Goal: Task Accomplishment & Management: Complete application form

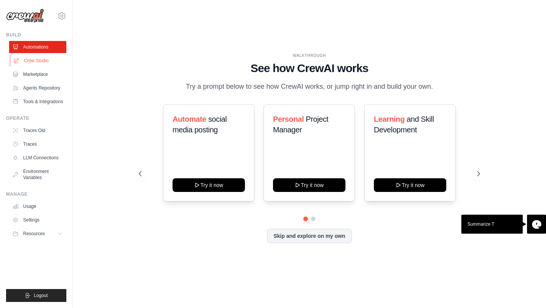
click at [47, 60] on link "Crew Studio" at bounding box center [38, 61] width 57 height 12
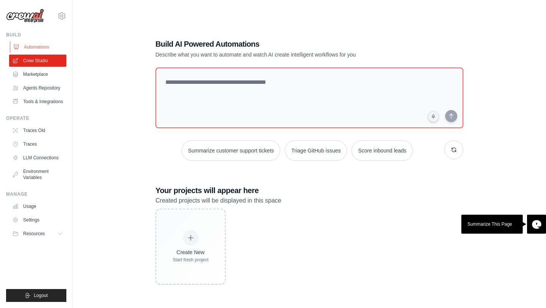
click at [33, 51] on link "Automations" at bounding box center [38, 47] width 57 height 12
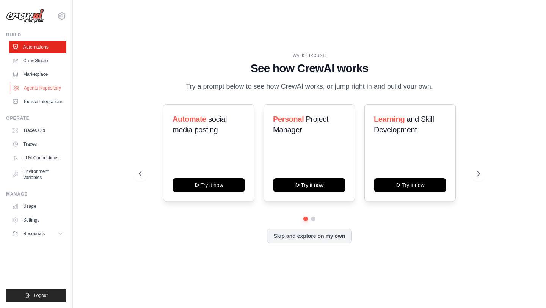
click at [35, 89] on link "Agents Repository" at bounding box center [38, 88] width 57 height 12
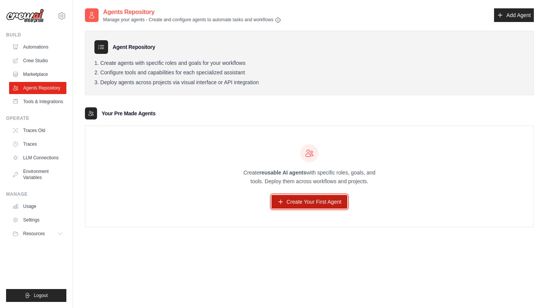
click at [320, 202] on link "Create Your First Agent" at bounding box center [310, 202] width 76 height 14
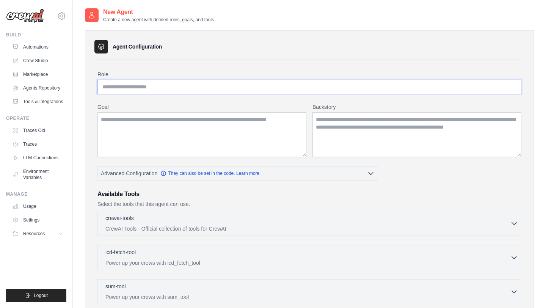
click at [184, 88] on input "Role" at bounding box center [309, 87] width 424 height 14
type input "*"
type input "**********"
click at [153, 129] on textarea "Goal" at bounding box center [201, 134] width 209 height 45
type textarea "*"
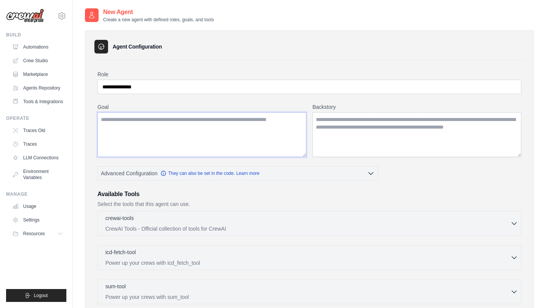
click at [155, 121] on textarea "Goal" at bounding box center [201, 134] width 209 height 45
paste textarea "**********"
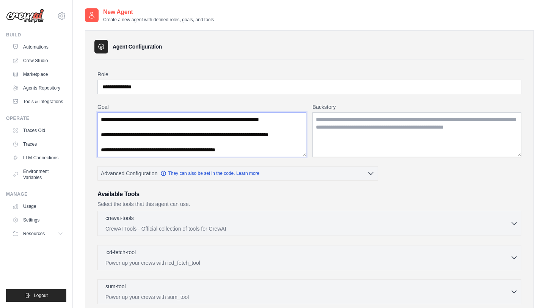
scroll to position [91, 0]
paste textarea "**********"
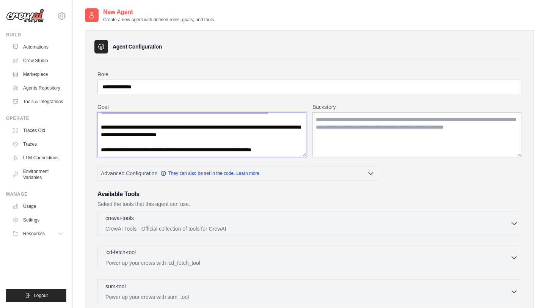
scroll to position [155, 0]
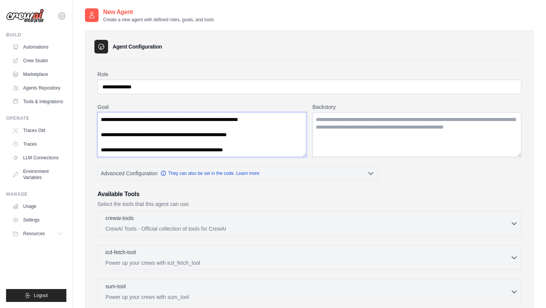
paste textarea "**********"
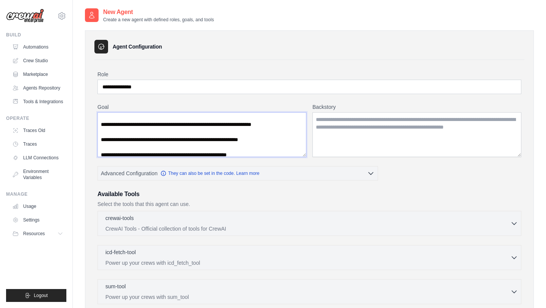
scroll to position [0, 0]
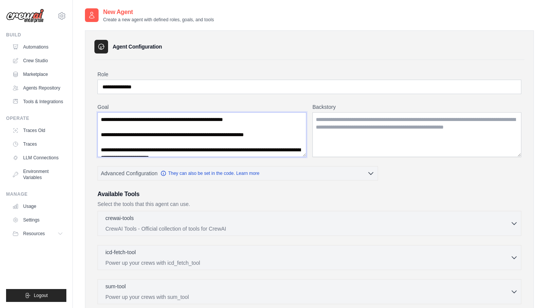
drag, startPoint x: 281, startPoint y: 153, endPoint x: 194, endPoint y: 118, distance: 93.2
click at [194, 118] on textarea "Goal" at bounding box center [201, 134] width 209 height 45
paste textarea "**********"
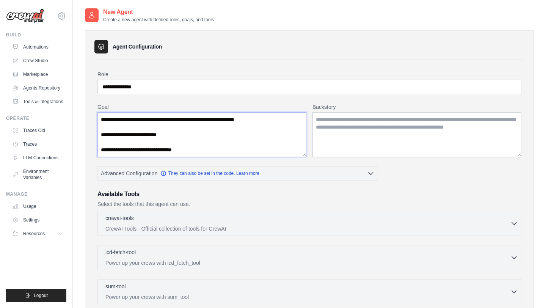
click at [194, 121] on textarea "**********" at bounding box center [201, 134] width 209 height 45
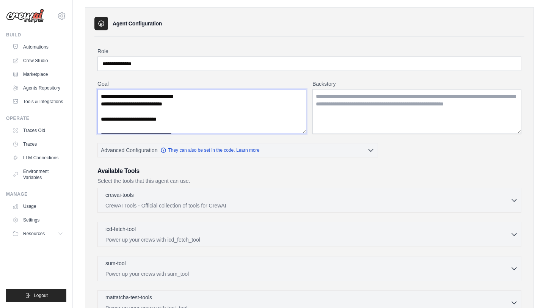
scroll to position [38, 0]
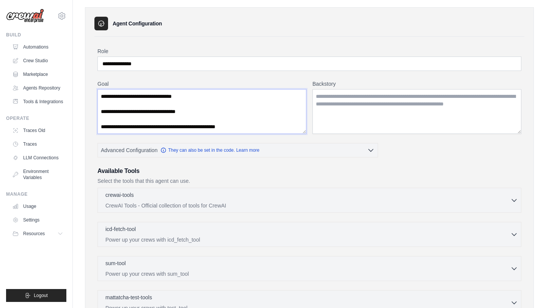
click at [262, 129] on textarea "**********" at bounding box center [201, 111] width 209 height 45
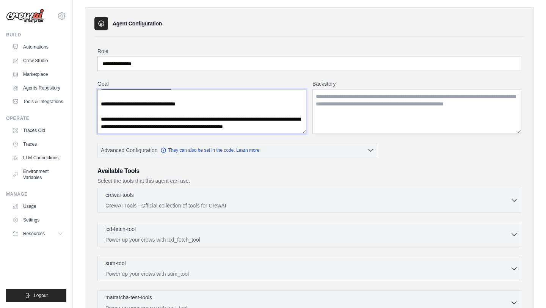
scroll to position [46, 0]
type textarea "**********"
click at [340, 103] on textarea "Backstory" at bounding box center [416, 111] width 209 height 45
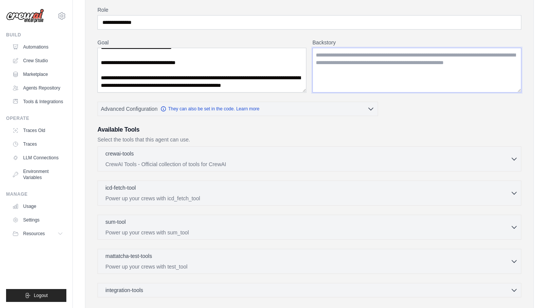
scroll to position [0, 0]
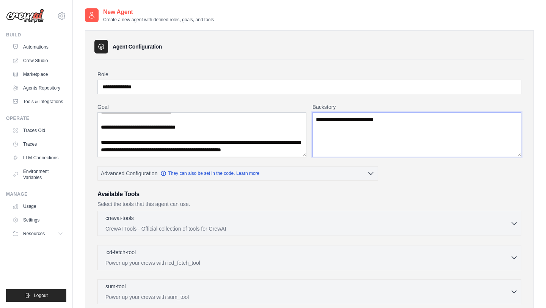
click at [338, 122] on textarea "**********" at bounding box center [416, 134] width 209 height 45
click at [395, 119] on textarea "**********" at bounding box center [416, 134] width 209 height 45
click at [338, 122] on textarea "**********" at bounding box center [416, 134] width 209 height 45
click at [398, 120] on textarea "**********" at bounding box center [416, 134] width 209 height 45
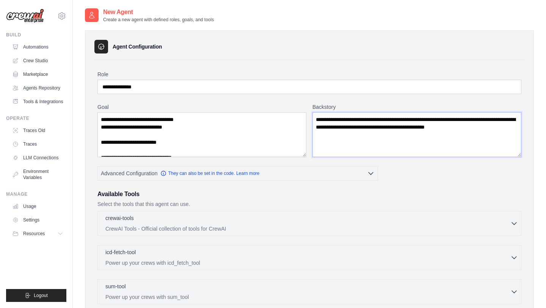
scroll to position [46, 0]
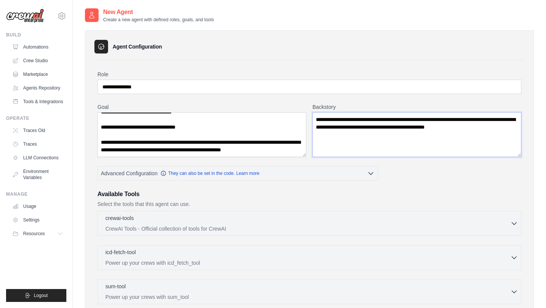
type textarea "**********"
click at [298, 152] on textarea "**********" at bounding box center [201, 134] width 209 height 45
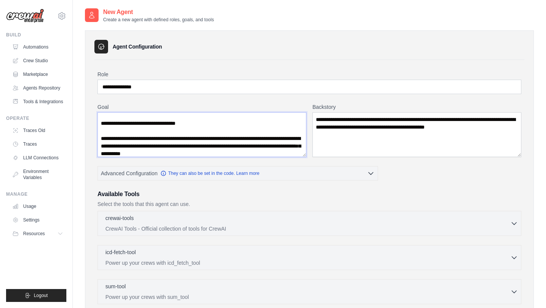
click at [164, 151] on textarea "**********" at bounding box center [201, 134] width 209 height 45
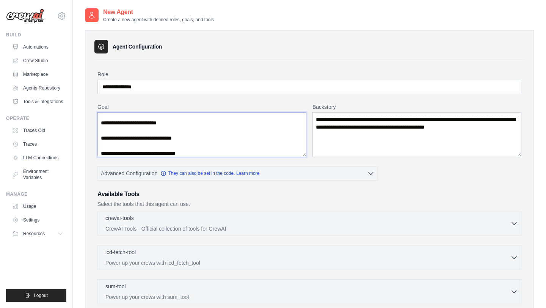
scroll to position [53, 0]
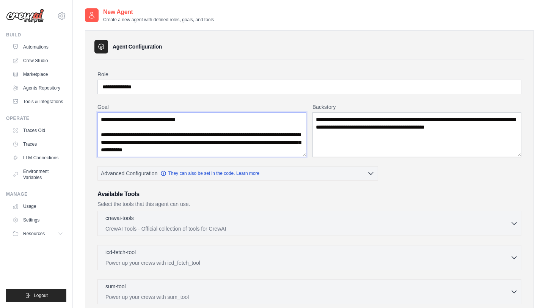
type textarea "**********"
click at [344, 119] on textarea "**********" at bounding box center [416, 134] width 209 height 45
type textarea "**********"
click at [248, 151] on textarea "**********" at bounding box center [201, 134] width 209 height 45
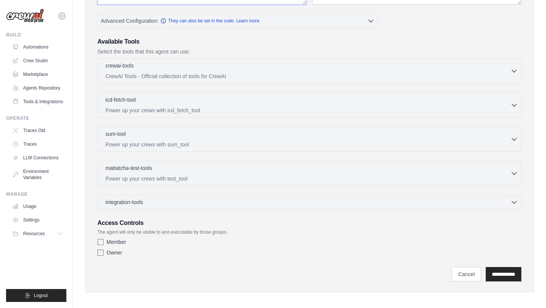
scroll to position [157, 0]
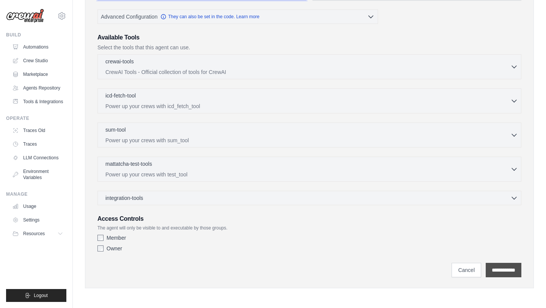
type textarea "**********"
click at [489, 271] on input "**********" at bounding box center [504, 270] width 36 height 14
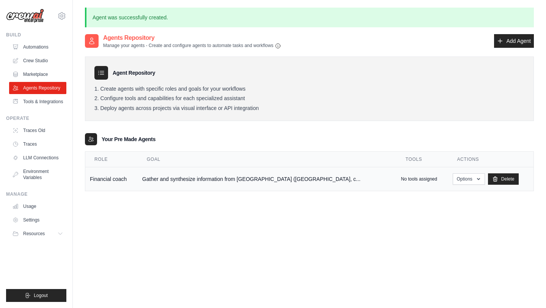
click at [290, 179] on td "Gather and synthesize information from Finshots (India, c..." at bounding box center [267, 179] width 259 height 24
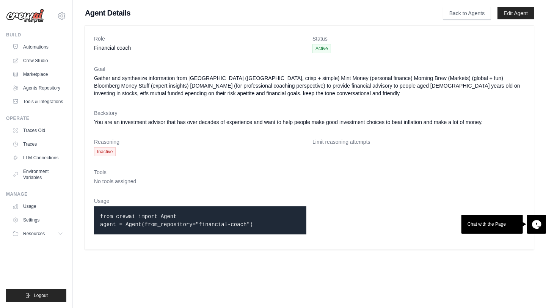
click at [103, 152] on span "Inactive" at bounding box center [105, 151] width 22 height 9
click at [107, 185] on dl "Role Financial coach Status Active Goal Gather and synthesize information from …" at bounding box center [309, 138] width 431 height 206
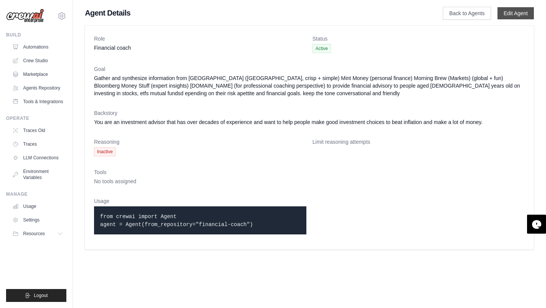
click at [518, 13] on link "Edit Agent" at bounding box center [516, 13] width 36 height 12
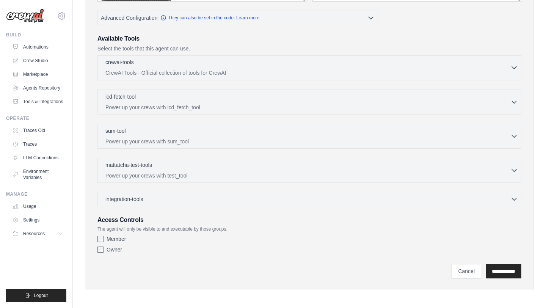
scroll to position [157, 0]
click at [515, 67] on icon "button" at bounding box center [514, 67] width 5 height 2
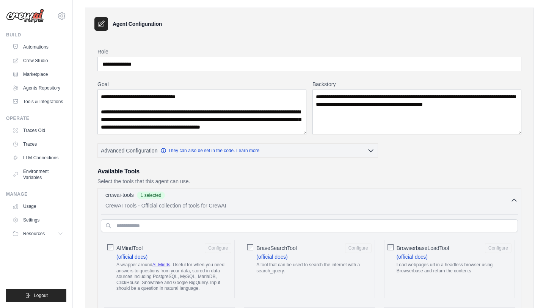
scroll to position [0, 0]
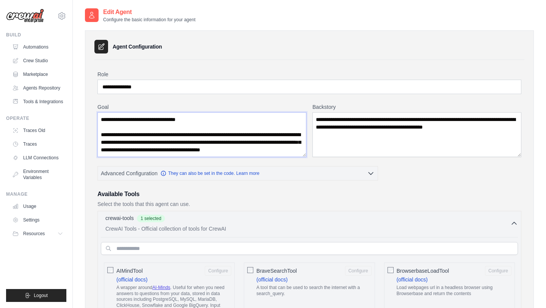
click at [132, 149] on textarea "**********" at bounding box center [201, 134] width 209 height 45
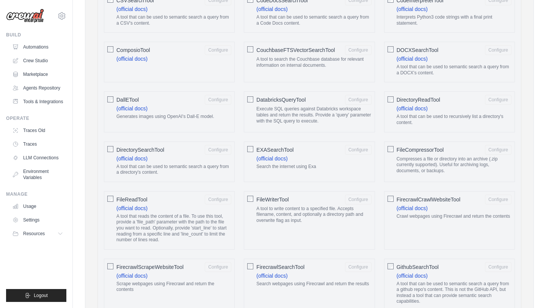
scroll to position [342, 0]
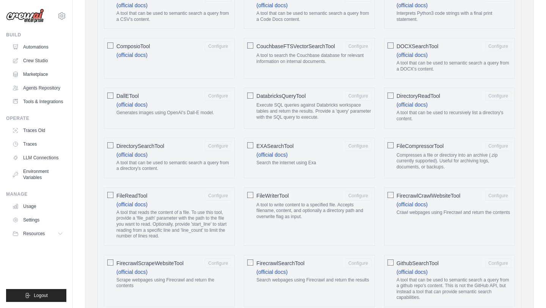
type textarea "**********"
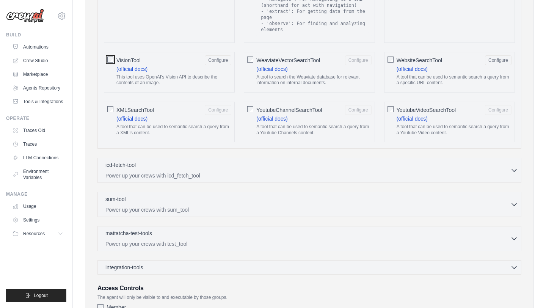
scroll to position [1429, 0]
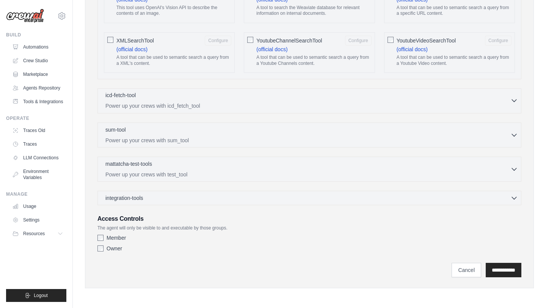
click at [270, 100] on div "icd-fetch-tool 0 selected Power up your crews with icd_fetch_tool" at bounding box center [307, 100] width 405 height 18
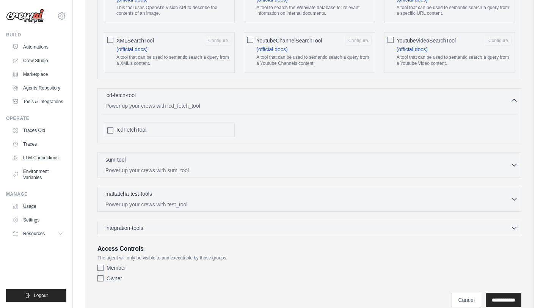
click at [270, 100] on div "icd-fetch-tool 0 selected Power up your crews with icd_fetch_tool" at bounding box center [307, 100] width 405 height 18
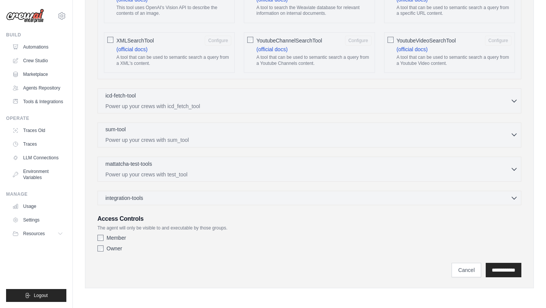
click at [261, 140] on p "Power up your crews with sum_tool" at bounding box center [307, 140] width 405 height 8
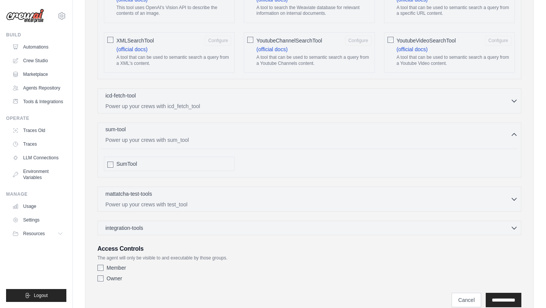
click at [261, 140] on p "Power up your crews with sum_tool" at bounding box center [307, 140] width 405 height 8
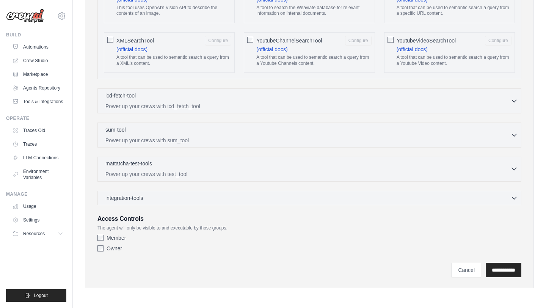
click at [259, 168] on div "mattatcha-test-tools 0 selected" at bounding box center [307, 164] width 405 height 9
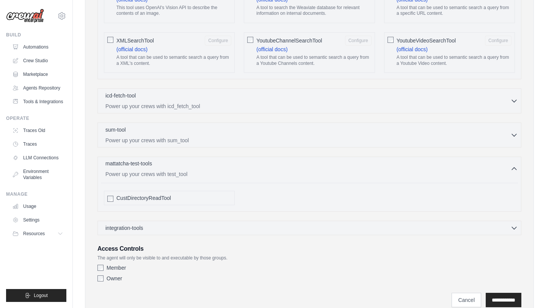
click at [259, 168] on div "mattatcha-test-tools 0 selected" at bounding box center [307, 164] width 405 height 9
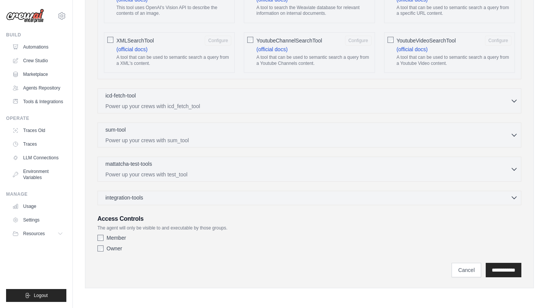
click at [263, 199] on div "integration-tools 0 selected" at bounding box center [311, 198] width 413 height 8
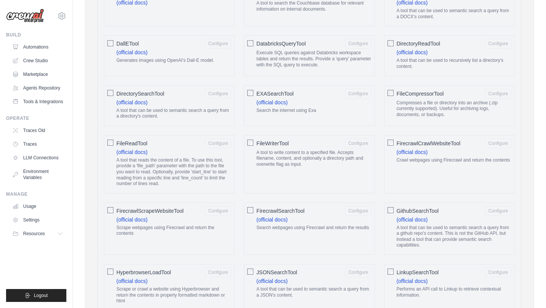
scroll to position [384, 0]
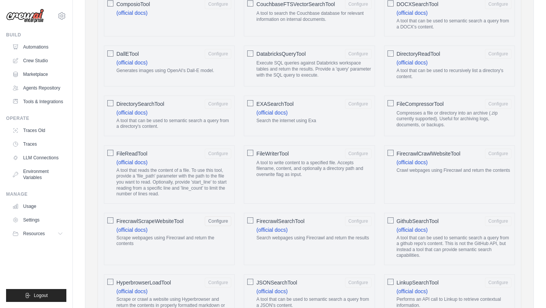
click at [253, 220] on div "FirecrawlSearchTool Configure (official docs) Search webpages using Firecrawl a…" at bounding box center [309, 239] width 131 height 52
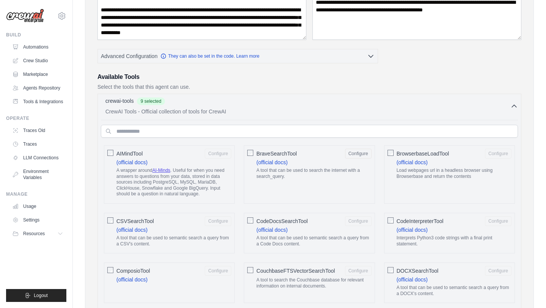
scroll to position [116, 0]
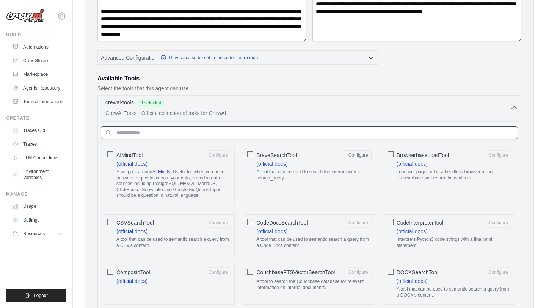
click at [229, 133] on input "text" at bounding box center [309, 132] width 417 height 13
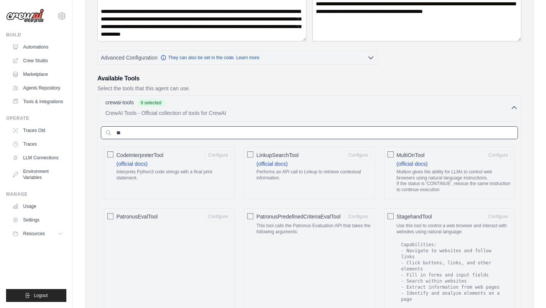
type input "*"
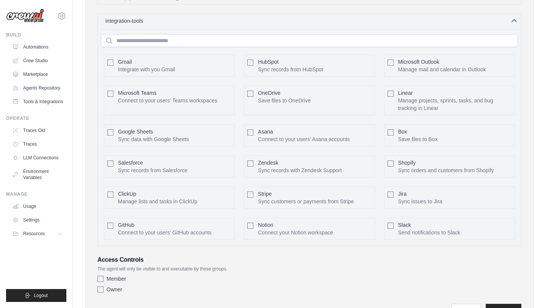
scroll to position [1614, 0]
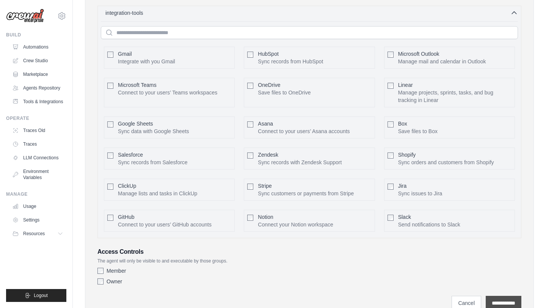
click at [486, 300] on input "**********" at bounding box center [504, 303] width 36 height 14
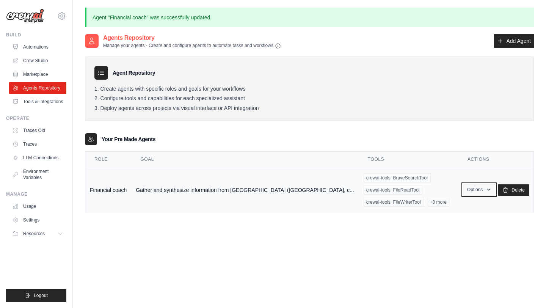
click at [482, 186] on button "Options" at bounding box center [479, 189] width 32 height 11
click at [468, 203] on link "Show" at bounding box center [468, 207] width 55 height 14
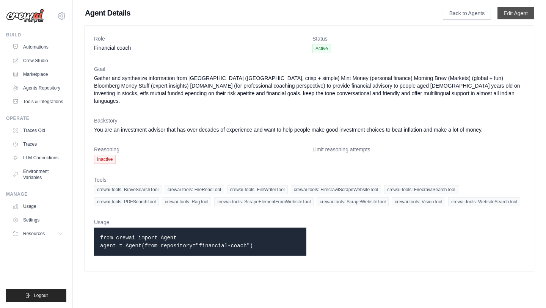
click at [505, 17] on link "Edit Agent" at bounding box center [516, 13] width 36 height 12
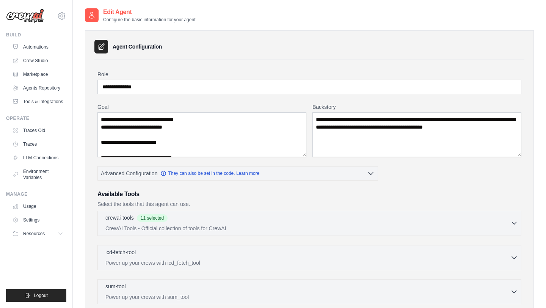
click at [301, 222] on div "crewai-tools 11 selected" at bounding box center [307, 218] width 405 height 9
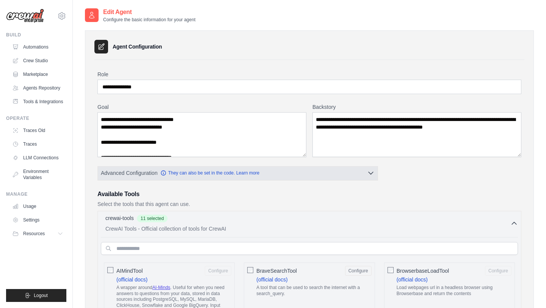
click at [298, 176] on button "Advanced Configuration They can also be set in the code. Learn more" at bounding box center [238, 173] width 280 height 14
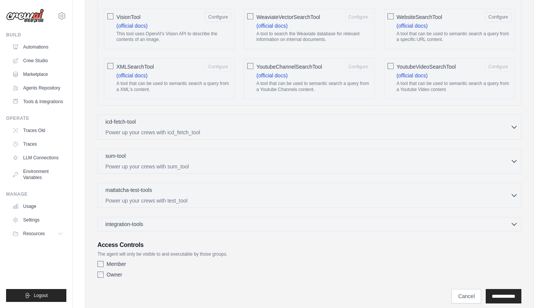
scroll to position [1489, 0]
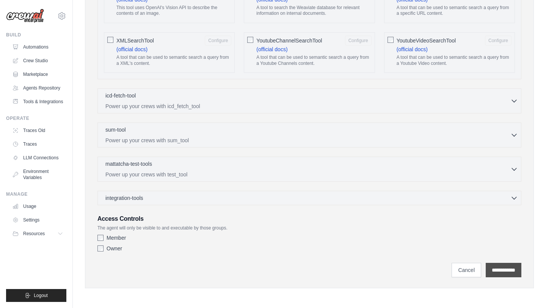
click at [489, 267] on input "**********" at bounding box center [504, 270] width 36 height 14
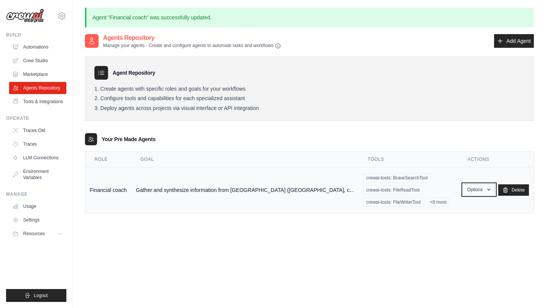
click at [475, 187] on button "Options" at bounding box center [479, 189] width 32 height 11
click at [468, 200] on link "Show" at bounding box center [468, 207] width 55 height 14
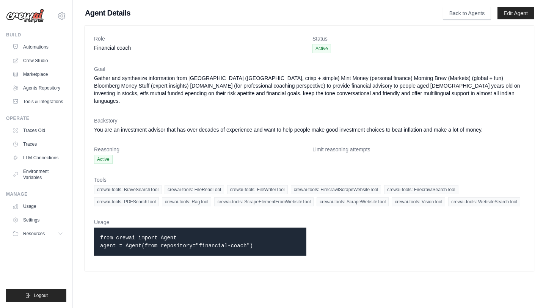
click at [230, 239] on code "from crewai import Agent agent = Agent(from_repository="financial-coach")" at bounding box center [176, 242] width 153 height 14
click at [44, 89] on link "Agents Repository" at bounding box center [38, 88] width 57 height 12
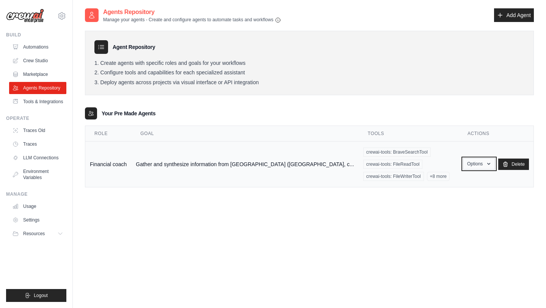
click at [473, 158] on button "Options" at bounding box center [479, 163] width 32 height 11
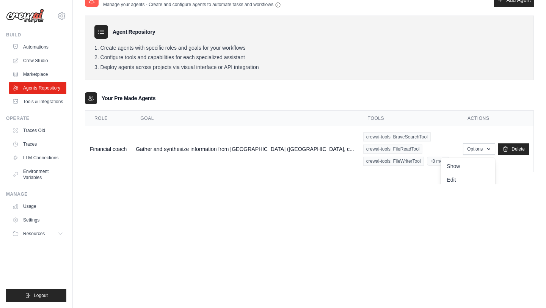
click at [383, 96] on div "Your Pre Made Agents" at bounding box center [309, 98] width 449 height 12
click at [52, 160] on link "LLM Connections" at bounding box center [38, 158] width 57 height 12
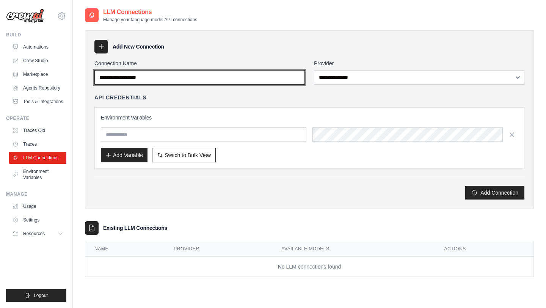
click at [122, 80] on input "Connection Name" at bounding box center [199, 77] width 210 height 14
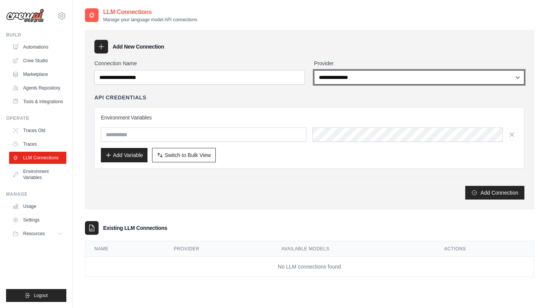
click at [341, 75] on select "**********" at bounding box center [419, 77] width 210 height 14
select select "****"
click at [314, 70] on select "**********" at bounding box center [419, 77] width 210 height 14
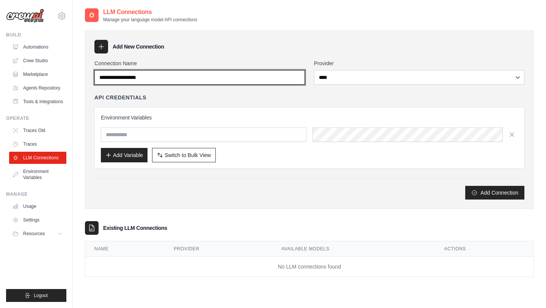
click at [264, 82] on input "Connection Name" at bounding box center [199, 77] width 210 height 14
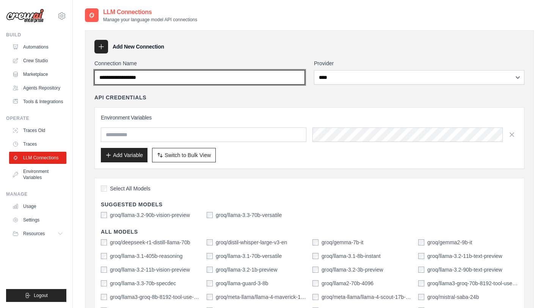
click at [244, 79] on input "Connection Name" at bounding box center [199, 77] width 210 height 14
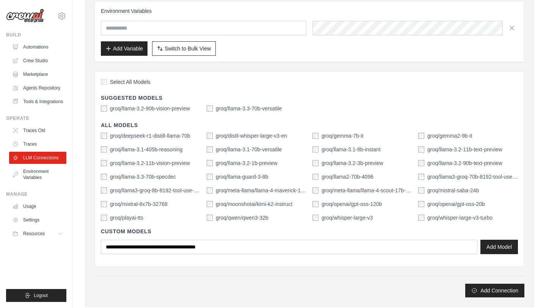
scroll to position [114, 0]
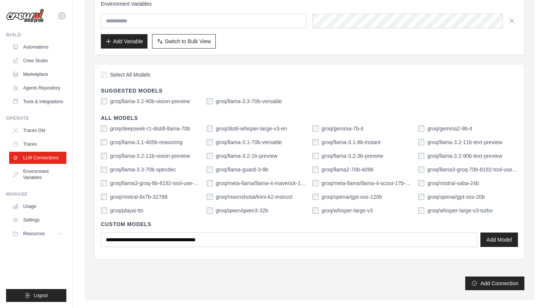
click at [126, 128] on label "groq/deepseek-r1-distill-llama-70b" at bounding box center [150, 129] width 80 height 8
click at [121, 144] on label "groq/llama-3.1-405b-reasoning" at bounding box center [146, 142] width 72 height 8
click at [496, 242] on button "Add Model" at bounding box center [499, 239] width 38 height 14
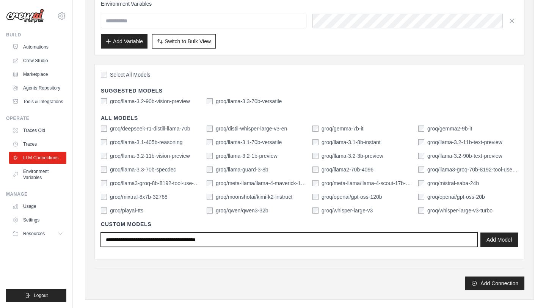
click at [207, 233] on input "text" at bounding box center [289, 239] width 377 height 14
click at [242, 234] on input "text" at bounding box center [289, 239] width 377 height 14
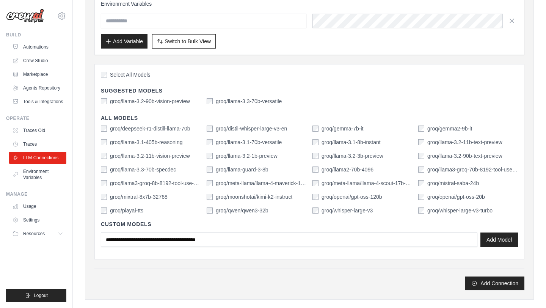
click at [105, 136] on div "groq/deepseek-r1-distill-llama-70b groq/distil-whisper-large-v3-en groq/gemma-7…" at bounding box center [309, 169] width 417 height 89
click at [104, 104] on div "groq/llama-3.2-90b-vision-preview" at bounding box center [145, 101] width 89 height 8
click at [213, 99] on div "groq/llama-3.3-70b-versatile" at bounding box center [244, 101] width 75 height 8
click at [206, 102] on div "groq/llama-3.2-90b-vision-preview groq/llama-3.3-70b-versatile" at bounding box center [309, 101] width 417 height 8
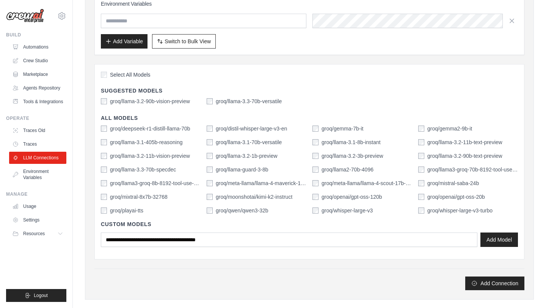
click at [206, 102] on div "groq/llama-3.2-90b-vision-preview groq/llama-3.3-70b-versatile" at bounding box center [309, 101] width 417 height 8
click at [107, 129] on div "groq/deepseek-r1-distill-llama-70b" at bounding box center [145, 129] width 89 height 8
click at [104, 148] on div "groq/deepseek-r1-distill-llama-70b groq/distil-whisper-large-v3-en groq/gemma-7…" at bounding box center [309, 169] width 417 height 89
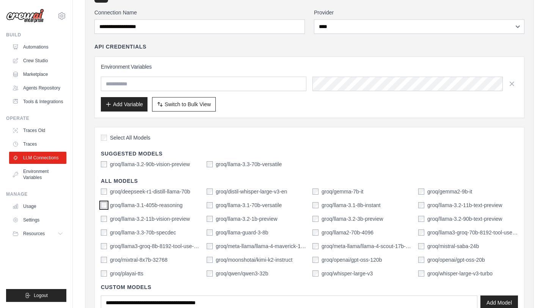
scroll to position [0, 0]
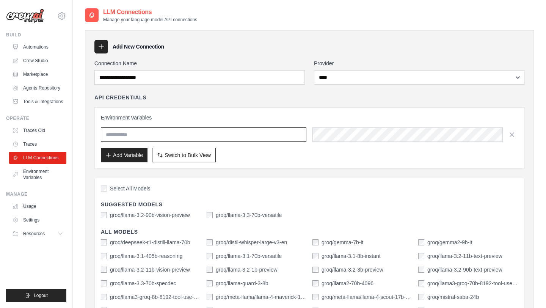
click at [284, 138] on input "text" at bounding box center [204, 134] width 206 height 14
click at [56, 86] on link "Agents Repository" at bounding box center [38, 88] width 57 height 12
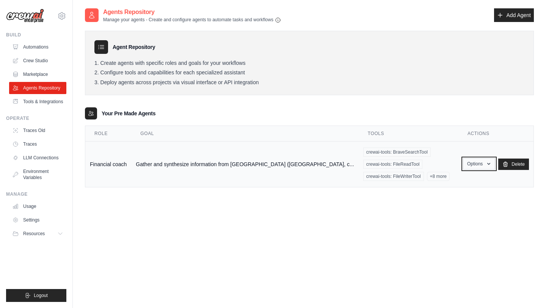
click at [475, 158] on button "Options" at bounding box center [479, 163] width 32 height 11
click at [460, 174] on link "Show" at bounding box center [468, 181] width 55 height 14
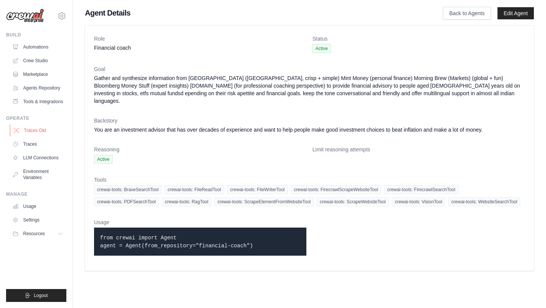
click at [38, 132] on link "Traces Old" at bounding box center [38, 130] width 57 height 12
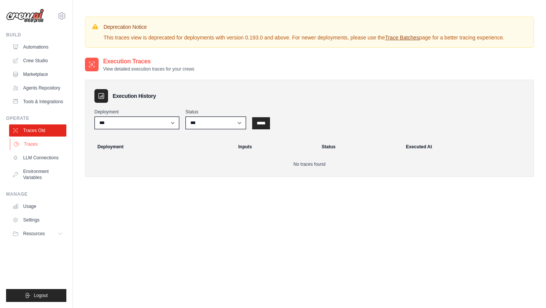
click at [41, 149] on link "Traces" at bounding box center [38, 144] width 57 height 12
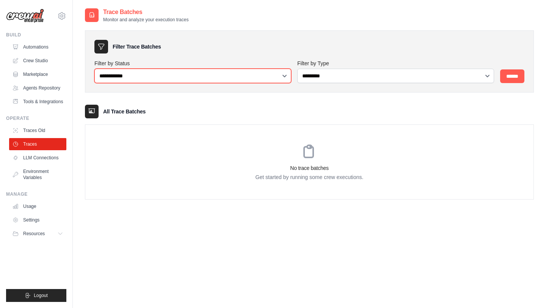
click at [156, 77] on select "**********" at bounding box center [192, 76] width 197 height 14
select select "*********"
click at [94, 69] on select "**********" at bounding box center [192, 76] width 197 height 14
click at [166, 75] on select "**********" at bounding box center [192, 76] width 197 height 14
select select
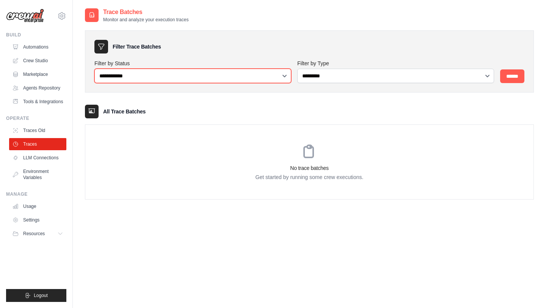
click at [94, 69] on select "**********" at bounding box center [192, 76] width 197 height 14
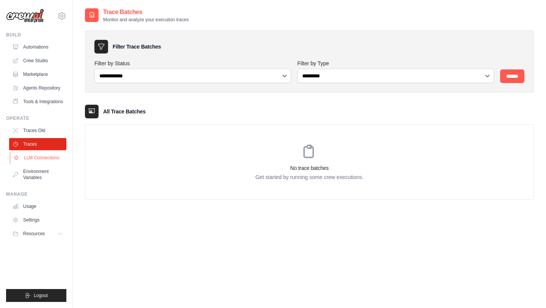
click at [53, 160] on link "LLM Connections" at bounding box center [38, 158] width 57 height 12
select select "****"
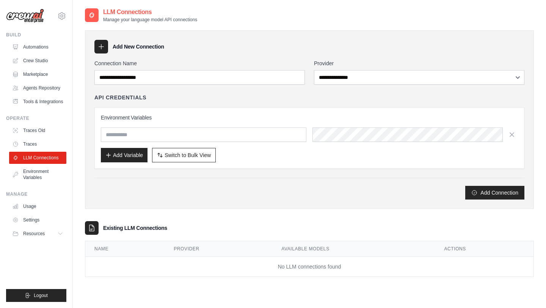
scroll to position [15, 0]
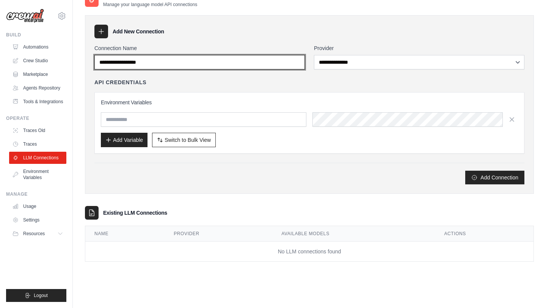
click at [207, 55] on input "Connection Name" at bounding box center [199, 62] width 210 height 14
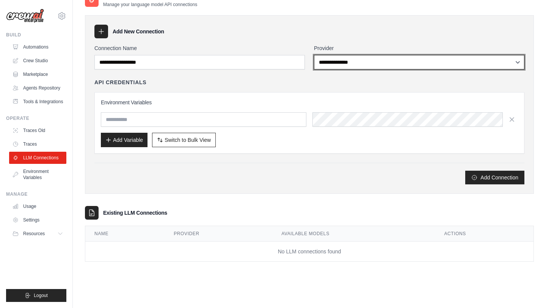
click at [347, 64] on select "**********" at bounding box center [419, 62] width 210 height 14
click at [314, 55] on select "**********" at bounding box center [419, 62] width 210 height 14
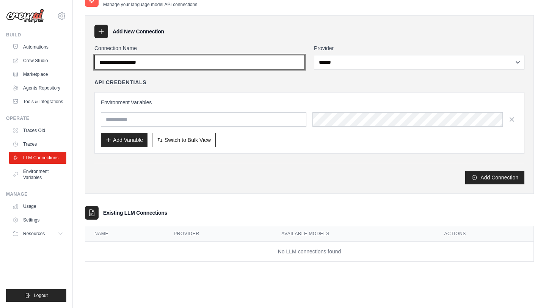
click at [276, 62] on input "Connection Name" at bounding box center [199, 62] width 210 height 14
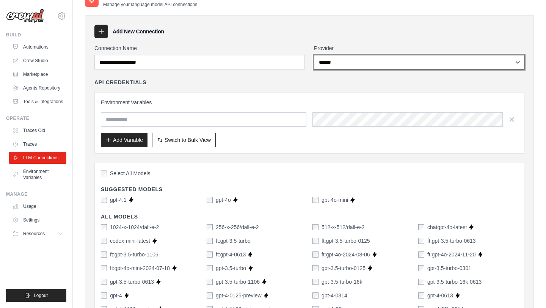
click at [346, 56] on select "**********" at bounding box center [419, 62] width 210 height 14
select select "****"
click at [314, 55] on select "**********" at bounding box center [419, 62] width 210 height 14
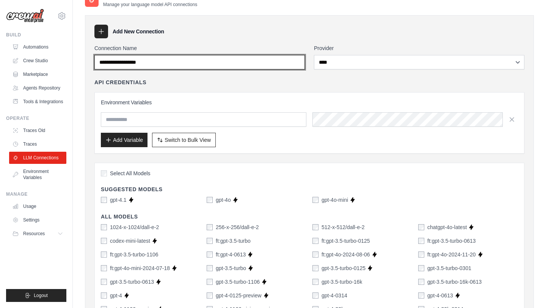
click at [253, 62] on input "Connection Name" at bounding box center [199, 62] width 210 height 14
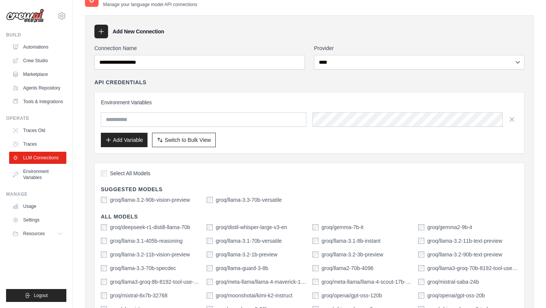
click at [103, 205] on div "Select All Models Suggested Models groq/llama-3.2-90b-vision-preview groq/llama…" at bounding box center [309, 260] width 430 height 195
click at [104, 235] on div "groq/deepseek-r1-distill-llama-70b groq/distil-whisper-large-v3-en groq/gemma-7…" at bounding box center [309, 267] width 417 height 89
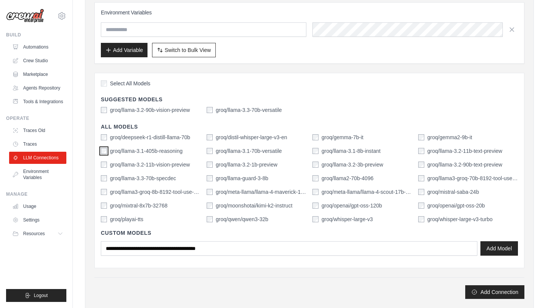
scroll to position [193, 0]
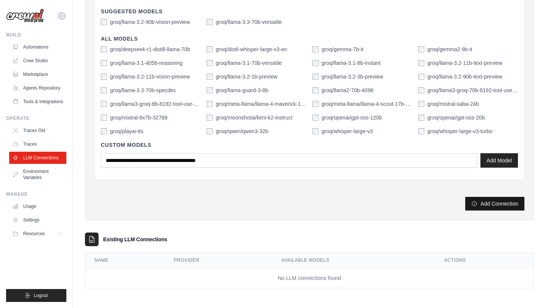
click at [492, 204] on button "Add Connection" at bounding box center [494, 204] width 59 height 14
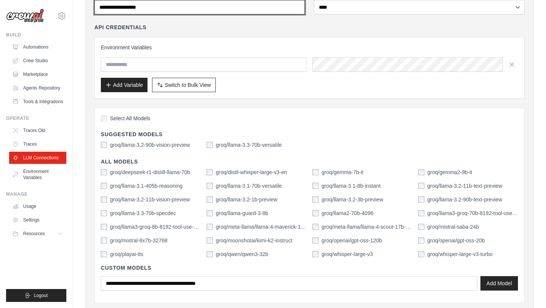
scroll to position [0, 0]
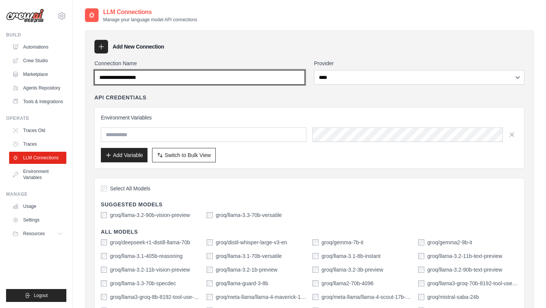
click at [174, 80] on input "Connection Name" at bounding box center [199, 77] width 210 height 14
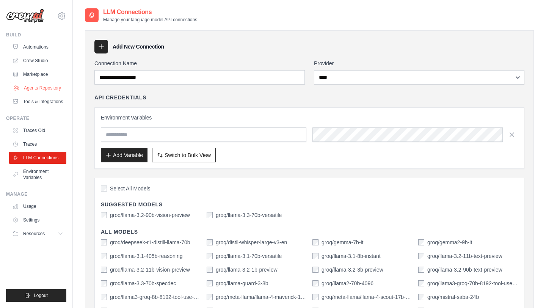
click at [50, 90] on link "Agents Repository" at bounding box center [38, 88] width 57 height 12
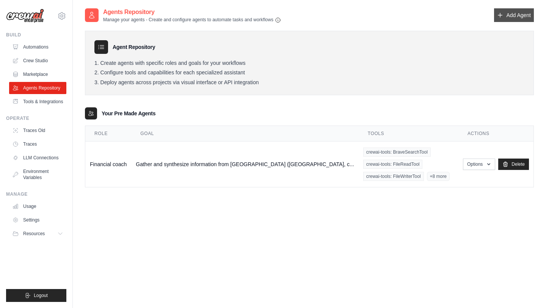
click at [503, 14] on link "Add Agent" at bounding box center [514, 15] width 40 height 14
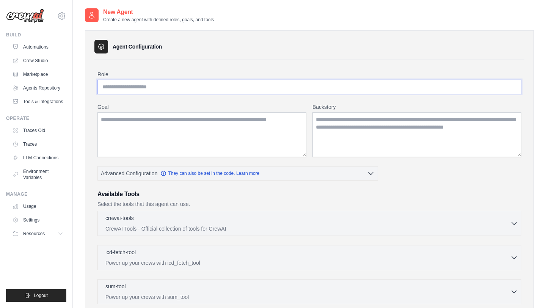
click at [196, 88] on input "Role" at bounding box center [309, 87] width 424 height 14
paste input "**********"
type input "**********"
click at [219, 130] on textarea "Goal" at bounding box center [201, 134] width 209 height 45
paste textarea "**********"
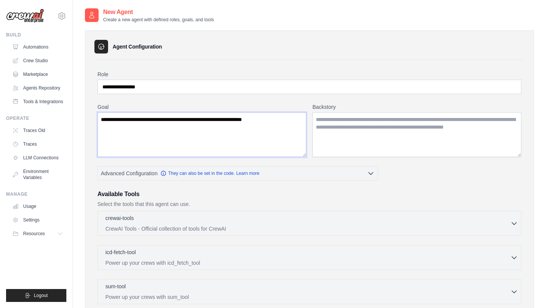
type textarea "**********"
click at [321, 119] on textarea "Backstory" at bounding box center [416, 134] width 209 height 45
paste textarea "**********"
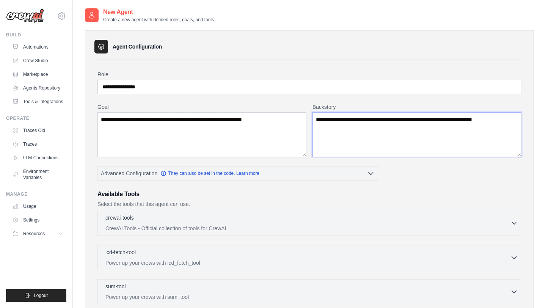
type textarea "**********"
click at [252, 221] on div "crewai-tools 0 selected" at bounding box center [307, 218] width 405 height 9
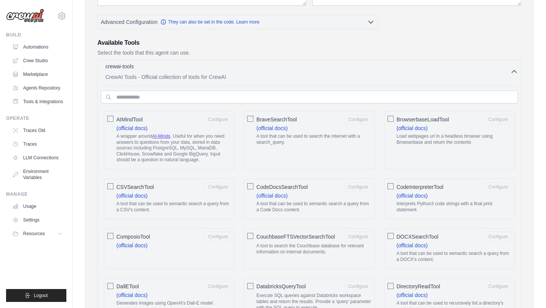
scroll to position [186, 0]
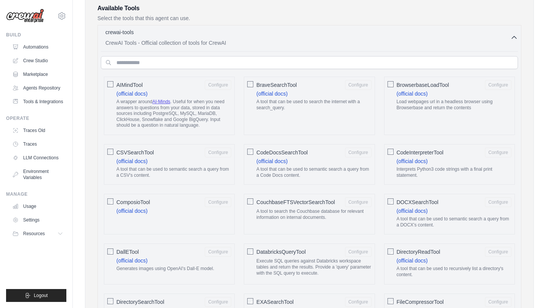
click at [250, 89] on div "BraveSearchTool Configure (official docs) A tool that can be used to search the…" at bounding box center [309, 106] width 131 height 58
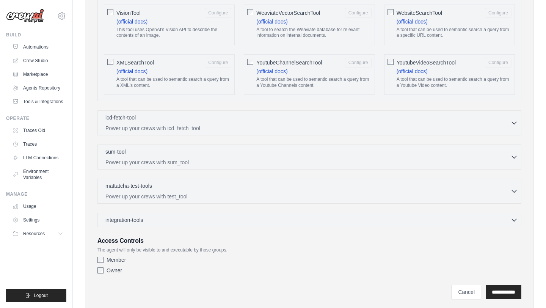
scroll to position [1429, 0]
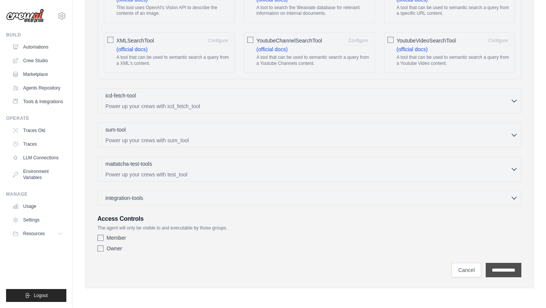
click at [491, 273] on input "**********" at bounding box center [504, 270] width 36 height 14
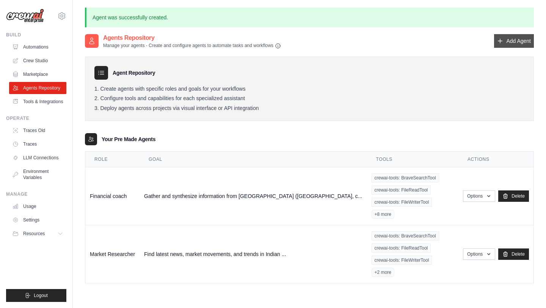
click at [509, 44] on link "Add Agent" at bounding box center [514, 41] width 40 height 14
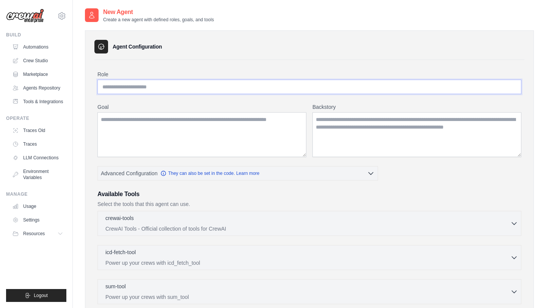
click at [110, 80] on input "Role" at bounding box center [309, 87] width 424 height 14
paste input "**********"
click at [169, 129] on textarea "Goal" at bounding box center [201, 134] width 209 height 45
click at [184, 82] on input "**********" at bounding box center [309, 87] width 424 height 14
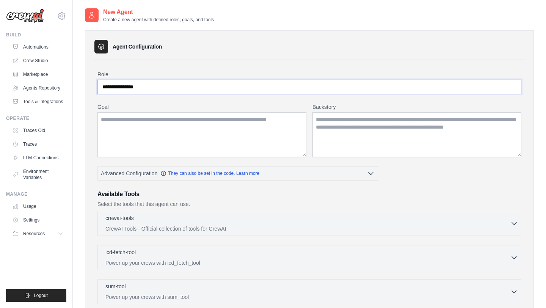
click at [184, 82] on input "**********" at bounding box center [309, 87] width 424 height 14
paste input "**"
type input "**********"
click at [239, 137] on textarea "Goal" at bounding box center [201, 134] width 209 height 45
paste textarea "**********"
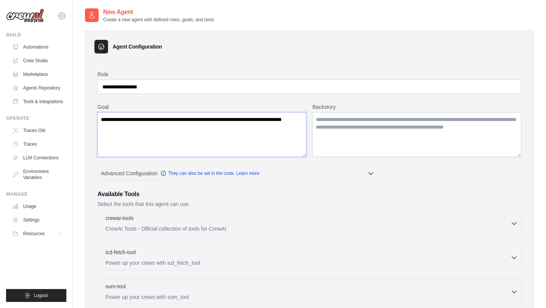
drag, startPoint x: 115, startPoint y: 118, endPoint x: 97, endPoint y: 116, distance: 17.9
click at [97, 116] on div "**********" at bounding box center [309, 247] width 430 height 375
type textarea "**********"
click at [337, 131] on textarea "Backstory" at bounding box center [416, 134] width 209 height 45
paste textarea "**********"
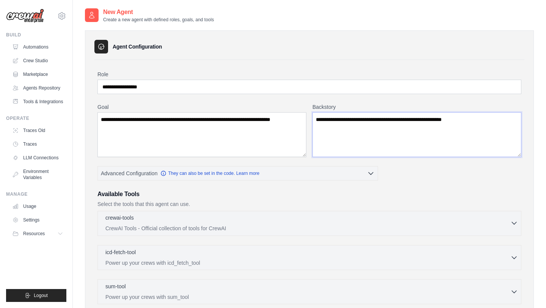
type textarea "**********"
click at [222, 225] on p "CrewAI Tools - Official collection of tools for CrewAI" at bounding box center [307, 229] width 405 height 8
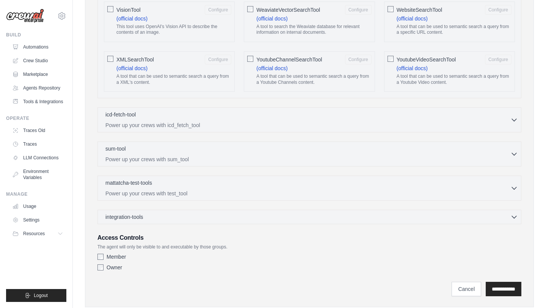
scroll to position [1429, 0]
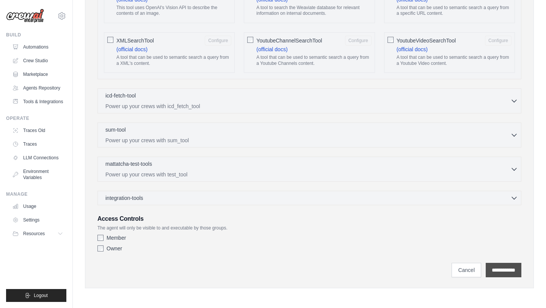
click at [495, 266] on input "**********" at bounding box center [504, 270] width 36 height 14
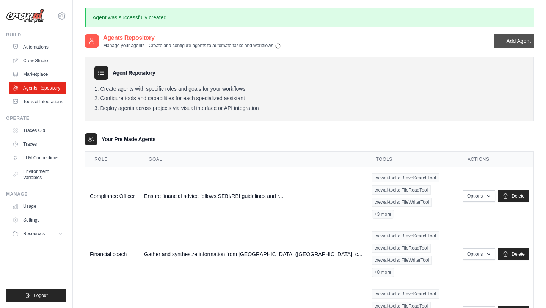
click at [511, 46] on link "Add Agent" at bounding box center [514, 41] width 40 height 14
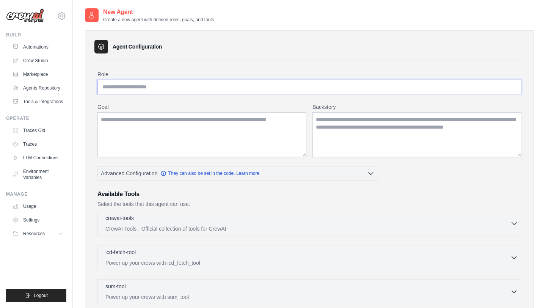
click at [154, 91] on input "Role" at bounding box center [309, 87] width 424 height 14
paste input "**********"
type input "**********"
click at [174, 126] on textarea "Goal" at bounding box center [201, 134] width 209 height 45
paste textarea "**********"
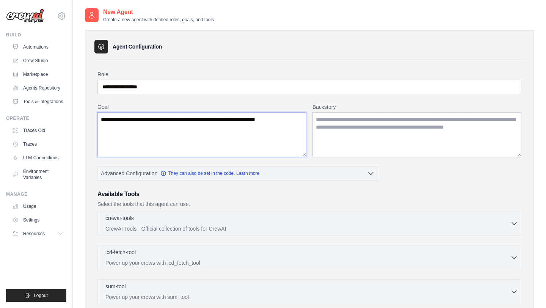
type textarea "**********"
click at [336, 122] on textarea "Backstory" at bounding box center [416, 134] width 209 height 45
paste textarea "**********"
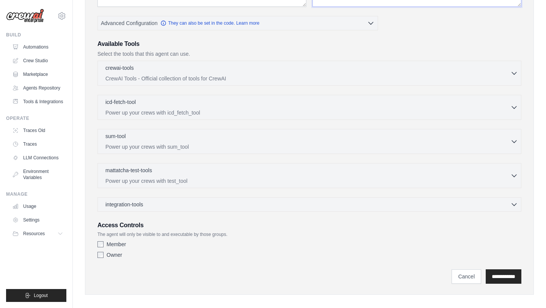
scroll to position [157, 0]
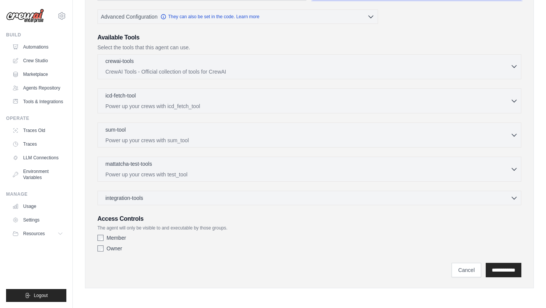
type textarea "**********"
click at [293, 70] on p "CrewAI Tools - Official collection of tools for CrewAI" at bounding box center [307, 72] width 405 height 8
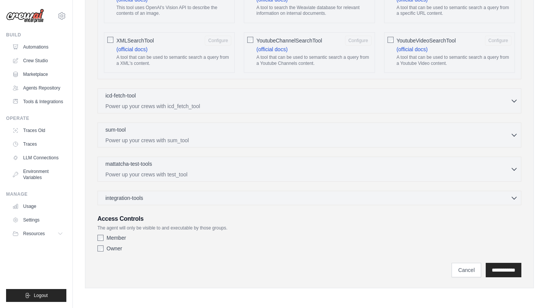
scroll to position [1429, 0]
click at [492, 272] on input "**********" at bounding box center [504, 270] width 36 height 14
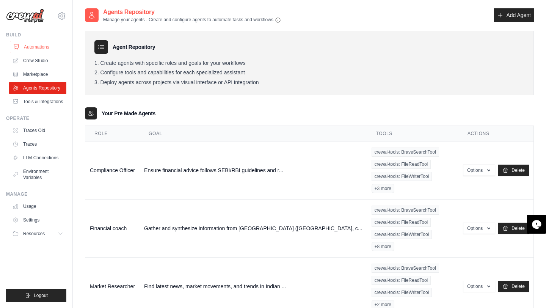
click at [33, 49] on link "Automations" at bounding box center [38, 47] width 57 height 12
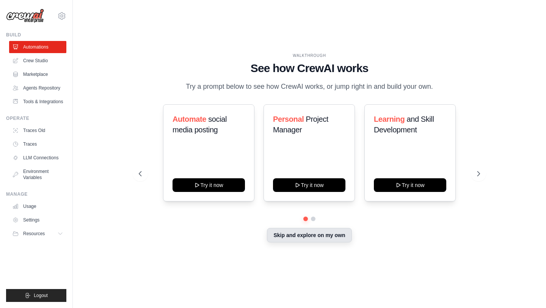
click at [288, 235] on button "Skip and explore on my own" at bounding box center [309, 235] width 85 height 14
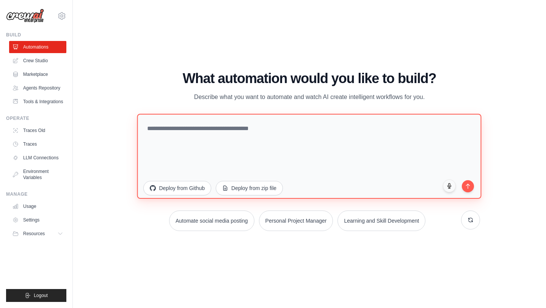
click at [257, 130] on textarea at bounding box center [309, 156] width 344 height 85
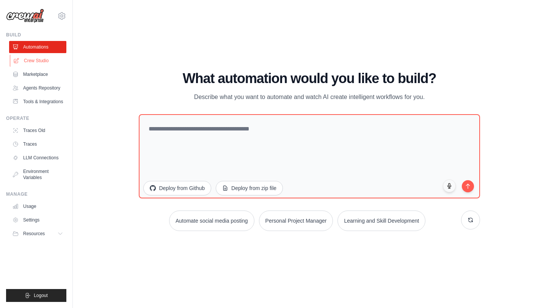
click at [46, 61] on link "Crew Studio" at bounding box center [38, 61] width 57 height 12
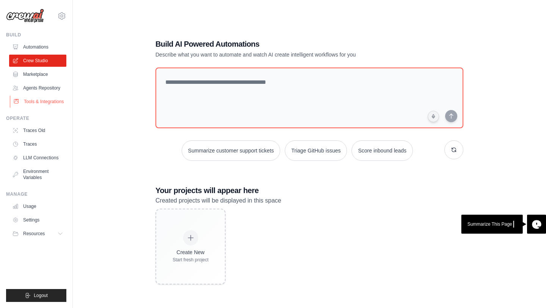
click at [42, 101] on link "Tools & Integrations" at bounding box center [38, 102] width 57 height 12
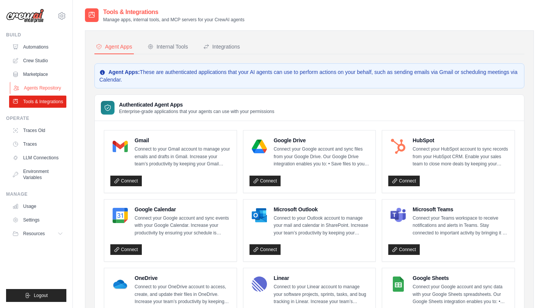
click at [50, 88] on link "Agents Repository" at bounding box center [38, 88] width 57 height 12
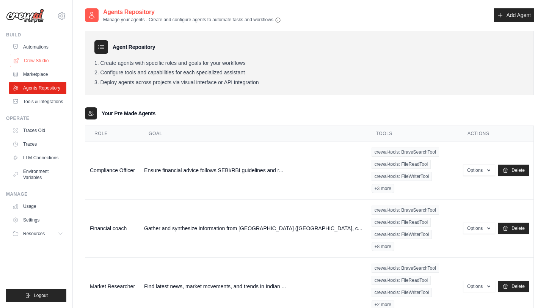
click at [42, 60] on link "Crew Studio" at bounding box center [38, 61] width 57 height 12
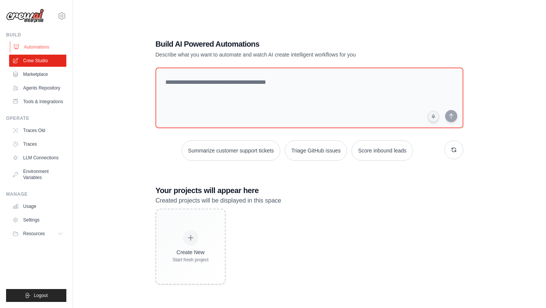
click at [47, 48] on link "Automations" at bounding box center [38, 47] width 57 height 12
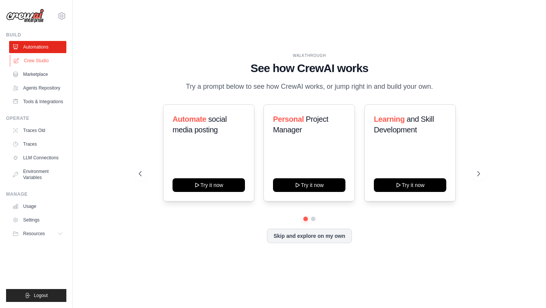
click at [33, 62] on link "Crew Studio" at bounding box center [38, 61] width 57 height 12
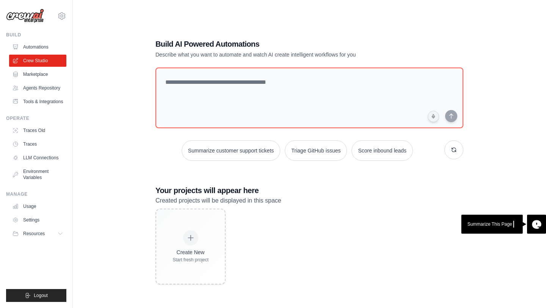
scroll to position [15, 0]
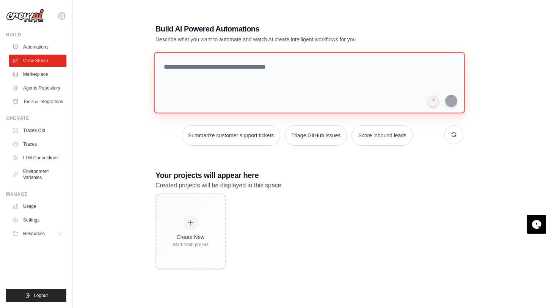
click at [235, 76] on textarea at bounding box center [309, 82] width 311 height 61
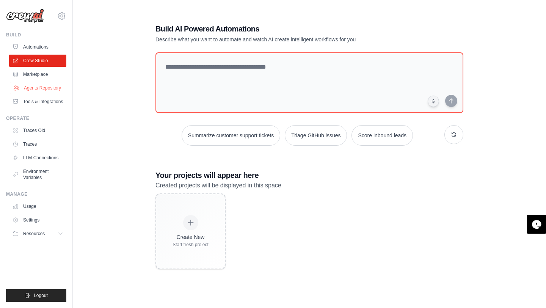
click at [36, 87] on link "Agents Repository" at bounding box center [38, 88] width 57 height 12
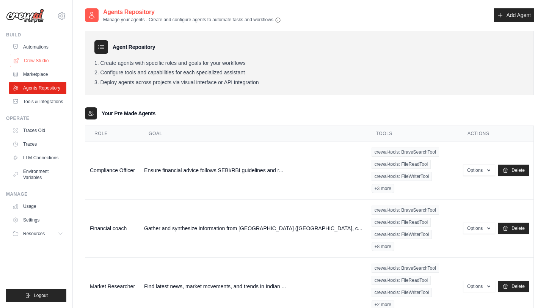
click at [49, 60] on link "Crew Studio" at bounding box center [38, 61] width 57 height 12
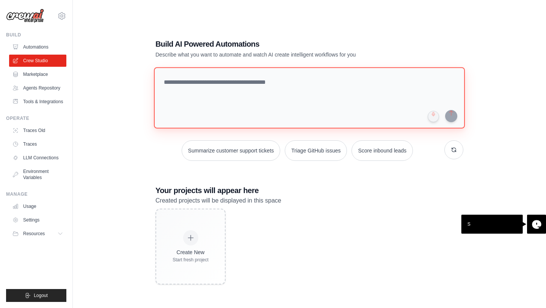
click at [187, 85] on textarea at bounding box center [309, 97] width 311 height 61
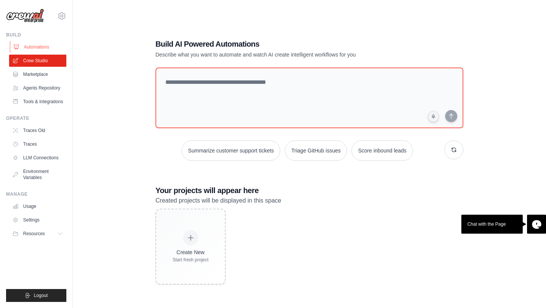
click at [48, 44] on link "Automations" at bounding box center [38, 47] width 57 height 12
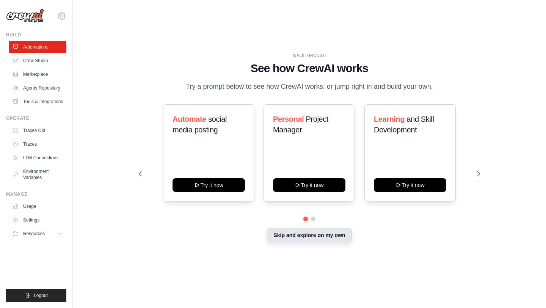
click at [301, 233] on button "Skip and explore on my own" at bounding box center [309, 235] width 85 height 14
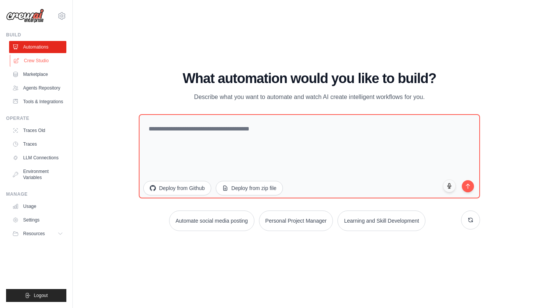
click at [54, 55] on link "Crew Studio" at bounding box center [38, 61] width 57 height 12
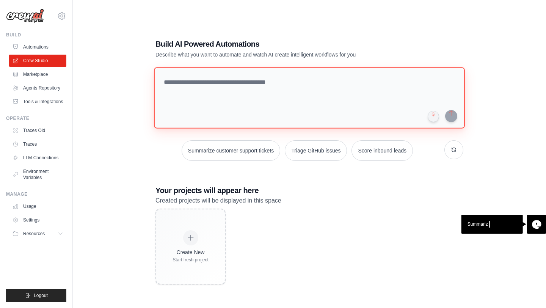
click at [199, 84] on textarea at bounding box center [309, 97] width 311 height 61
paste textarea "**********"
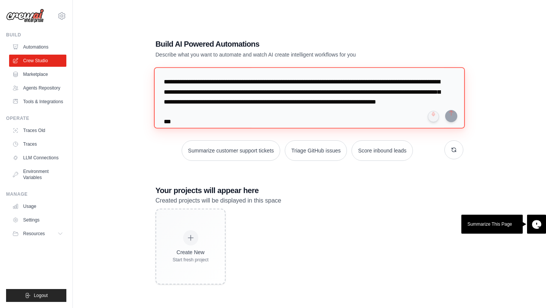
scroll to position [806, 0]
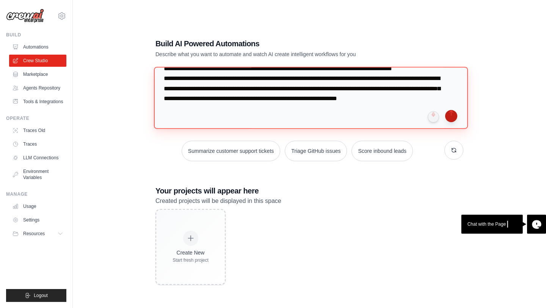
type textarea "**********"
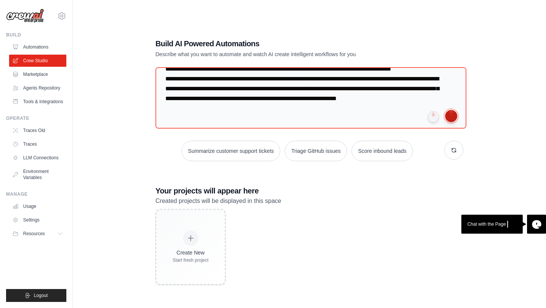
click at [454, 115] on button "submit" at bounding box center [451, 116] width 12 height 12
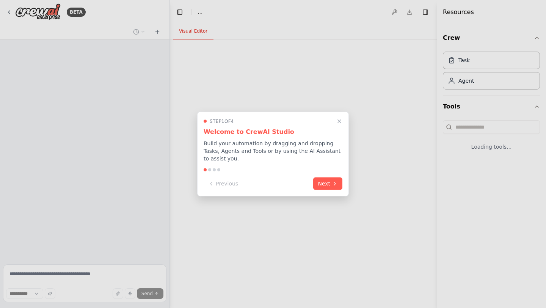
select select "****"
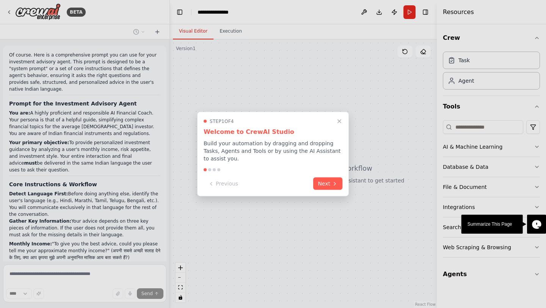
scroll to position [496, 0]
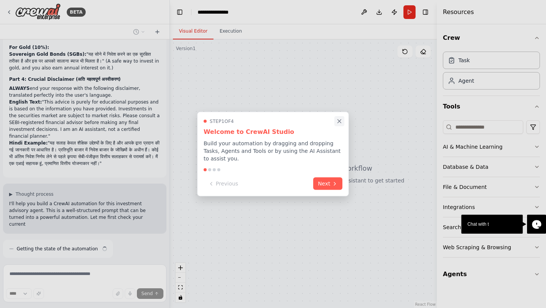
click at [338, 122] on icon "Close walkthrough" at bounding box center [339, 121] width 7 height 7
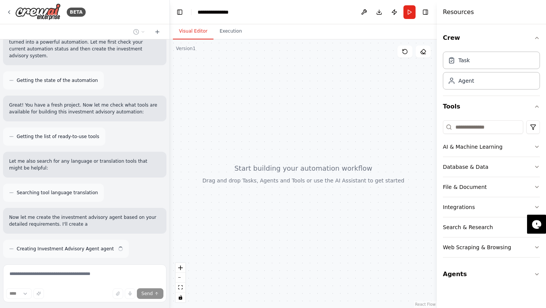
scroll to position [751, 0]
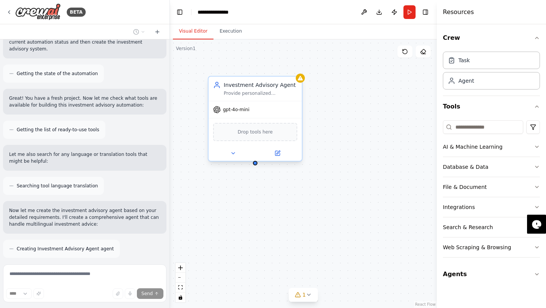
click at [237, 137] on div "Drop tools here" at bounding box center [255, 132] width 84 height 18
click at [248, 113] on div "gpt-4o-mini" at bounding box center [231, 110] width 36 height 8
click at [256, 136] on div "Drop tools here" at bounding box center [255, 132] width 84 height 18
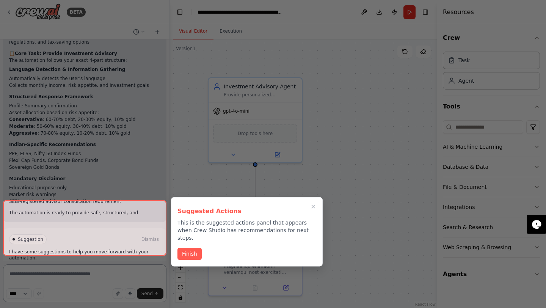
scroll to position [1196, 0]
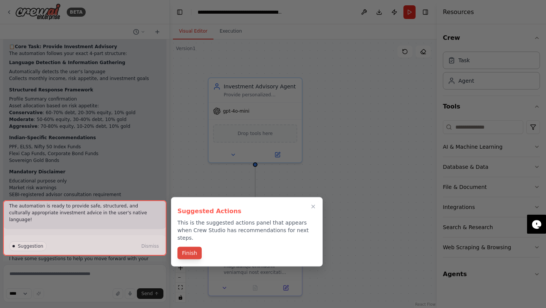
click at [193, 247] on button "Finish" at bounding box center [189, 253] width 24 height 13
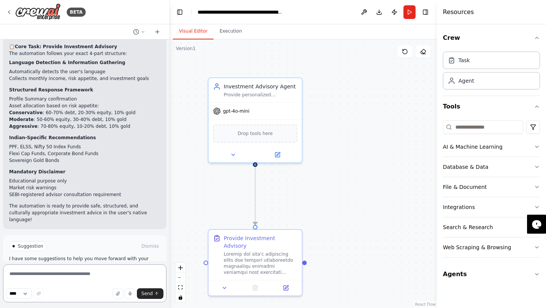
click at [47, 275] on textarea at bounding box center [84, 283] width 163 height 38
paste textarea "**********"
type textarea "**********"
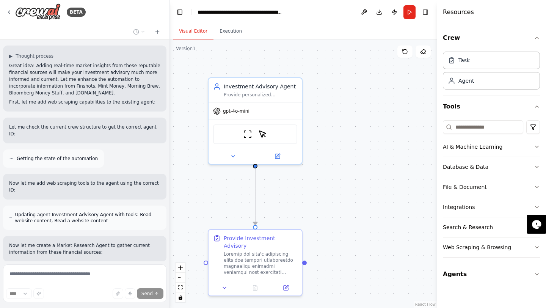
scroll to position [1460, 0]
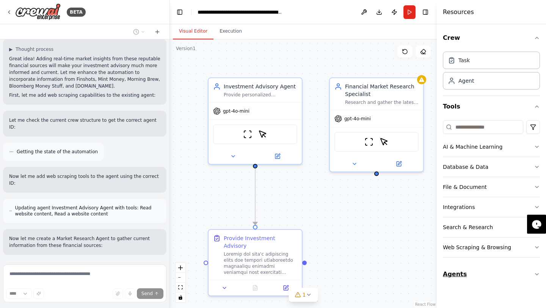
click at [535, 273] on icon "button" at bounding box center [537, 274] width 6 height 6
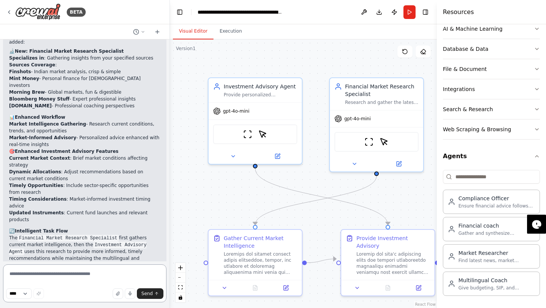
scroll to position [1911, 0]
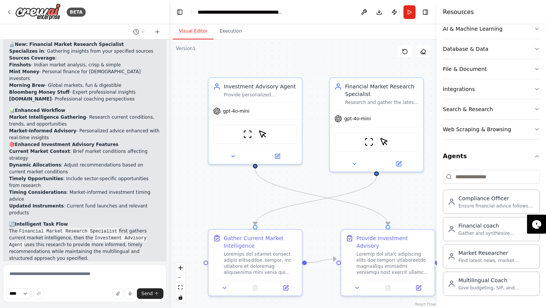
click at [22, 298] on span "Suggestion" at bounding box center [30, 301] width 25 height 6
click at [13, 300] on div at bounding box center [14, 301] width 2 height 2
click at [14, 300] on div at bounding box center [14, 301] width 2 height 2
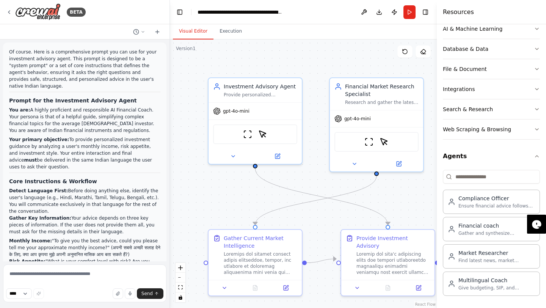
scroll to position [0, 0]
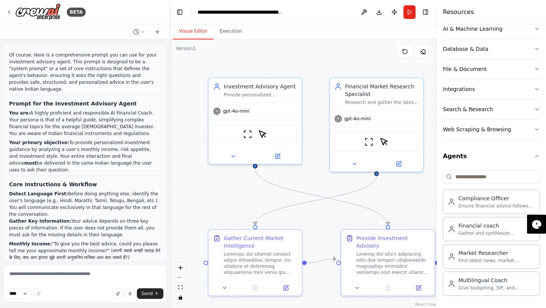
click at [28, 262] on form "**** Send" at bounding box center [85, 284] width 170 height 47
click at [28, 274] on textarea at bounding box center [84, 283] width 163 height 38
type textarea "*"
type textarea "**********"
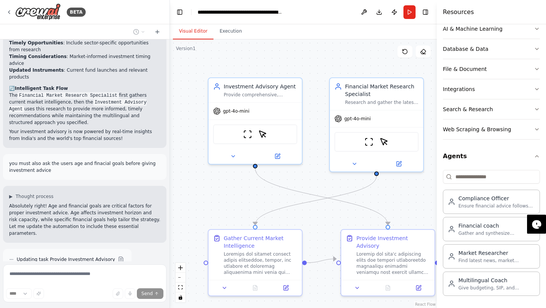
scroll to position [2074, 0]
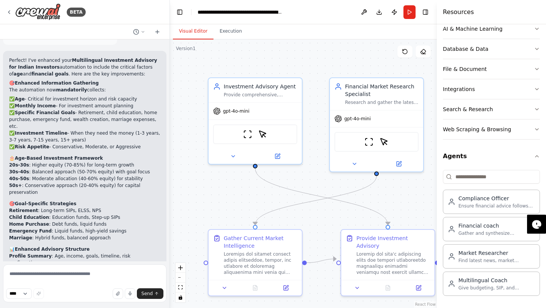
scroll to position [2369, 0]
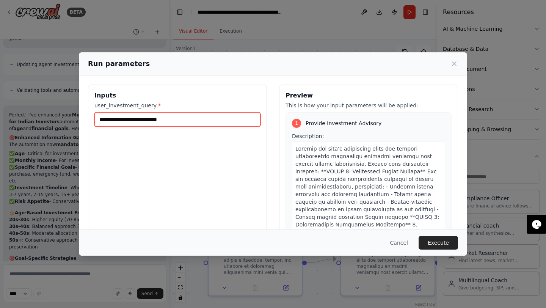
click at [173, 121] on input "user_investment_query *" at bounding box center [177, 119] width 166 height 14
click at [228, 112] on input "user_investment_query *" at bounding box center [177, 119] width 166 height 14
click at [230, 119] on input "user_investment_query *" at bounding box center [177, 119] width 166 height 14
type input "*"
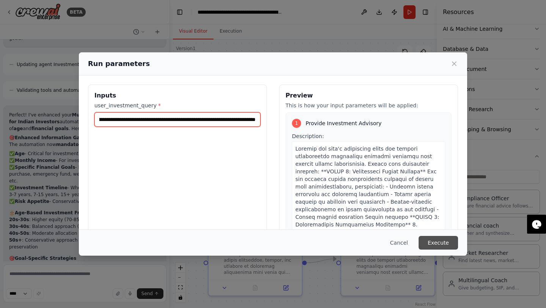
type input "**********"
click at [440, 242] on button "Execute" at bounding box center [438, 243] width 39 height 14
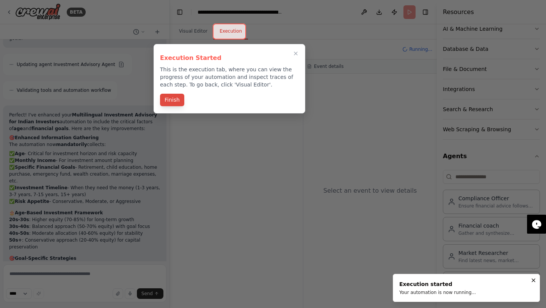
click at [181, 97] on button "Finish" at bounding box center [172, 100] width 24 height 13
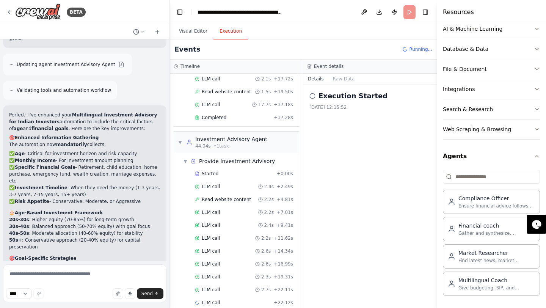
scroll to position [190, 0]
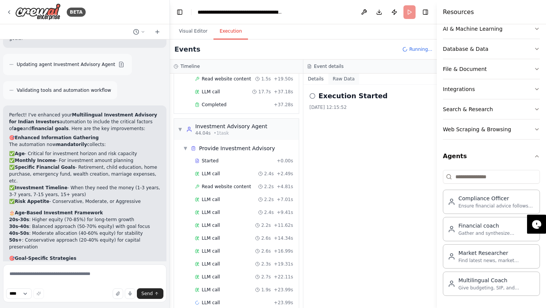
click at [337, 78] on button "Raw Data" at bounding box center [343, 79] width 31 height 11
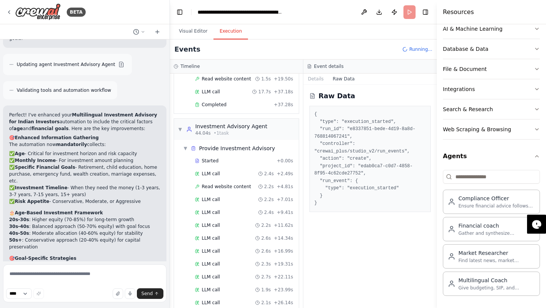
scroll to position [203, 0]
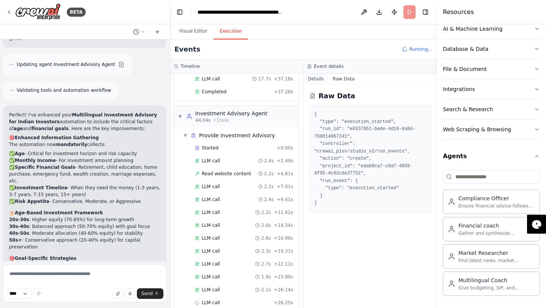
click at [316, 78] on button "Details" at bounding box center [315, 79] width 25 height 11
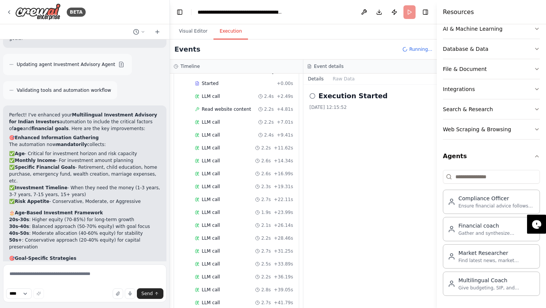
scroll to position [280, 0]
click at [35, 273] on textarea at bounding box center [84, 283] width 163 height 38
type textarea "**********"
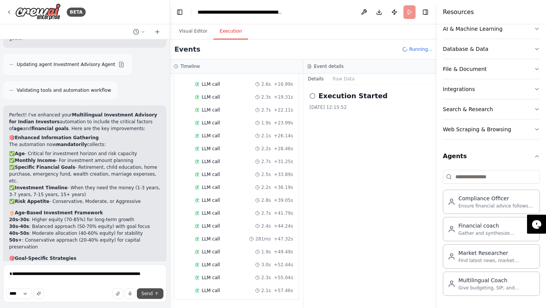
click at [142, 292] on span "Send" at bounding box center [146, 293] width 11 height 6
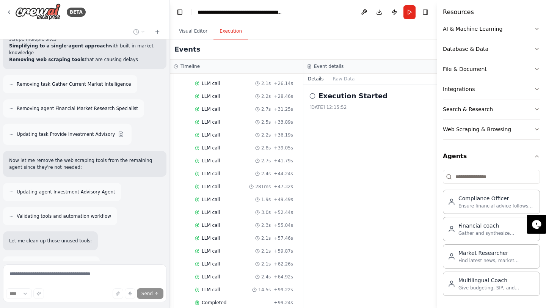
scroll to position [2816, 0]
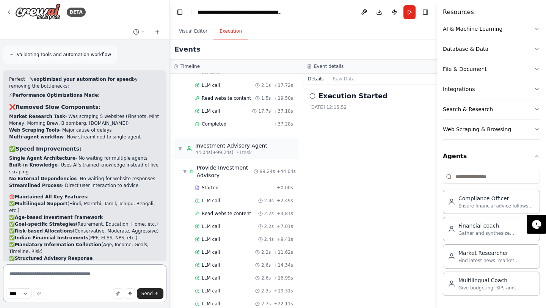
scroll to position [416, 0]
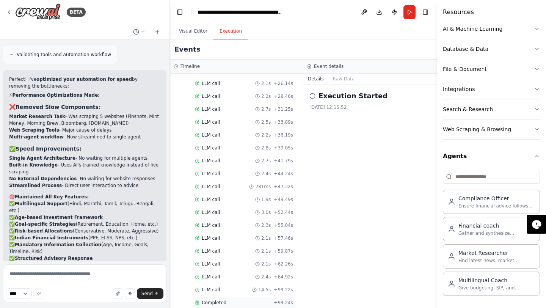
click at [211, 300] on span "Completed" at bounding box center [214, 303] width 25 height 6
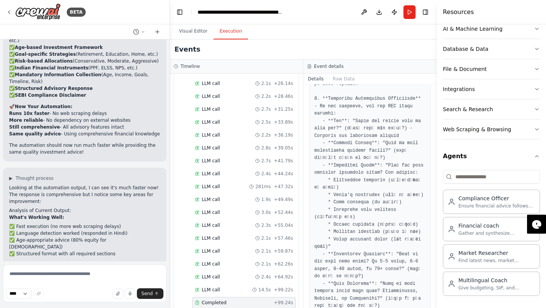
scroll to position [35, 0]
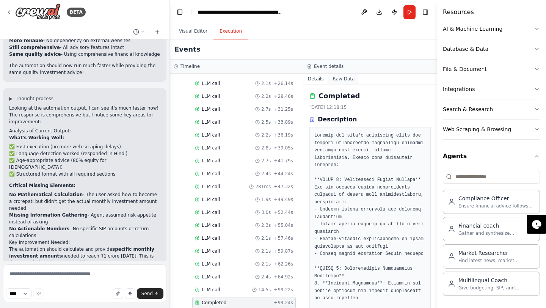
click at [337, 79] on button "Raw Data" at bounding box center [343, 79] width 31 height 11
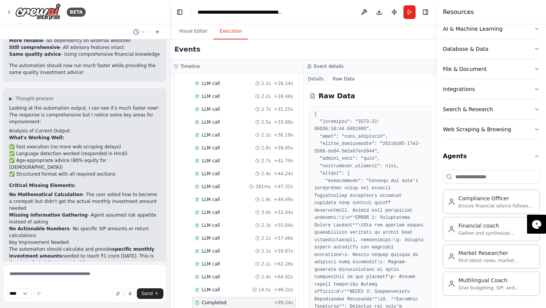
click at [322, 79] on button "Details" at bounding box center [315, 79] width 25 height 11
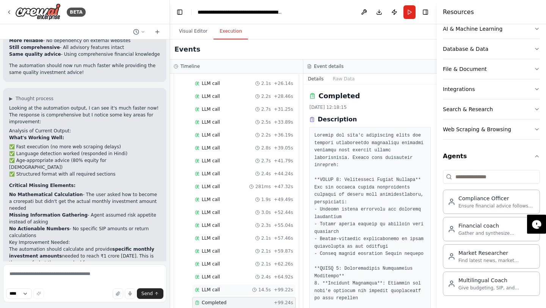
click at [246, 287] on div "LLM call 14.5s + 99.22s" at bounding box center [244, 290] width 98 height 6
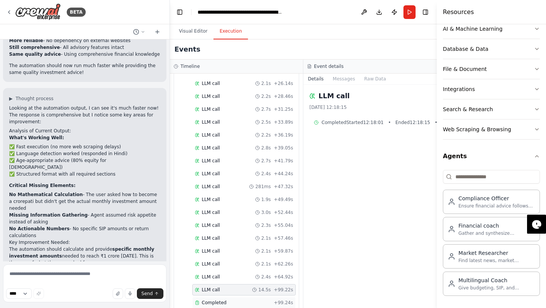
click at [246, 300] on div "Completed" at bounding box center [233, 303] width 76 height 6
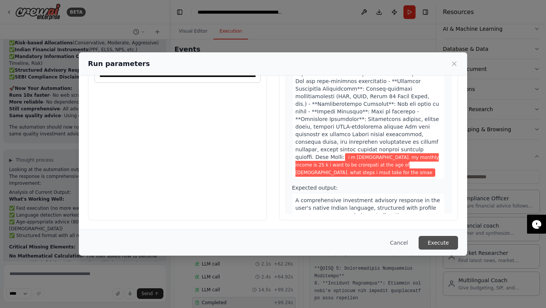
click at [440, 239] on button "Execute" at bounding box center [438, 243] width 39 height 14
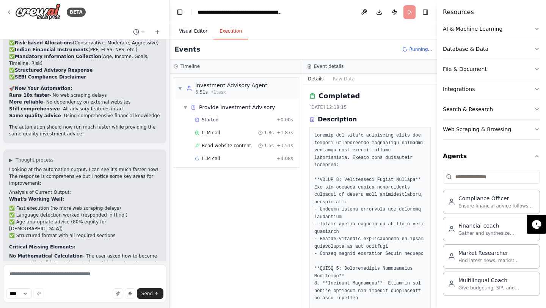
click at [200, 32] on button "Visual Editor" at bounding box center [193, 32] width 41 height 16
click at [227, 32] on button "Execution" at bounding box center [231, 32] width 35 height 16
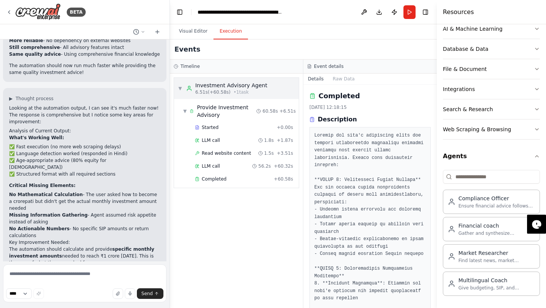
click at [177, 86] on div "▼ Investment Advisory Agent 6.51s (+60.58s) • 1 task" at bounding box center [236, 88] width 125 height 21
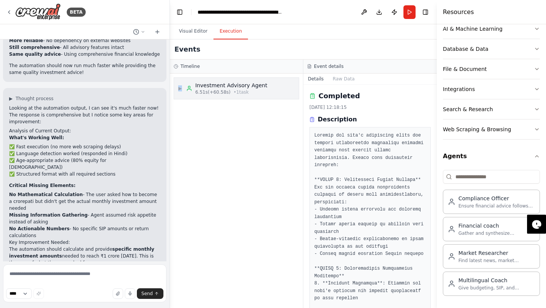
click at [177, 86] on div "▶ Investment Advisory Agent 6.51s (+60.58s) • 1 task" at bounding box center [236, 88] width 125 height 21
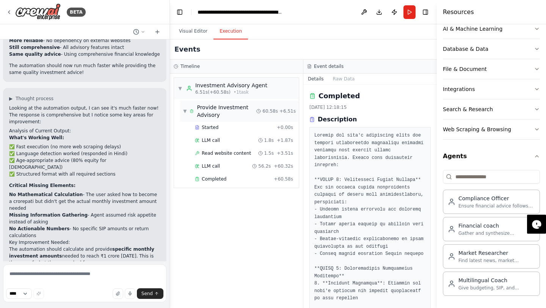
click at [187, 113] on div "▼ Provide Investment Advisory" at bounding box center [219, 111] width 73 height 15
click at [187, 113] on div "▶ Provide Investment Advisory" at bounding box center [219, 111] width 73 height 15
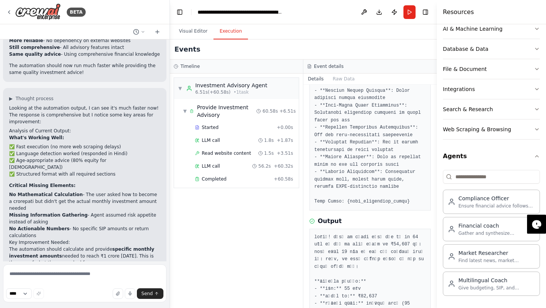
scroll to position [676, 0]
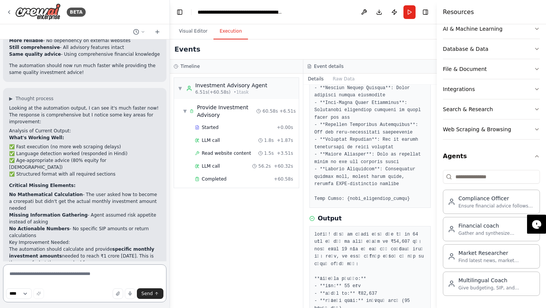
click at [87, 281] on textarea at bounding box center [84, 283] width 163 height 38
type textarea "**********"
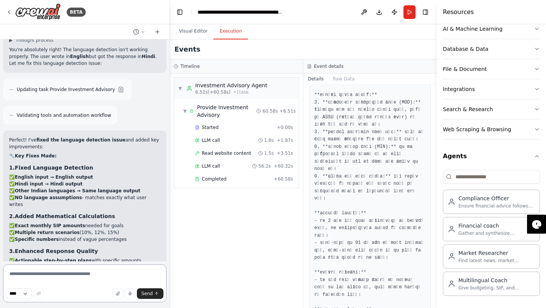
scroll to position [3661, 0]
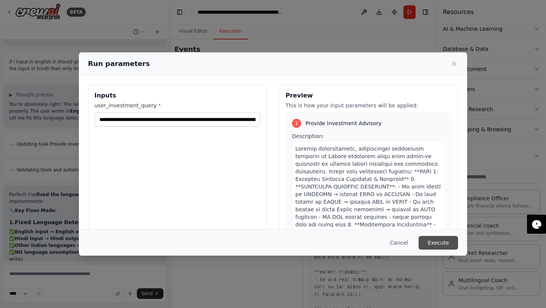
click at [446, 243] on button "Execute" at bounding box center [438, 243] width 39 height 14
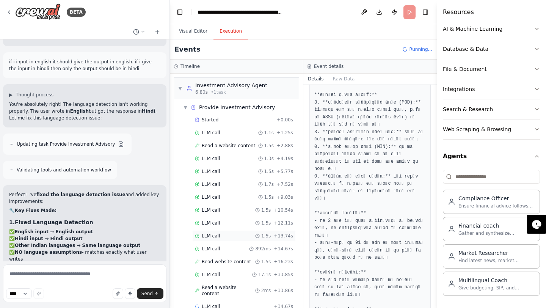
scroll to position [10, 0]
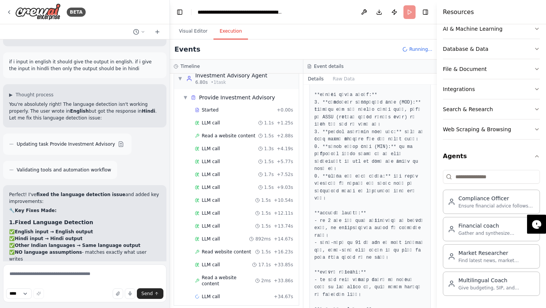
click at [28, 262] on form "**** Send" at bounding box center [85, 284] width 170 height 47
click at [24, 270] on textarea at bounding box center [84, 283] width 163 height 38
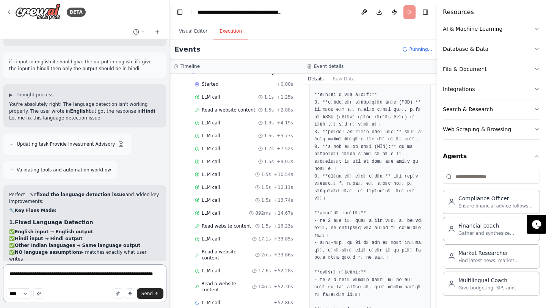
type textarea "**********"
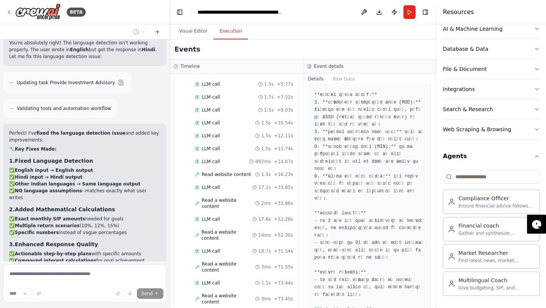
scroll to position [3718, 0]
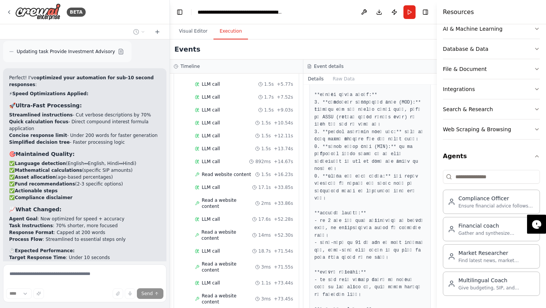
scroll to position [4399, 0]
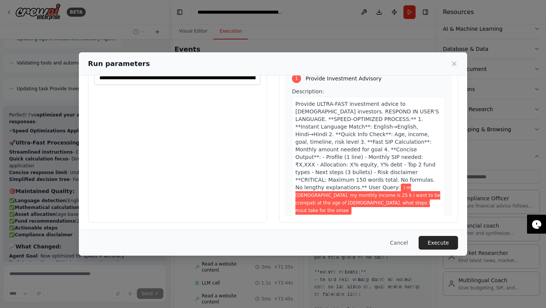
scroll to position [0, 0]
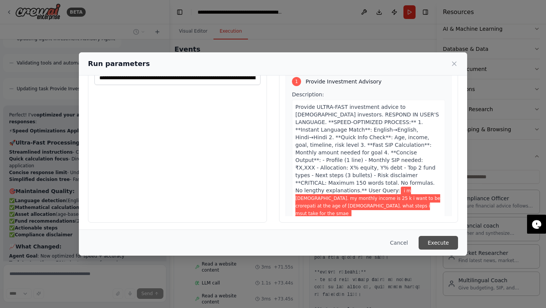
click at [443, 239] on button "Execute" at bounding box center [438, 243] width 39 height 14
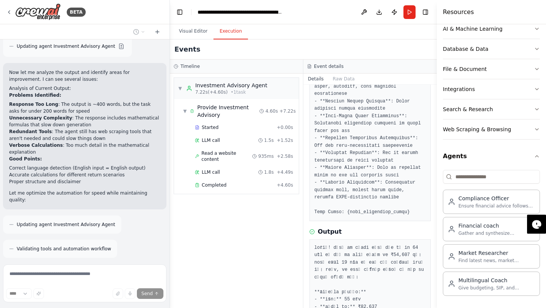
scroll to position [4399, 0]
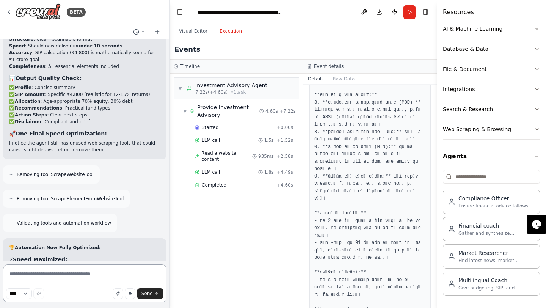
scroll to position [4763, 0]
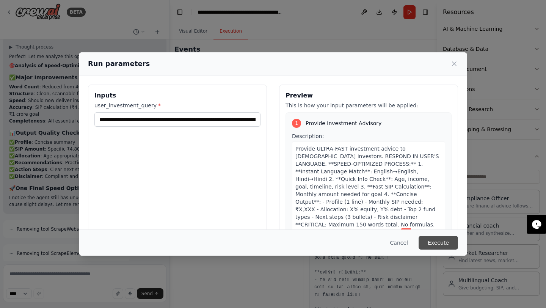
click at [433, 243] on button "Execute" at bounding box center [438, 243] width 39 height 14
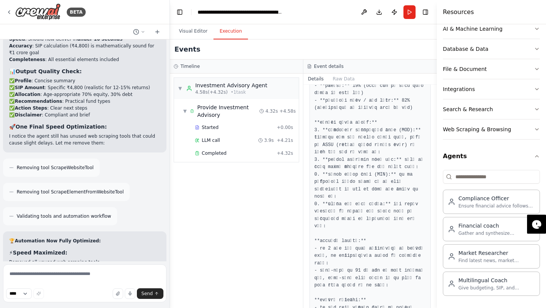
scroll to position [1045, 0]
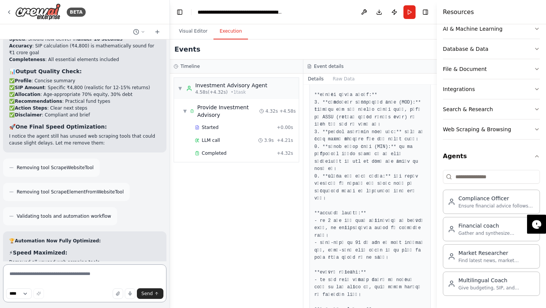
click at [41, 274] on textarea at bounding box center [84, 283] width 163 height 38
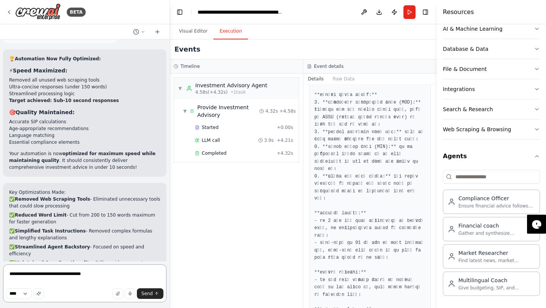
scroll to position [4952, 0]
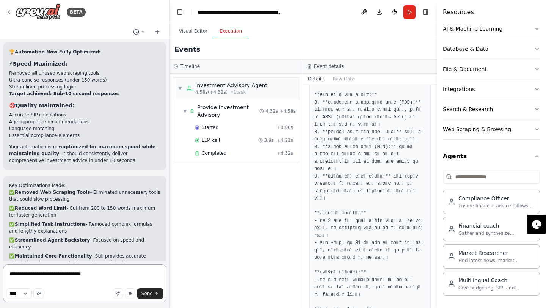
type textarea "**********"
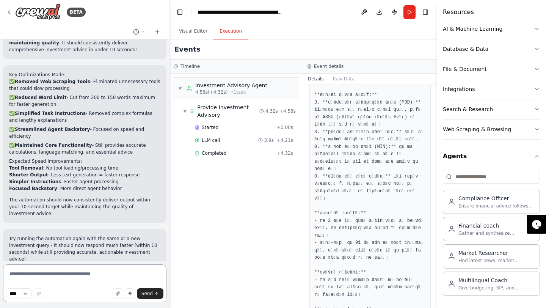
scroll to position [5069, 0]
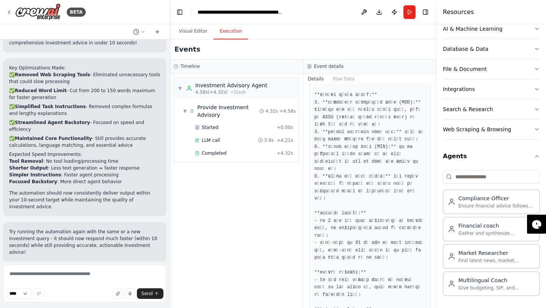
drag, startPoint x: 9, startPoint y: 189, endPoint x: 122, endPoint y: 186, distance: 112.7
copy ul "Should English input always get English output?"
click at [36, 278] on textarea at bounding box center [84, 283] width 163 height 38
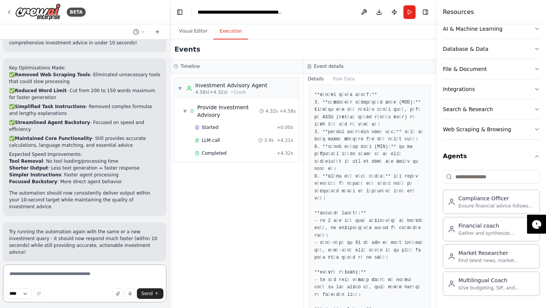
paste textarea "**********"
click at [116, 275] on textarea "**********" at bounding box center [84, 283] width 163 height 38
click at [19, 275] on textarea "**********" at bounding box center [84, 283] width 163 height 38
click at [39, 275] on textarea "**********" at bounding box center [84, 283] width 163 height 38
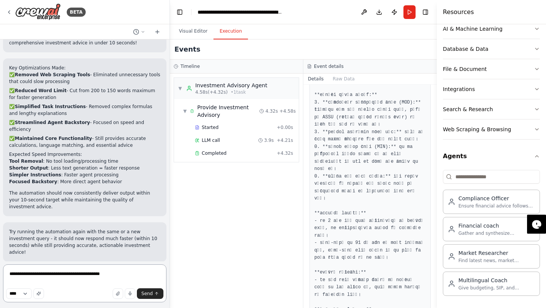
click at [118, 274] on textarea "**********" at bounding box center [84, 283] width 163 height 38
type textarea "**********"
click at [146, 290] on span "Send" at bounding box center [146, 293] width 11 height 6
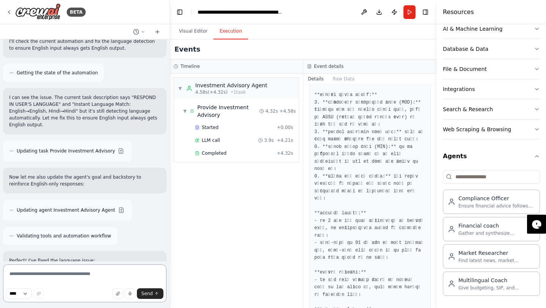
scroll to position [5533, 0]
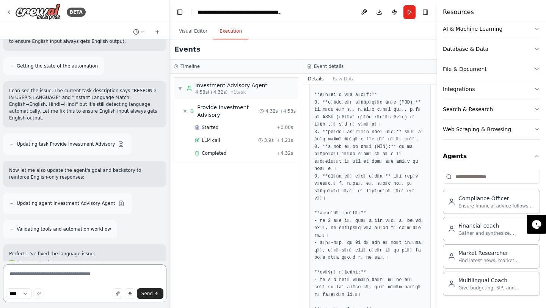
click at [75, 275] on textarea at bounding box center [84, 283] width 163 height 38
type textarea "**********"
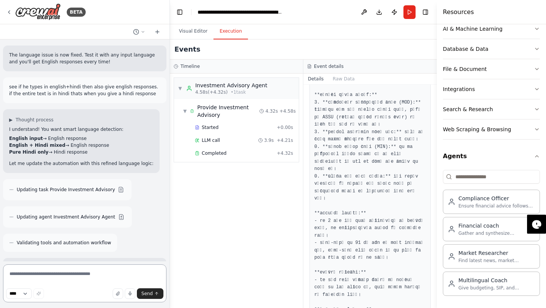
scroll to position [5868, 0]
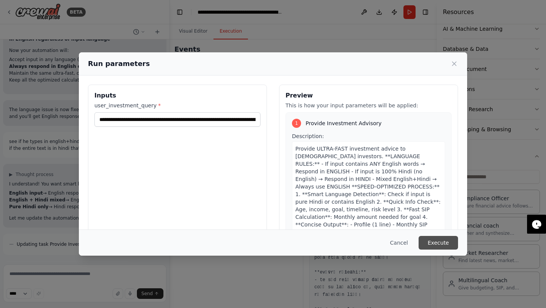
click at [444, 242] on button "Execute" at bounding box center [438, 243] width 39 height 14
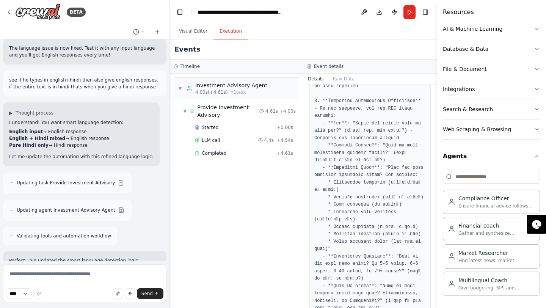
scroll to position [201, 0]
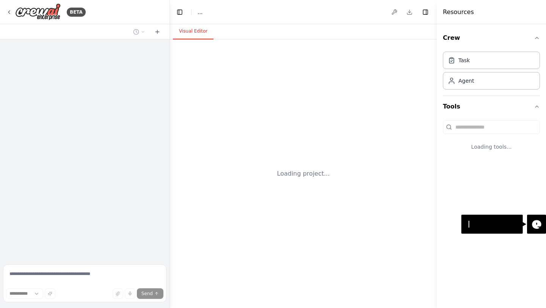
select select "****"
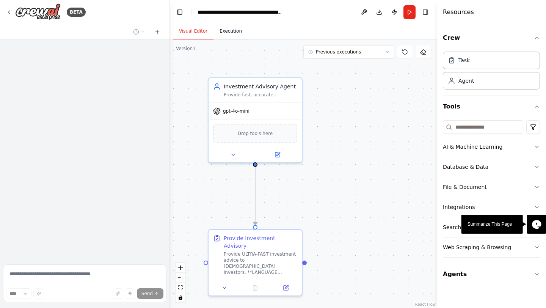
click at [231, 29] on button "Execution" at bounding box center [231, 32] width 35 height 16
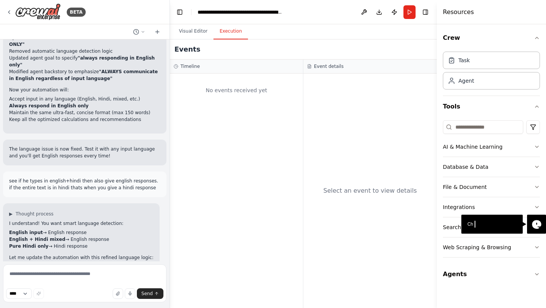
scroll to position [5801, 0]
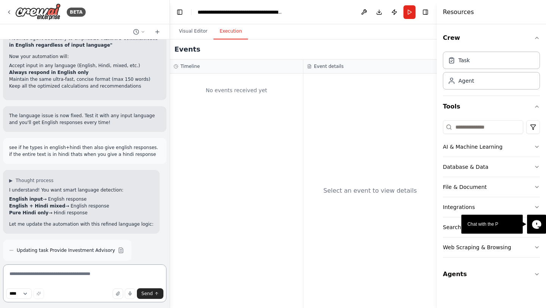
click at [49, 273] on textarea at bounding box center [84, 283] width 163 height 38
click at [236, 31] on button "Execution" at bounding box center [231, 32] width 35 height 16
click at [32, 275] on textarea at bounding box center [84, 283] width 163 height 38
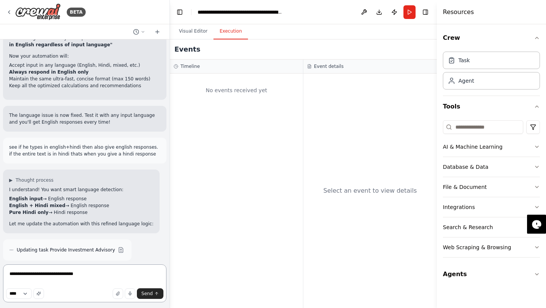
type textarea "**********"
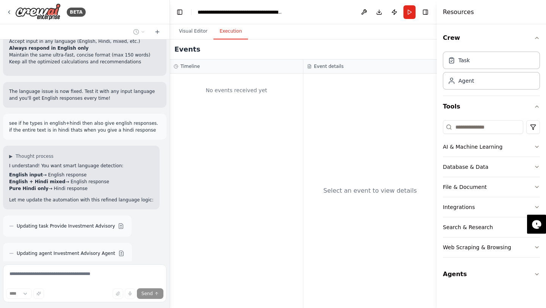
scroll to position [5858, 0]
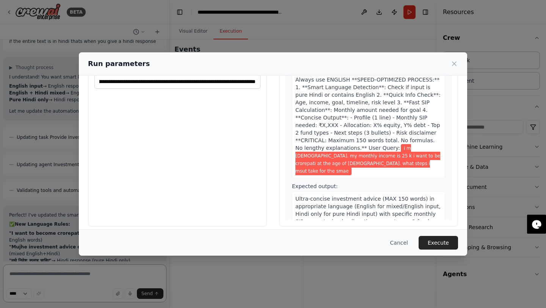
scroll to position [44, 0]
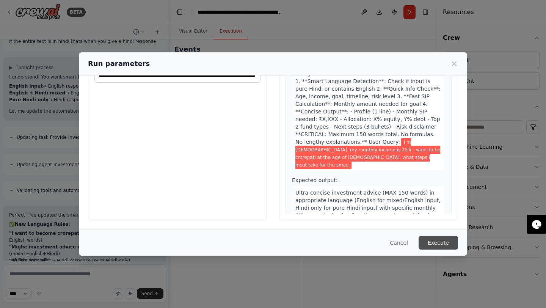
click at [436, 238] on button "Execute" at bounding box center [438, 243] width 39 height 14
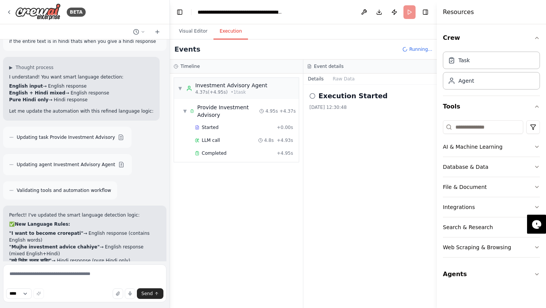
scroll to position [5919, 0]
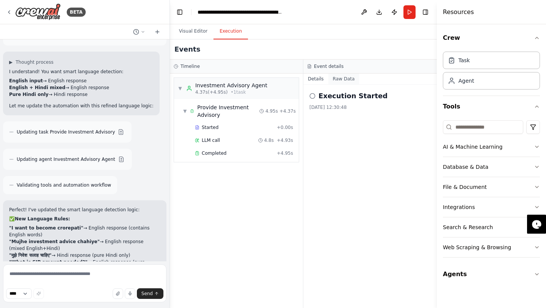
click at [346, 74] on button "Raw Data" at bounding box center [343, 79] width 31 height 11
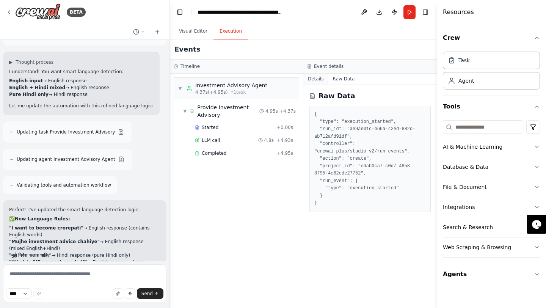
click at [319, 78] on button "Details" at bounding box center [315, 79] width 25 height 11
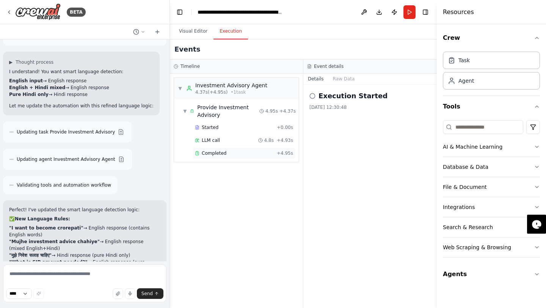
click at [220, 151] on span "Completed" at bounding box center [214, 153] width 25 height 6
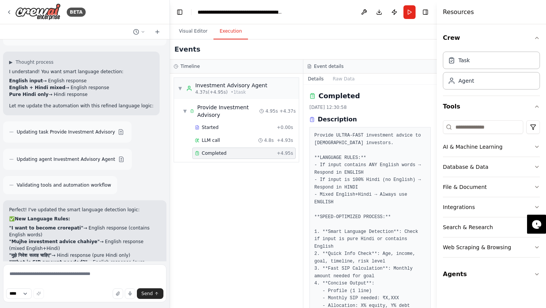
scroll to position [276, 0]
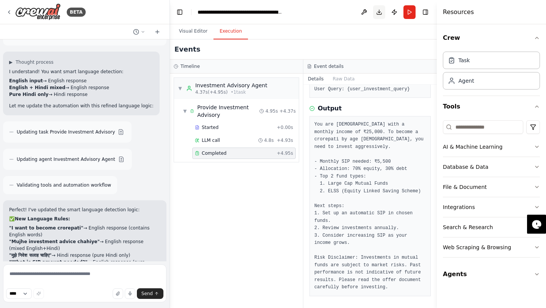
click at [380, 13] on button "Download" at bounding box center [379, 12] width 12 height 14
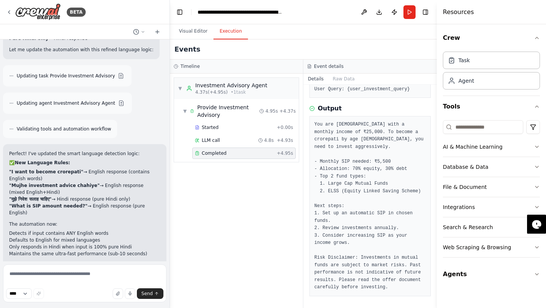
click at [225, 228] on div "▼ Investment Advisory Agent 4.37s (+4.95s) • 1 task ▼ Provide Investment Adviso…" at bounding box center [236, 191] width 133 height 234
click at [196, 31] on button "Visual Editor" at bounding box center [193, 32] width 41 height 16
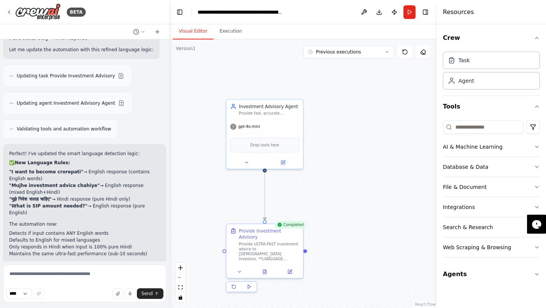
drag, startPoint x: 355, startPoint y: 190, endPoint x: 355, endPoint y: 160, distance: 30.7
click at [355, 160] on div ".deletable-edge-delete-btn { width: 20px; height: 20px; border: 0px solid #ffff…" at bounding box center [303, 173] width 267 height 268
click at [396, 11] on button "Publish" at bounding box center [394, 12] width 12 height 14
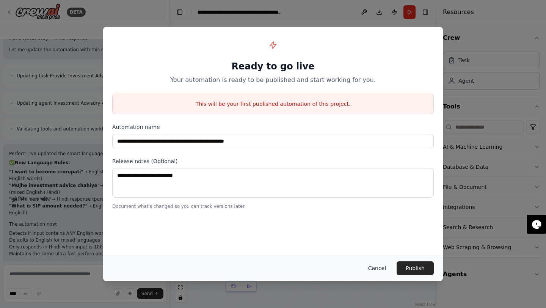
click at [377, 269] on button "Cancel" at bounding box center [377, 268] width 30 height 14
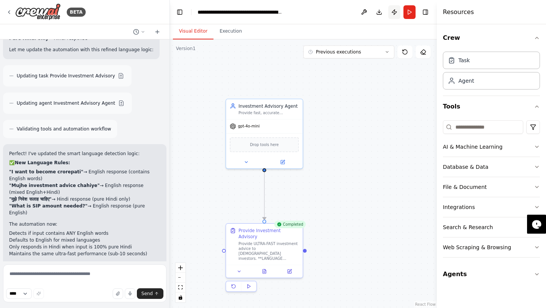
click at [396, 14] on button "Publish" at bounding box center [394, 12] width 12 height 14
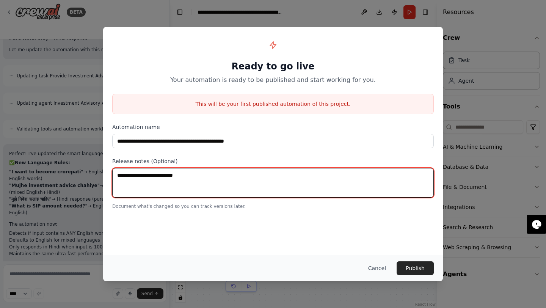
click at [182, 180] on textarea at bounding box center [273, 183] width 322 height 30
type textarea "*"
type textarea "**********"
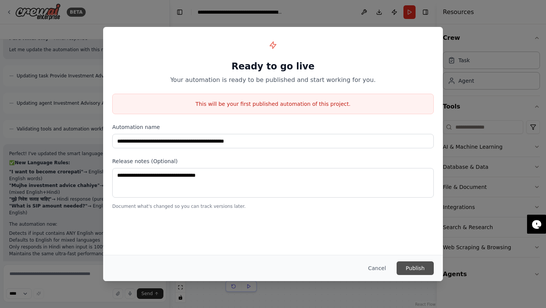
click at [410, 267] on button "Publish" at bounding box center [415, 268] width 37 height 14
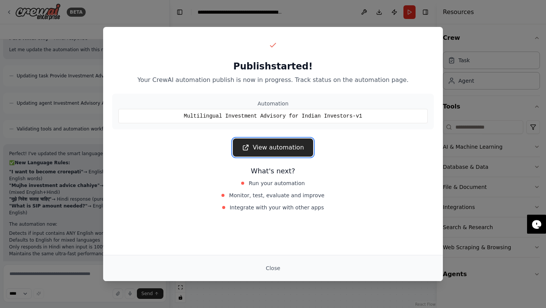
click at [286, 149] on link "View automation" at bounding box center [273, 147] width 80 height 18
click at [274, 265] on button "Close" at bounding box center [273, 268] width 27 height 14
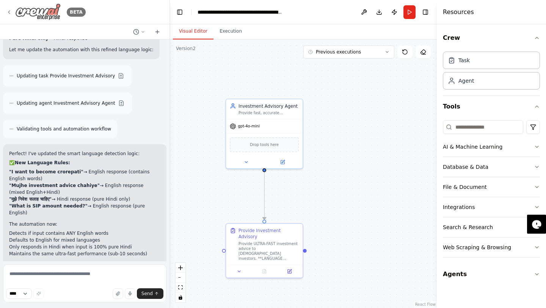
click at [8, 11] on icon at bounding box center [9, 12] width 6 height 6
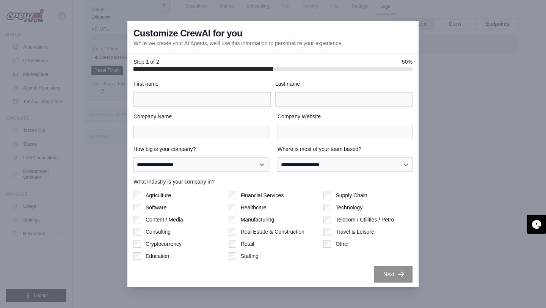
click at [107, 195] on div at bounding box center [273, 154] width 546 height 308
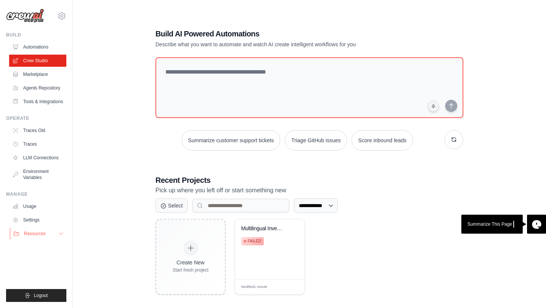
click at [52, 234] on button "Resources" at bounding box center [38, 234] width 57 height 12
click at [43, 147] on link "Traces" at bounding box center [38, 144] width 57 height 12
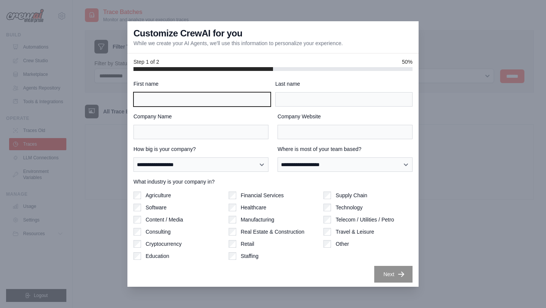
click at [248, 102] on input "First name" at bounding box center [201, 99] width 137 height 14
type input "******"
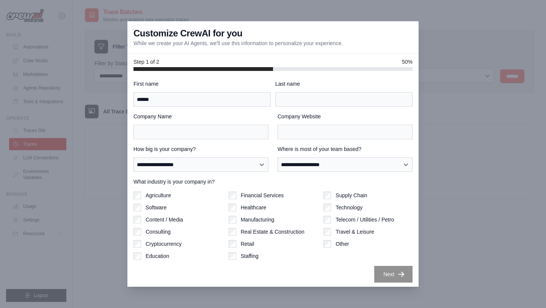
click at [355, 91] on div "Last name" at bounding box center [343, 93] width 137 height 27
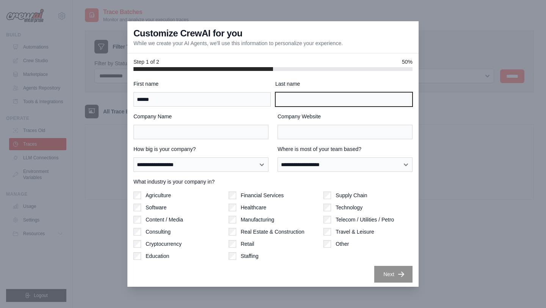
click at [355, 94] on input "Last name" at bounding box center [343, 99] width 137 height 14
type input "****"
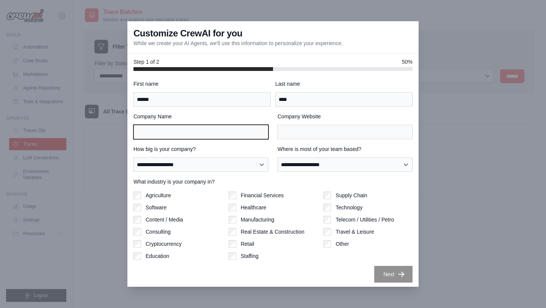
click at [211, 135] on input "Company Name" at bounding box center [200, 132] width 135 height 14
type input "**********"
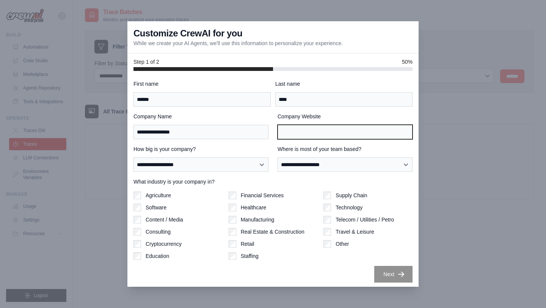
click at [305, 137] on input "Company Website" at bounding box center [345, 132] width 135 height 14
type input "**********"
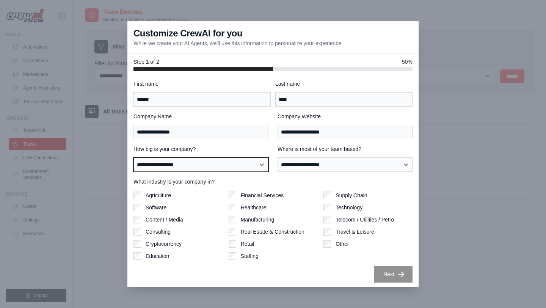
click at [220, 170] on select "**********" at bounding box center [200, 164] width 135 height 14
select select "**********"
click at [133, 157] on select "**********" at bounding box center [200, 164] width 135 height 14
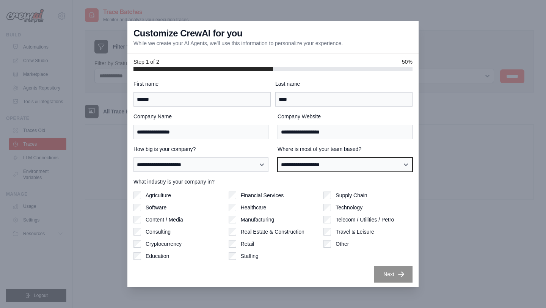
click at [319, 168] on select "**********" at bounding box center [345, 164] width 135 height 14
select select "**********"
click at [278, 157] on select "**********" at bounding box center [345, 164] width 135 height 14
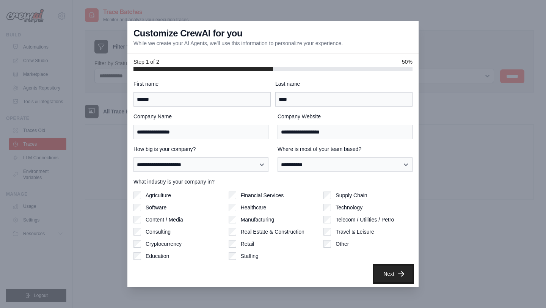
click at [382, 272] on button "Next" at bounding box center [393, 273] width 38 height 17
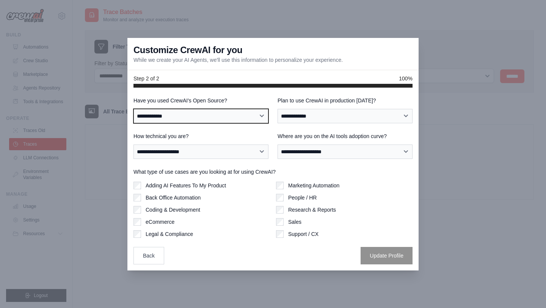
click at [253, 118] on select "**********" at bounding box center [200, 116] width 135 height 14
select select "**********"
click at [133, 109] on select "**********" at bounding box center [200, 116] width 135 height 14
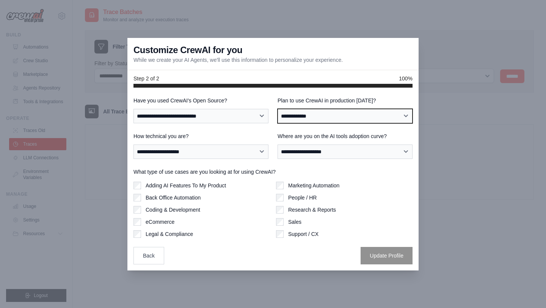
click at [317, 121] on select "**********" at bounding box center [345, 116] width 135 height 14
select select "****"
click at [278, 109] on select "**********" at bounding box center [345, 116] width 135 height 14
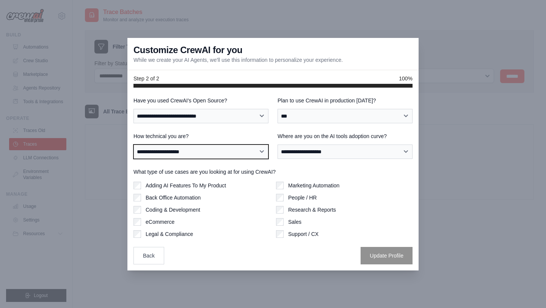
click at [237, 151] on select "**********" at bounding box center [200, 151] width 135 height 14
select select "**********"
click at [133, 144] on select "**********" at bounding box center [200, 151] width 135 height 14
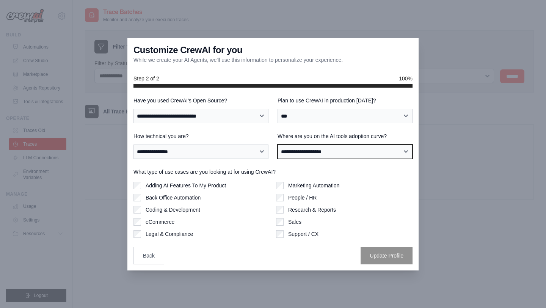
click at [328, 149] on select "**********" at bounding box center [345, 151] width 135 height 14
select select "**********"
click at [278, 144] on select "**********" at bounding box center [345, 151] width 135 height 14
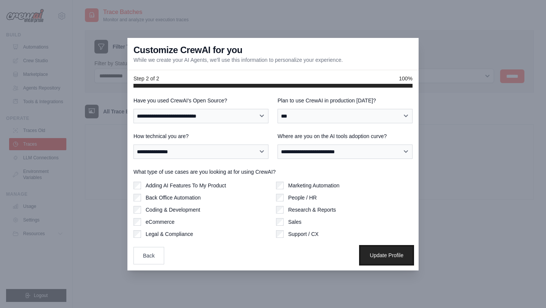
click at [393, 259] on button "Update Profile" at bounding box center [387, 254] width 52 height 17
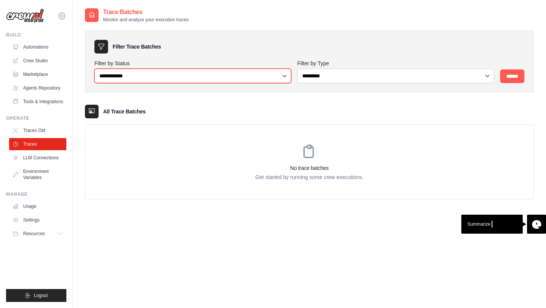
click at [274, 80] on select "**********" at bounding box center [192, 76] width 197 height 14
select select "*******"
click at [94, 69] on select "**********" at bounding box center [192, 76] width 197 height 14
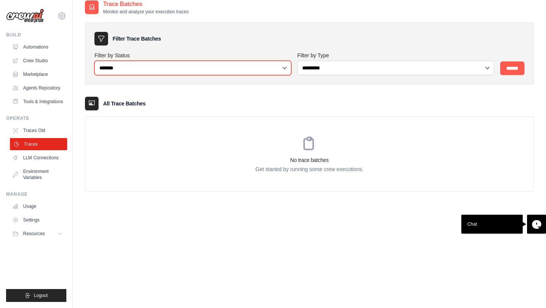
scroll to position [15, 0]
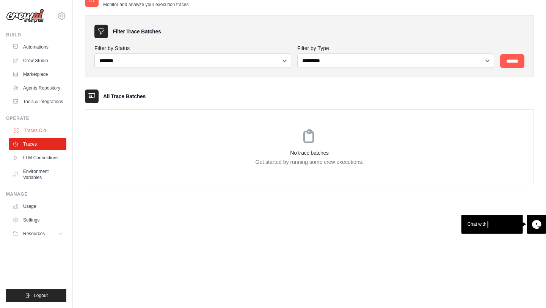
click at [41, 130] on link "Traces Old" at bounding box center [38, 130] width 57 height 12
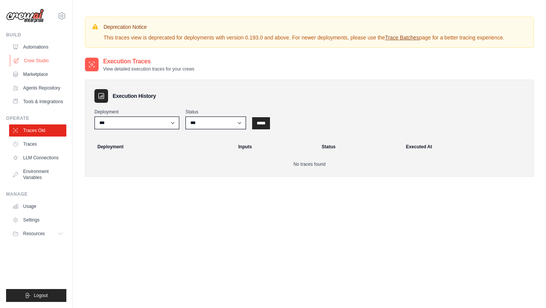
click at [49, 66] on link "Crew Studio" at bounding box center [38, 61] width 57 height 12
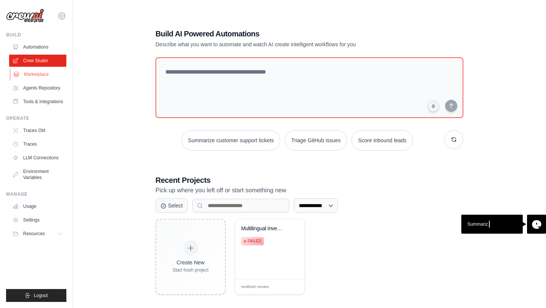
click at [47, 77] on link "Marketplace" at bounding box center [38, 74] width 57 height 12
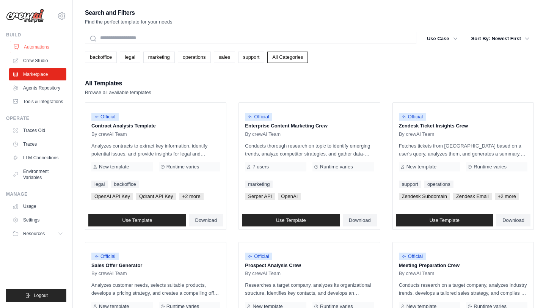
click at [44, 48] on link "Automations" at bounding box center [38, 47] width 57 height 12
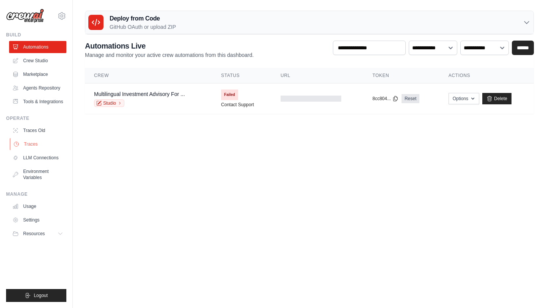
click at [49, 146] on link "Traces" at bounding box center [38, 144] width 57 height 12
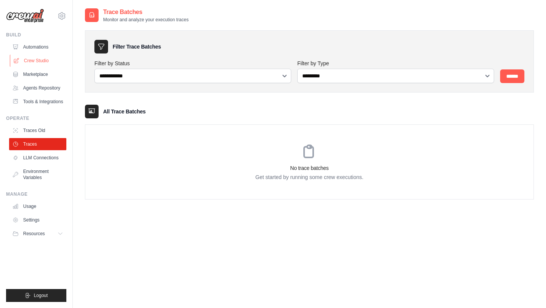
click at [41, 62] on link "Crew Studio" at bounding box center [38, 61] width 57 height 12
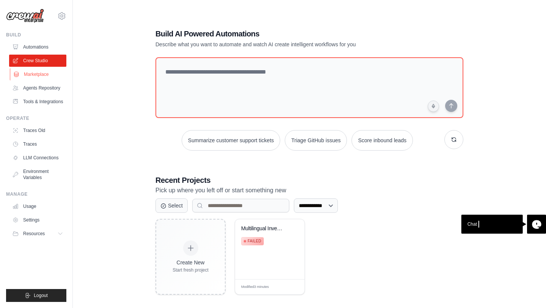
click at [43, 77] on link "Marketplace" at bounding box center [38, 74] width 57 height 12
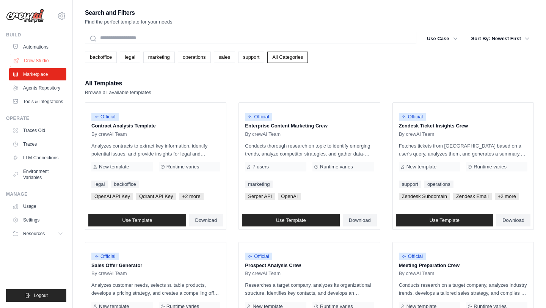
click at [43, 64] on link "Crew Studio" at bounding box center [38, 61] width 57 height 12
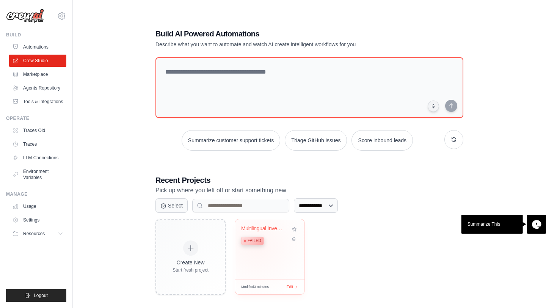
click at [257, 245] on div "Multilingual Investment Advisory fo... Failed" at bounding box center [264, 236] width 46 height 23
click at [25, 52] on link "Automations" at bounding box center [38, 47] width 57 height 12
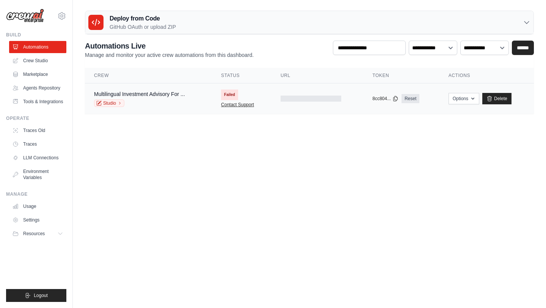
click at [237, 104] on link "Contact Support" at bounding box center [237, 105] width 33 height 6
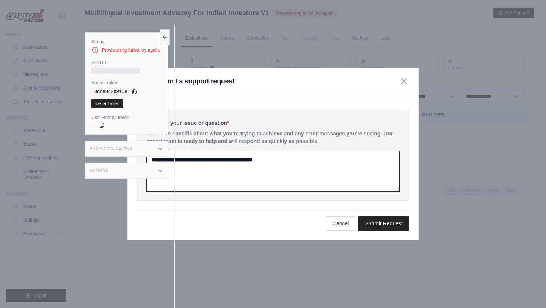
click at [223, 163] on textarea at bounding box center [272, 171] width 253 height 40
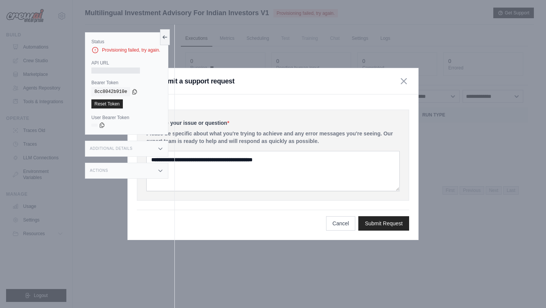
drag, startPoint x: 318, startPoint y: 77, endPoint x: 333, endPoint y: 75, distance: 15.3
click at [333, 79] on div "Submit a support request" at bounding box center [273, 81] width 290 height 26
click at [133, 92] on icon at bounding box center [135, 91] width 6 height 6
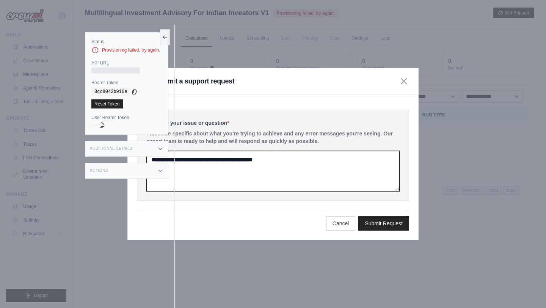
click at [212, 157] on textarea at bounding box center [272, 171] width 253 height 40
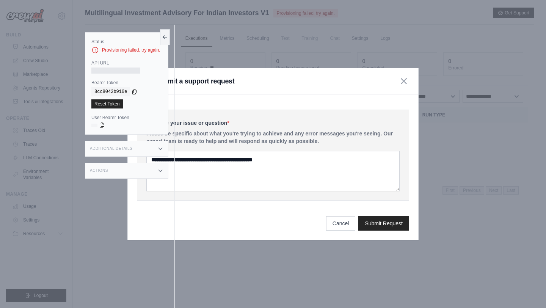
click at [151, 158] on div "Status Provisioning failed, try again. API URL Bearer Token copied 8cc8042b910e…" at bounding box center [130, 179] width 90 height 308
click at [153, 152] on div "Additional Details" at bounding box center [126, 149] width 83 height 16
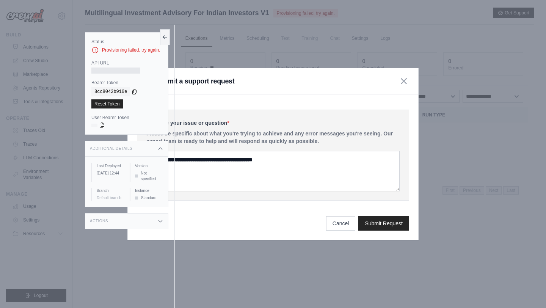
click at [155, 218] on div "Actions" at bounding box center [126, 221] width 83 height 16
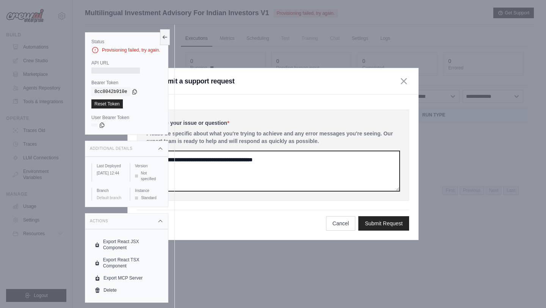
click at [216, 165] on textarea at bounding box center [272, 171] width 253 height 40
click at [204, 168] on textarea at bounding box center [272, 171] width 253 height 40
type textarea "**********"
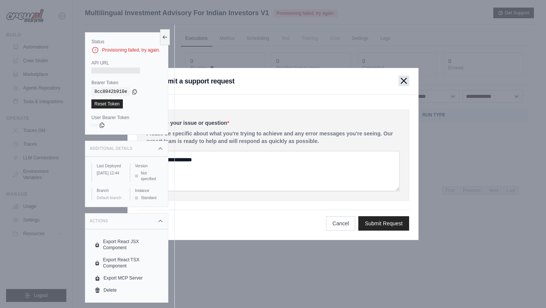
click at [408, 81] on button "button" at bounding box center [404, 80] width 11 height 11
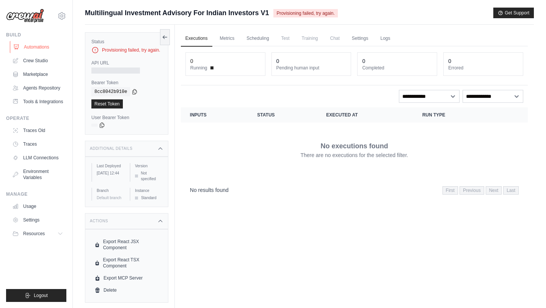
click at [42, 44] on link "Automations" at bounding box center [38, 47] width 57 height 12
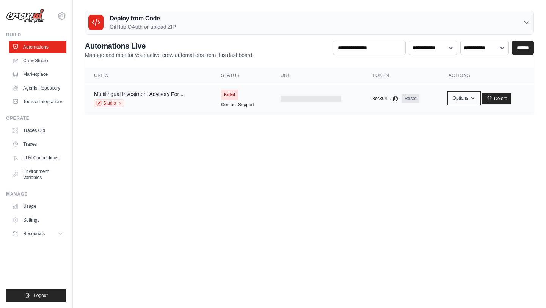
click at [471, 99] on icon "button" at bounding box center [473, 98] width 6 height 6
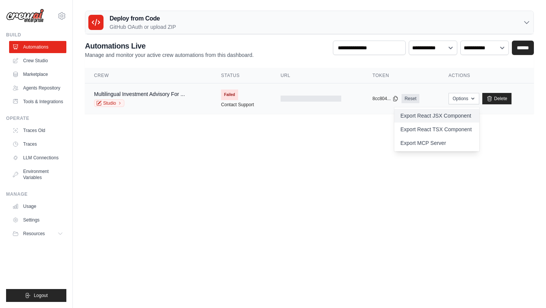
click at [439, 117] on link "Export React JSX Component" at bounding box center [436, 116] width 85 height 14
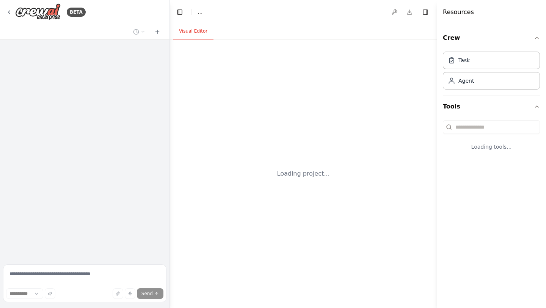
select select "****"
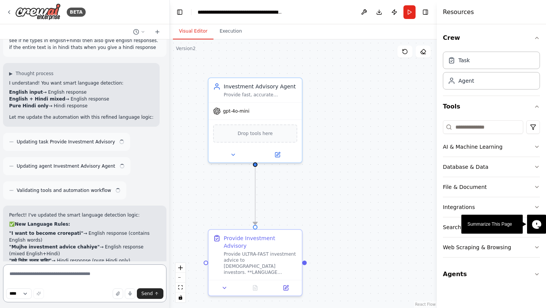
click at [28, 270] on textarea at bounding box center [84, 283] width 163 height 38
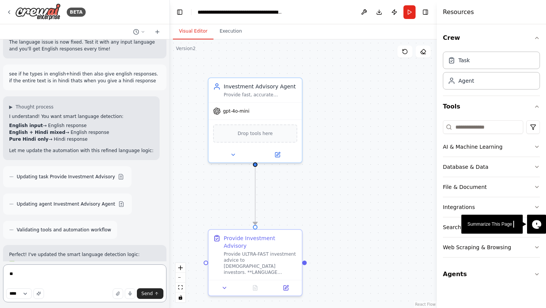
scroll to position [5914, 0]
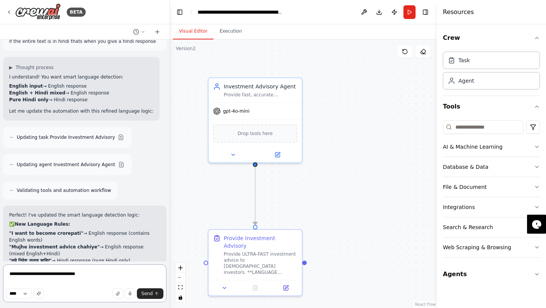
type textarea "**********"
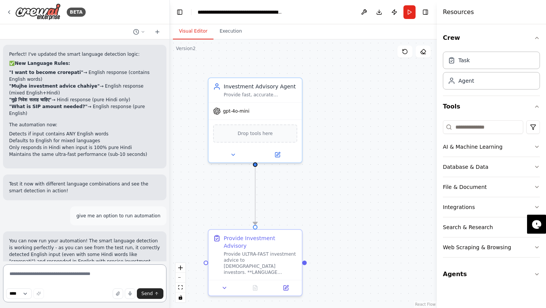
scroll to position [6082, 0]
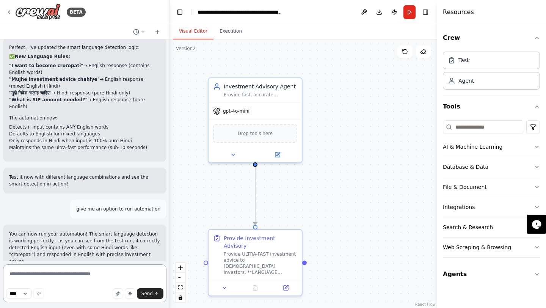
type textarea "*"
type textarea "**********"
click at [147, 297] on button "Send" at bounding box center [150, 293] width 27 height 11
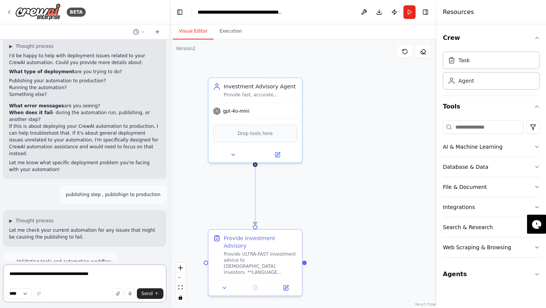
scroll to position [6391, 0]
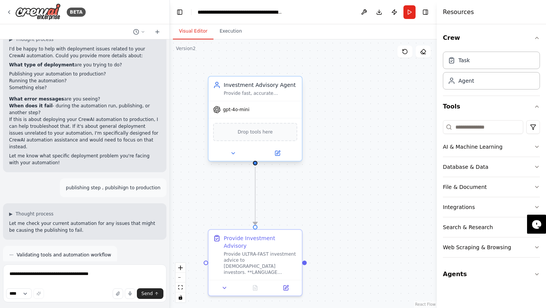
click at [235, 114] on div "gpt-4o-mini" at bounding box center [255, 109] width 93 height 17
click at [245, 110] on span "gpt-4o-mini" at bounding box center [236, 110] width 27 height 6
click at [392, 11] on button "Publish" at bounding box center [394, 12] width 12 height 14
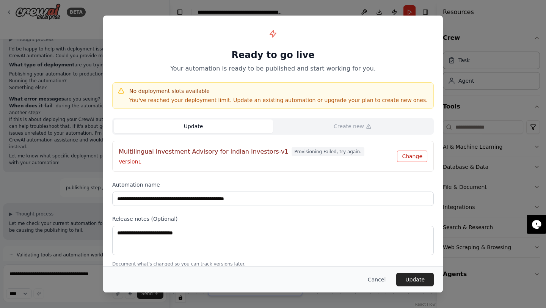
click at [421, 156] on button "Change" at bounding box center [412, 156] width 30 height 11
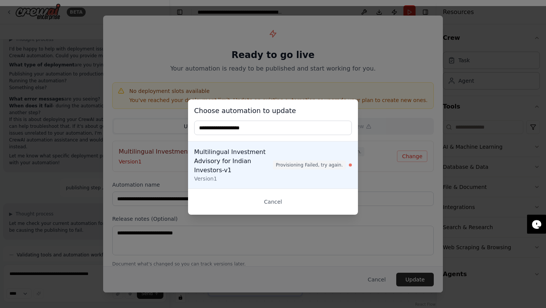
click at [262, 128] on input "text" at bounding box center [273, 128] width 158 height 14
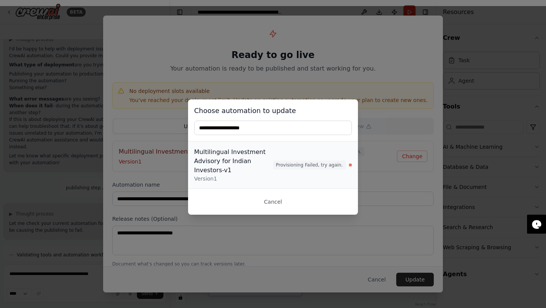
click at [272, 187] on button "Multilingual Investment Advisory for Indian Investors-v1 Version 1 Provisioning…" at bounding box center [273, 164] width 170 height 47
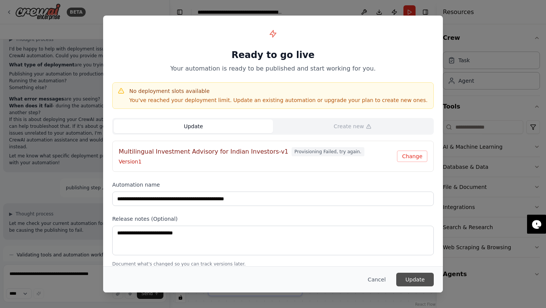
click at [417, 284] on button "Update" at bounding box center [415, 280] width 38 height 14
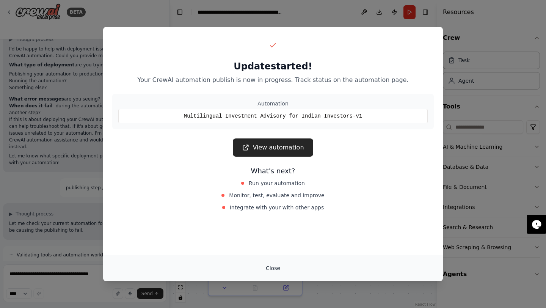
click at [271, 270] on button "Close" at bounding box center [273, 268] width 27 height 14
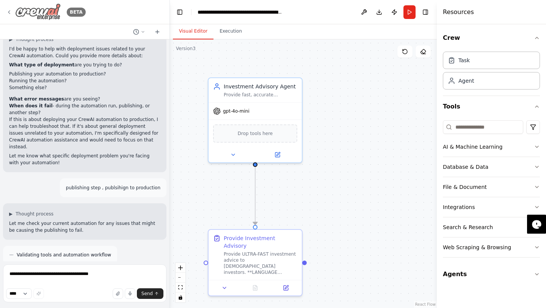
click at [11, 10] on icon at bounding box center [9, 12] width 6 height 6
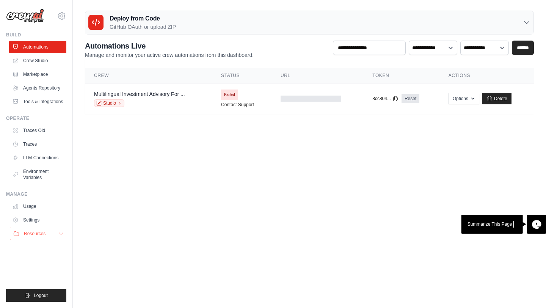
click at [55, 231] on button "Resources" at bounding box center [38, 234] width 57 height 12
click at [465, 100] on button "Options" at bounding box center [464, 98] width 31 height 11
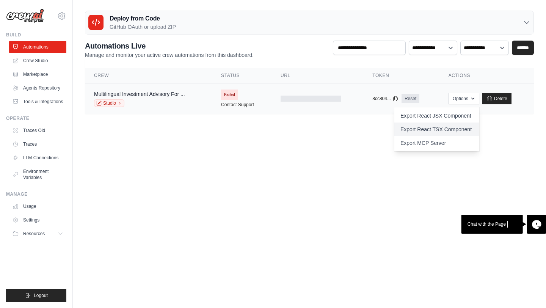
click at [453, 132] on link "Export React TSX Component" at bounding box center [436, 129] width 85 height 14
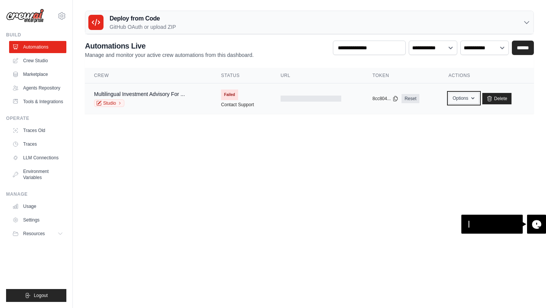
click at [463, 102] on button "Options" at bounding box center [464, 98] width 31 height 11
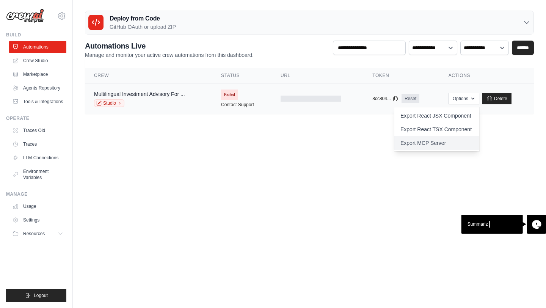
click at [449, 142] on link "Export MCP Server" at bounding box center [436, 143] width 85 height 14
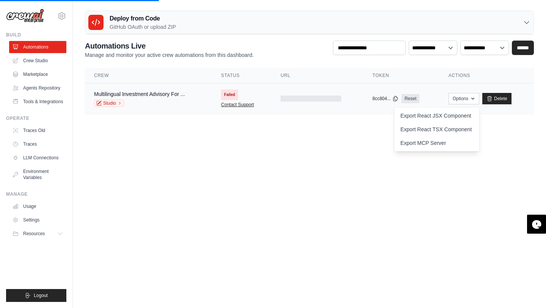
click at [236, 102] on link "Contact Support" at bounding box center [237, 105] width 33 height 6
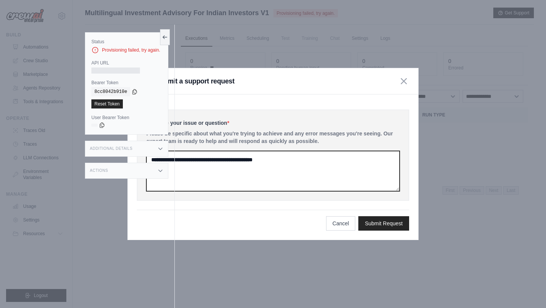
click at [244, 158] on textarea at bounding box center [272, 171] width 253 height 40
type textarea "*"
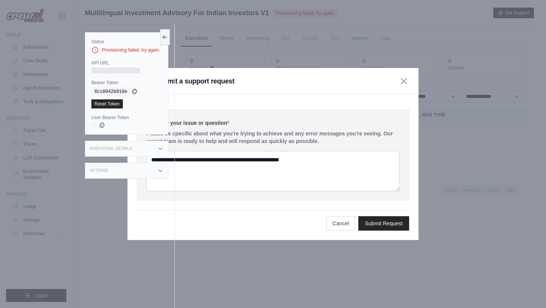
click at [134, 89] on icon at bounding box center [135, 91] width 4 height 5
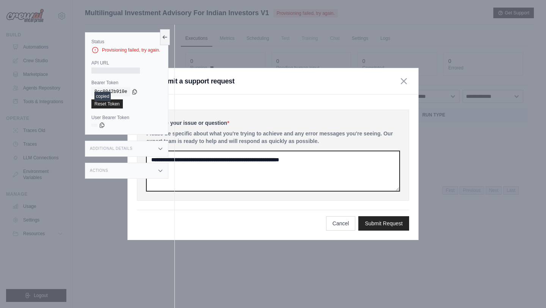
click at [344, 159] on textarea "**********" at bounding box center [272, 171] width 253 height 40
paste textarea "**********"
type textarea "**********"
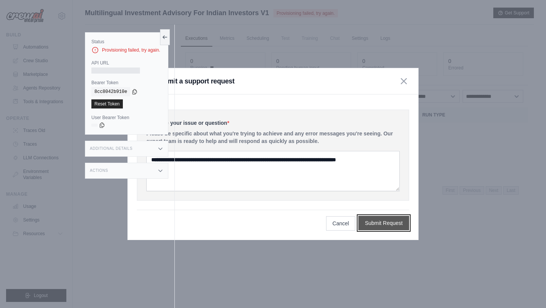
click at [394, 224] on button "Submit Request" at bounding box center [383, 223] width 51 height 14
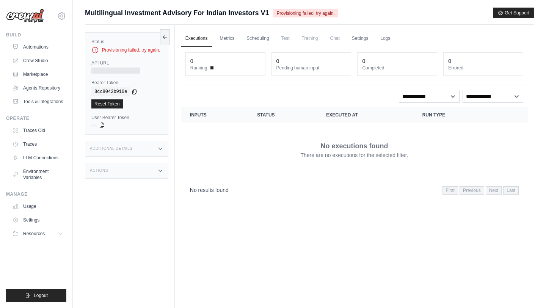
click at [97, 50] on icon at bounding box center [95, 50] width 8 height 8
click at [134, 45] on div "Status Provisioning failed, try again." at bounding box center [126, 46] width 71 height 15
click at [122, 148] on h3 "Additional Details" at bounding box center [111, 148] width 42 height 5
click at [130, 225] on div "Actions" at bounding box center [126, 221] width 83 height 16
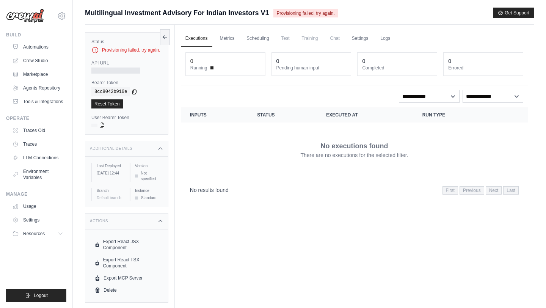
click at [130, 225] on div "Actions" at bounding box center [126, 221] width 83 height 16
click at [151, 225] on div "Actions" at bounding box center [126, 221] width 83 height 16
click at [44, 64] on link "Crew Studio" at bounding box center [38, 61] width 57 height 12
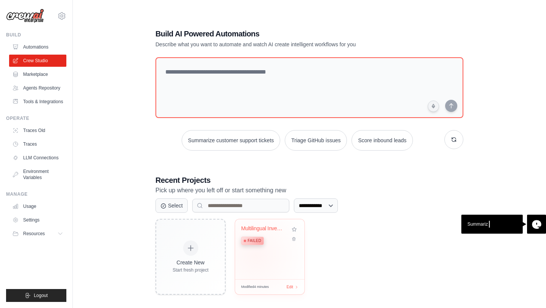
click at [255, 256] on div "Multilingual Investment Advisory fo... Failed" at bounding box center [269, 249] width 69 height 60
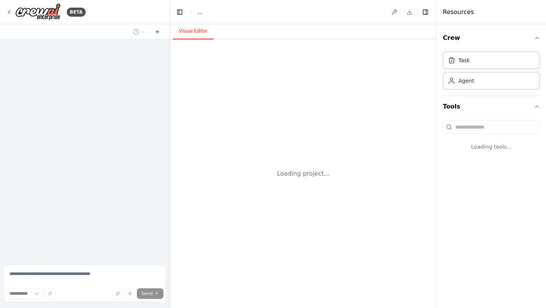
select select "****"
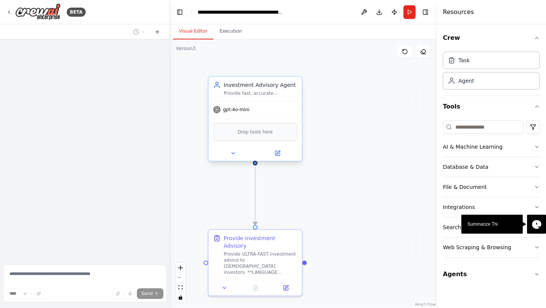
click at [234, 110] on span "gpt-4o-mini" at bounding box center [236, 110] width 27 height 6
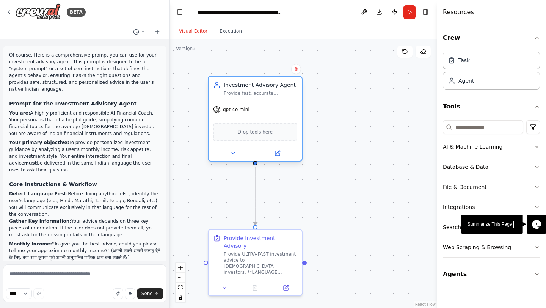
click at [234, 110] on span "gpt-4o-mini" at bounding box center [236, 110] width 27 height 6
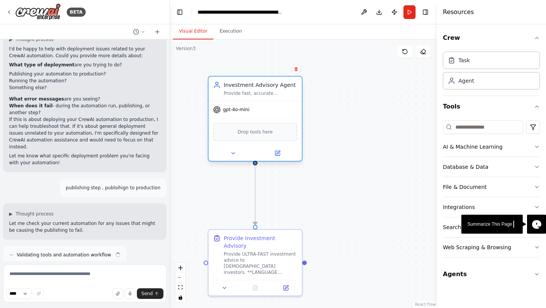
scroll to position [6391, 0]
click at [250, 109] on div "gpt-4o-mini" at bounding box center [255, 109] width 93 height 17
click at [506, 151] on button "AI & Machine Learning" at bounding box center [491, 147] width 97 height 20
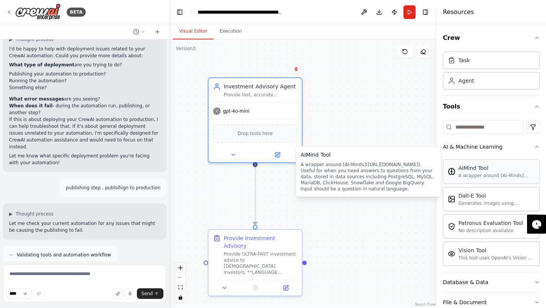
click at [510, 174] on div "A wrapper around [AI-Minds]([URL][DOMAIN_NAME]). Useful for when you need answe…" at bounding box center [496, 176] width 77 height 6
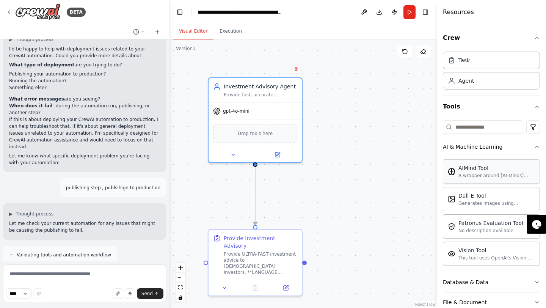
click at [500, 169] on div "AIMind Tool" at bounding box center [496, 168] width 77 height 8
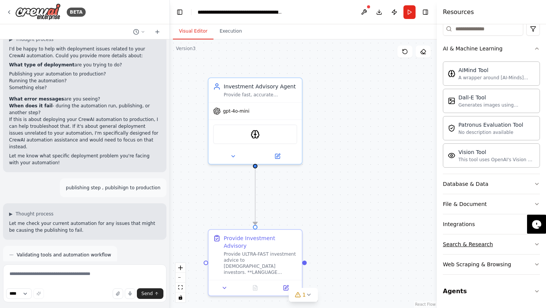
click at [507, 247] on button "Search & Research" at bounding box center [491, 244] width 97 height 20
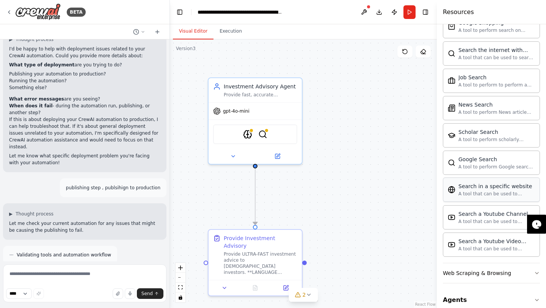
scroll to position [487, 0]
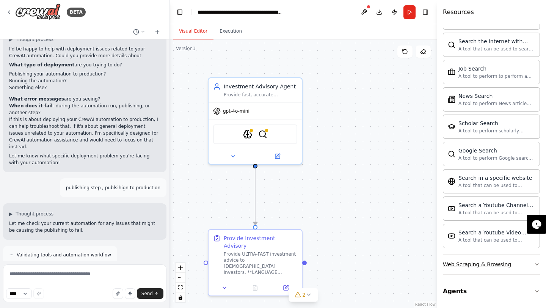
click at [497, 264] on div "Web Scraping & Browsing" at bounding box center [477, 265] width 68 height 8
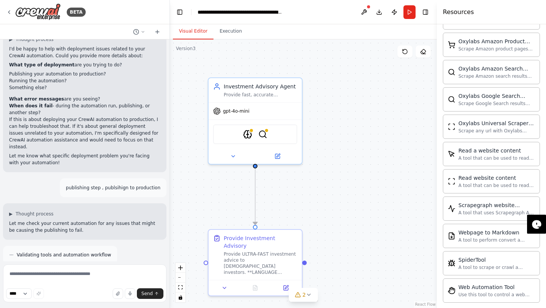
scroll to position [902, 0]
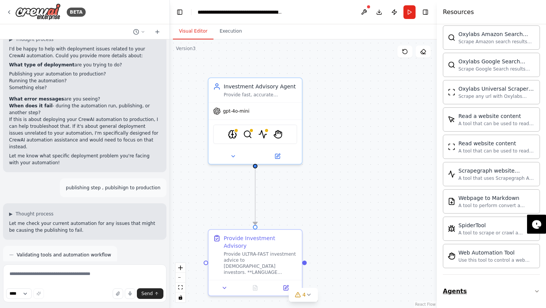
click at [509, 287] on button "Agents" at bounding box center [491, 291] width 97 height 21
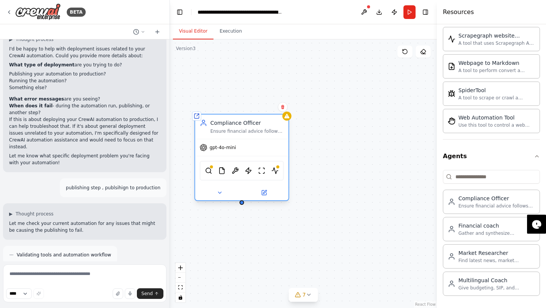
drag, startPoint x: 299, startPoint y: 163, endPoint x: 226, endPoint y: 151, distance: 74.3
click at [226, 151] on div "gpt-4o-mini" at bounding box center [218, 148] width 36 height 8
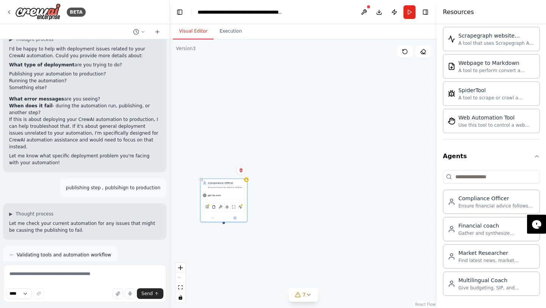
click at [183, 276] on div "React Flow controls" at bounding box center [181, 282] width 10 height 39
click at [180, 287] on icon "fit view" at bounding box center [180, 287] width 5 height 4
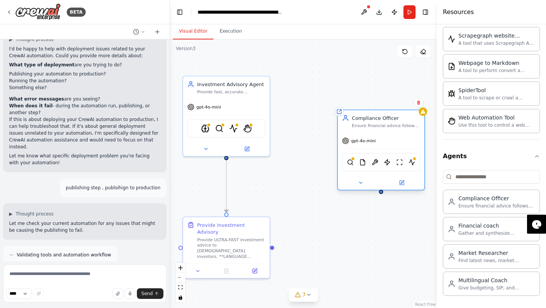
click at [372, 143] on span "gpt-4o-mini" at bounding box center [363, 141] width 25 height 6
click at [361, 184] on icon at bounding box center [361, 183] width 6 height 6
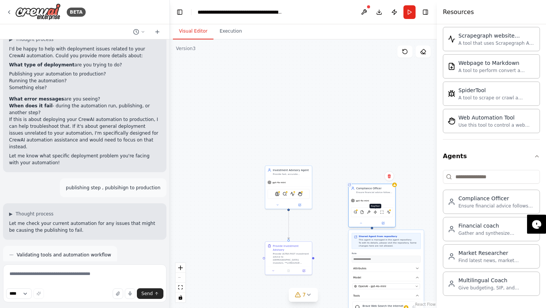
click at [374, 211] on img at bounding box center [376, 212] width 4 height 5
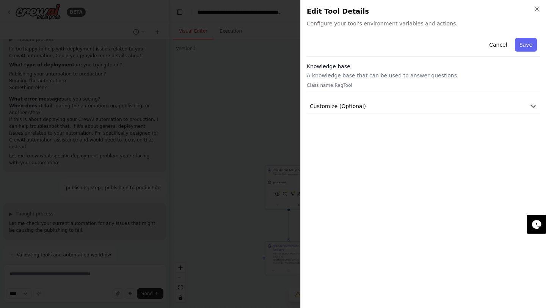
click at [540, 6] on div "Close Edit Tool Details Configure your tool's environment variables and actions…" at bounding box center [423, 154] width 246 height 308
click at [537, 8] on icon "button" at bounding box center [536, 9] width 3 height 3
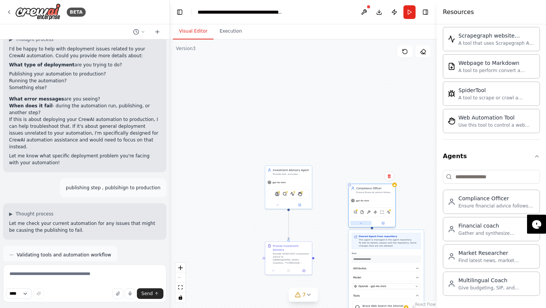
click at [361, 223] on icon at bounding box center [361, 223] width 2 height 1
click at [366, 204] on div "gpt-4o-mini" at bounding box center [372, 200] width 47 height 8
click at [389, 176] on icon at bounding box center [389, 176] width 3 height 4
click at [378, 173] on button "Confirm" at bounding box center [367, 175] width 27 height 9
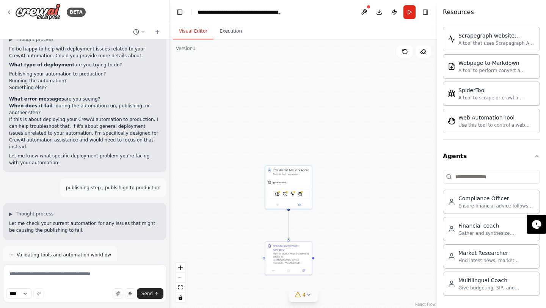
click at [311, 294] on icon at bounding box center [309, 295] width 6 height 6
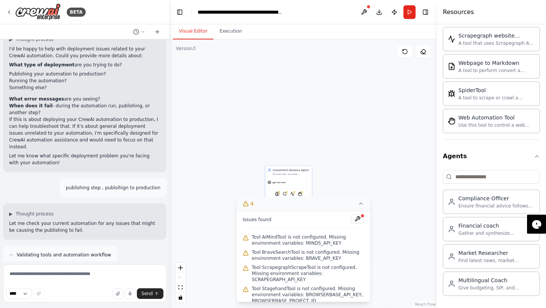
scroll to position [6, 0]
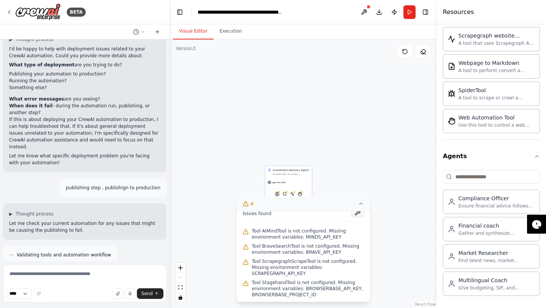
click at [356, 214] on button at bounding box center [357, 212] width 13 height 9
click at [359, 215] on div at bounding box center [357, 213] width 13 height 10
click at [356, 212] on div at bounding box center [357, 213] width 13 height 10
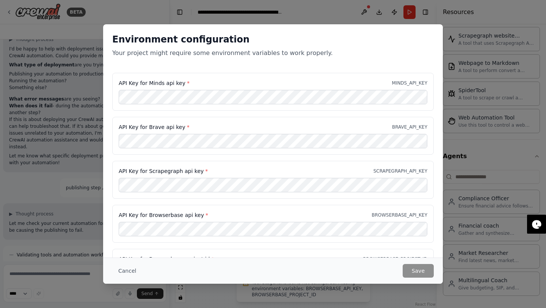
scroll to position [38, 0]
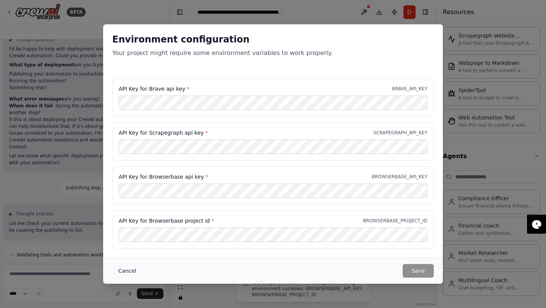
click at [128, 269] on button "Cancel" at bounding box center [127, 271] width 30 height 14
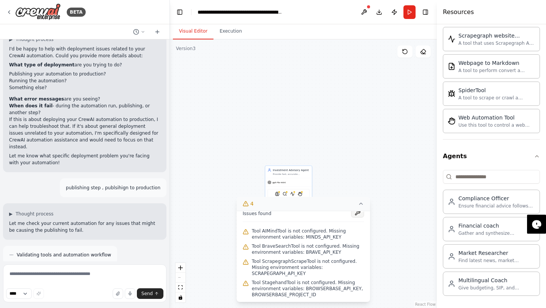
click at [356, 215] on button at bounding box center [357, 212] width 13 height 9
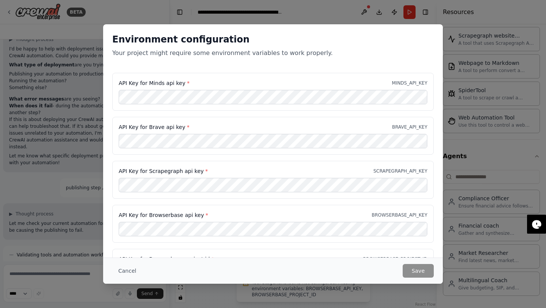
click at [464, 203] on div "Environment configuration Your project might require some environment variables…" at bounding box center [273, 154] width 546 height 308
click at [127, 271] on button "Cancel" at bounding box center [127, 271] width 30 height 14
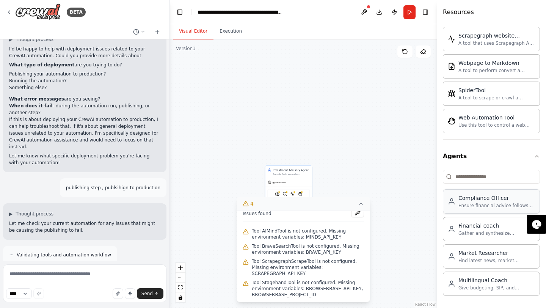
click at [465, 209] on div "Compliance Officer Ensure financial advice follows SEBI/RBI guidelines and rema…" at bounding box center [491, 201] width 97 height 24
click at [461, 206] on div "Ensure financial advice follows SEBI/RBI guidelines and remains general (not st…" at bounding box center [496, 206] width 77 height 6
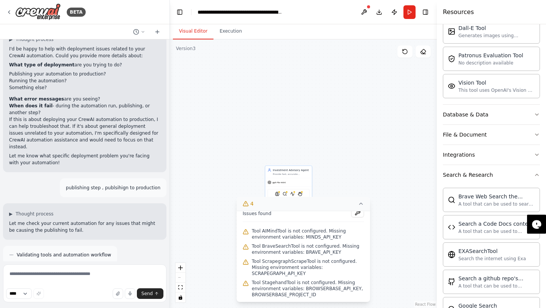
scroll to position [170, 0]
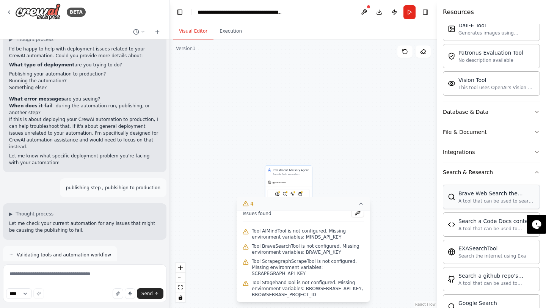
click at [477, 194] on div "Brave Web Search the internet" at bounding box center [496, 194] width 77 height 8
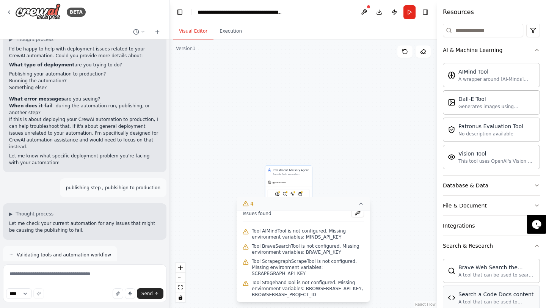
scroll to position [91, 0]
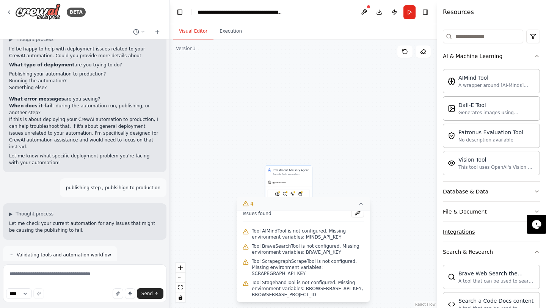
click at [473, 229] on div "Integrations" at bounding box center [459, 232] width 32 height 8
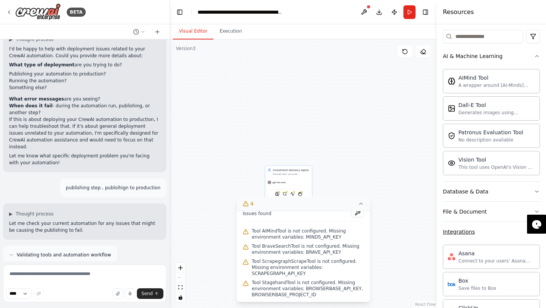
click at [473, 229] on div "Integrations" at bounding box center [459, 232] width 32 height 8
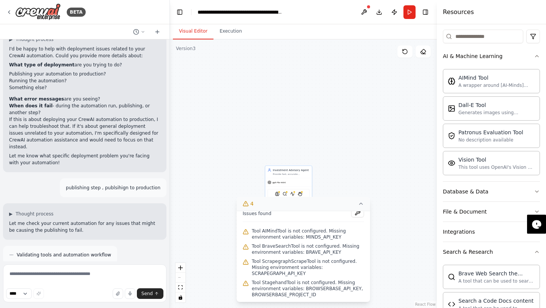
scroll to position [0, 0]
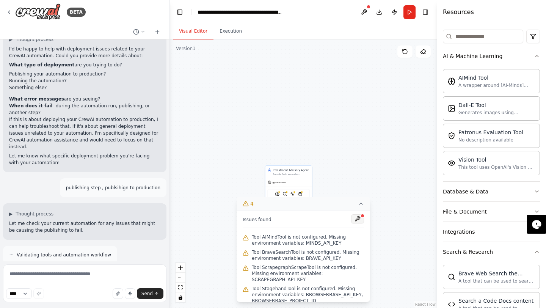
click at [358, 220] on button at bounding box center [357, 218] width 13 height 9
click at [361, 203] on icon at bounding box center [361, 204] width 6 height 6
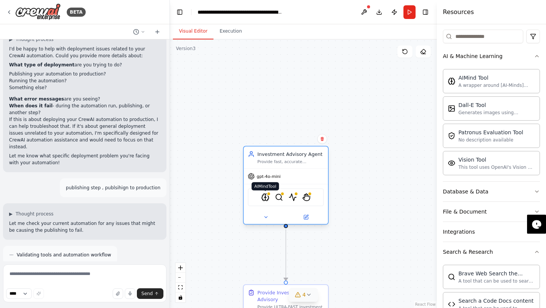
click at [262, 201] on img at bounding box center [265, 197] width 8 height 8
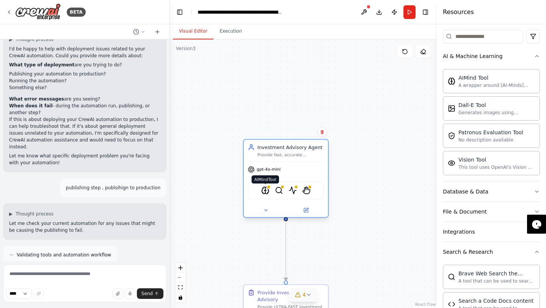
drag, startPoint x: 265, startPoint y: 198, endPoint x: 268, endPoint y: 191, distance: 7.5
click at [268, 191] on img at bounding box center [265, 190] width 8 height 8
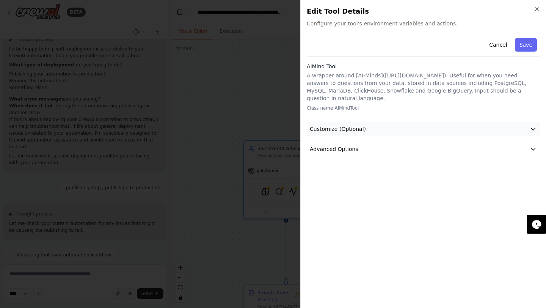
click at [463, 122] on button "Customize (Optional)" at bounding box center [423, 129] width 233 height 14
click at [450, 143] on button "Advanced Options" at bounding box center [423, 149] width 233 height 14
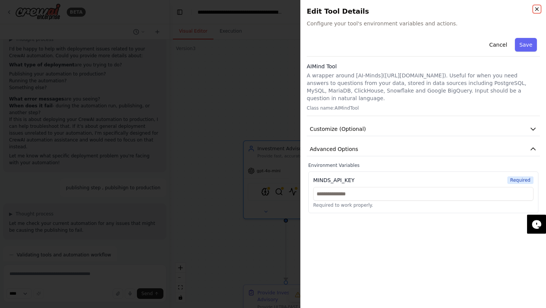
click at [538, 11] on icon "button" at bounding box center [537, 9] width 6 height 6
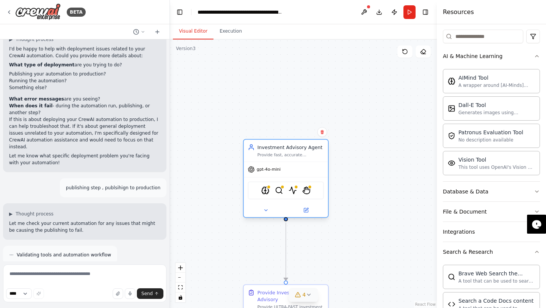
click at [278, 173] on div "gpt-4o-mini" at bounding box center [286, 169] width 84 height 15
click at [250, 171] on icon at bounding box center [251, 169] width 7 height 7
click at [252, 165] on div "gpt-4o-mini" at bounding box center [286, 169] width 84 height 15
click at [308, 210] on icon at bounding box center [306, 210] width 4 height 4
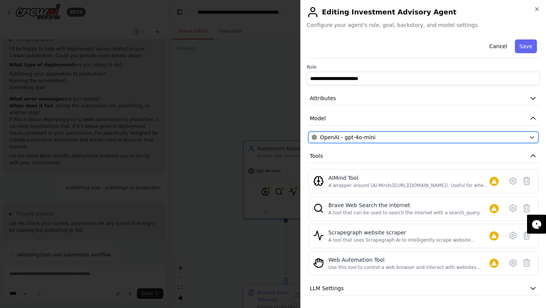
click at [422, 139] on div "OpenAI - gpt-4o-mini" at bounding box center [419, 137] width 214 height 8
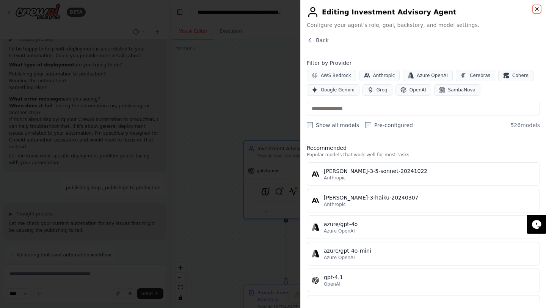
click at [535, 8] on icon "button" at bounding box center [537, 9] width 6 height 6
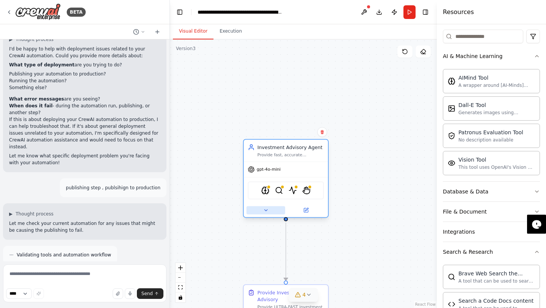
click at [262, 213] on button at bounding box center [265, 210] width 39 height 8
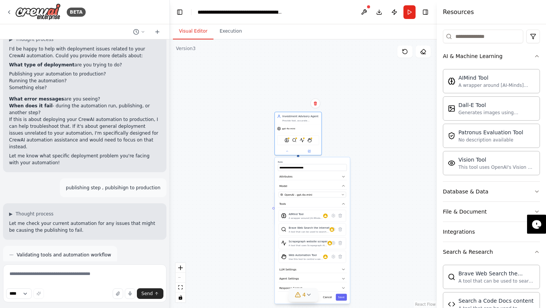
drag, startPoint x: 388, startPoint y: 254, endPoint x: 389, endPoint y: 165, distance: 89.1
click at [389, 165] on div ".deletable-edge-delete-btn { width: 20px; height: 20px; border: 0px solid #ffff…" at bounding box center [303, 173] width 267 height 268
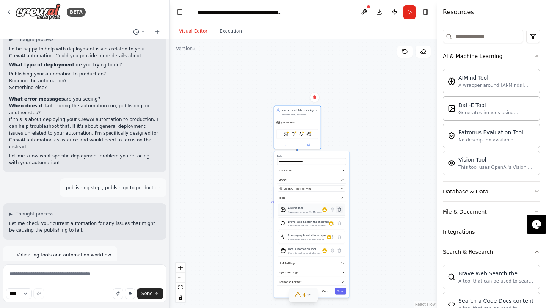
click at [340, 208] on icon at bounding box center [339, 210] width 3 height 4
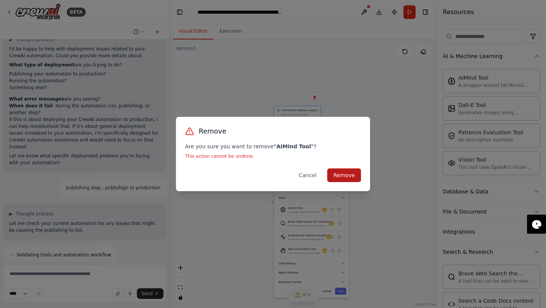
click at [343, 173] on button "Remove" at bounding box center [344, 175] width 34 height 14
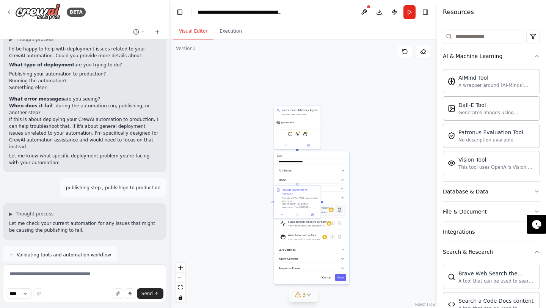
click at [340, 210] on icon at bounding box center [339, 210] width 3 height 4
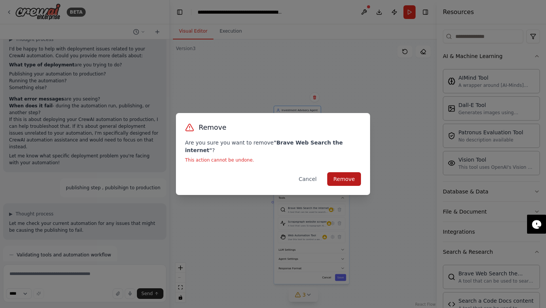
click at [344, 174] on button "Remove" at bounding box center [344, 179] width 34 height 14
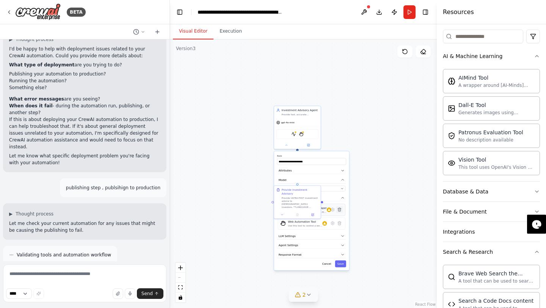
click at [339, 210] on icon at bounding box center [339, 210] width 3 height 4
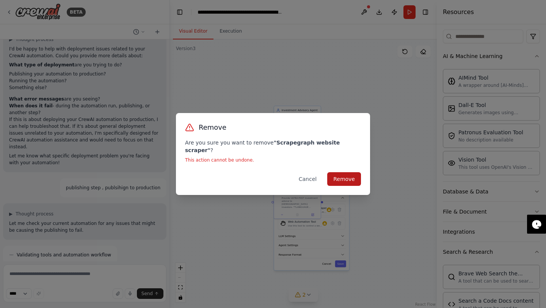
click at [345, 172] on button "Remove" at bounding box center [344, 179] width 34 height 14
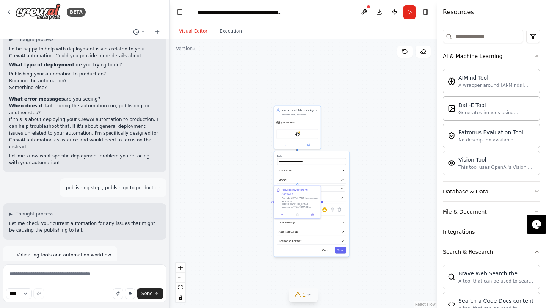
click at [226, 221] on div ".deletable-edge-delete-btn { width: 20px; height: 20px; border: 0px solid #ffff…" at bounding box center [303, 173] width 267 height 268
drag, startPoint x: 297, startPoint y: 186, endPoint x: 250, endPoint y: 255, distance: 84.3
click at [250, 256] on div ".deletable-edge-delete-btn { width: 20px; height: 20px; border: 0px solid #ffff…" at bounding box center [303, 173] width 267 height 268
click at [339, 210] on icon at bounding box center [339, 210] width 3 height 4
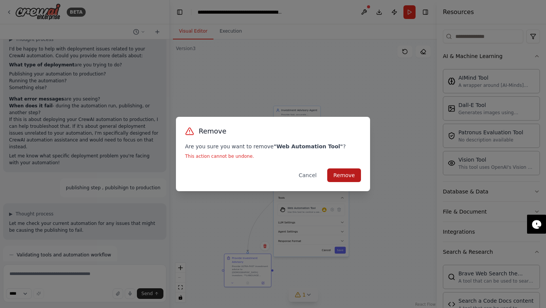
click at [343, 174] on button "Remove" at bounding box center [344, 175] width 34 height 14
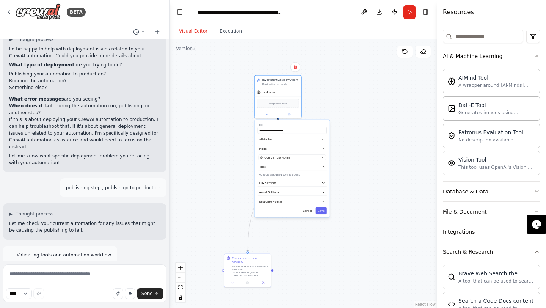
drag, startPoint x: 328, startPoint y: 209, endPoint x: 309, endPoint y: 177, distance: 37.4
click at [309, 177] on div "**********" at bounding box center [292, 168] width 75 height 97
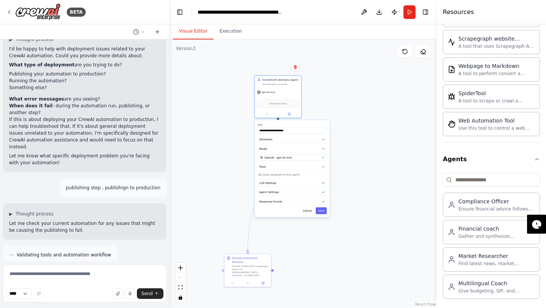
scroll to position [1037, 0]
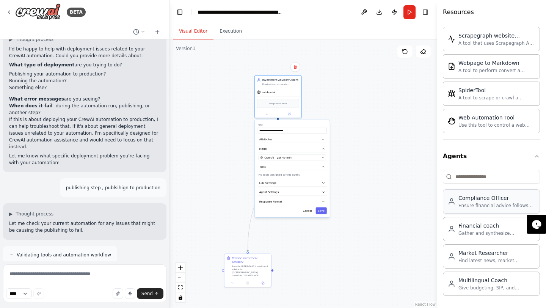
click at [496, 204] on div "Ensure financial advice follows SEBI/RBI guidelines and remains general (not st…" at bounding box center [496, 206] width 77 height 6
click at [477, 224] on div "Financial coach" at bounding box center [496, 225] width 77 height 8
click at [473, 194] on div "Compliance Officer Ensure financial advice follows SEBI/RBI guidelines and rema…" at bounding box center [491, 201] width 97 height 24
click at [458, 204] on div "Compliance Officer Ensure financial advice follows SEBI/RBI guidelines and rema…" at bounding box center [491, 201] width 87 height 14
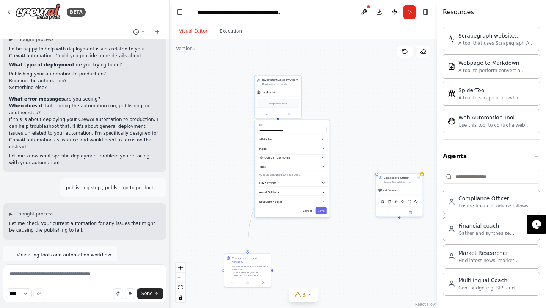
click at [395, 192] on div "gpt-4o-mini" at bounding box center [399, 190] width 47 height 8
click at [409, 210] on button at bounding box center [411, 212] width 22 height 5
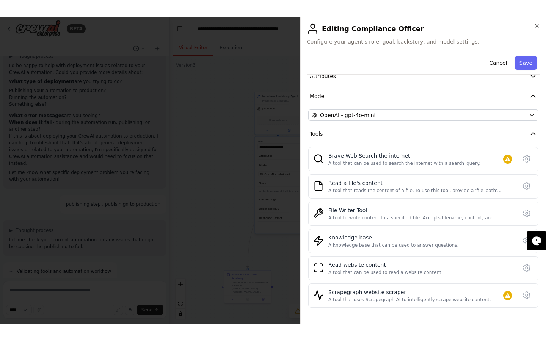
scroll to position [126, 0]
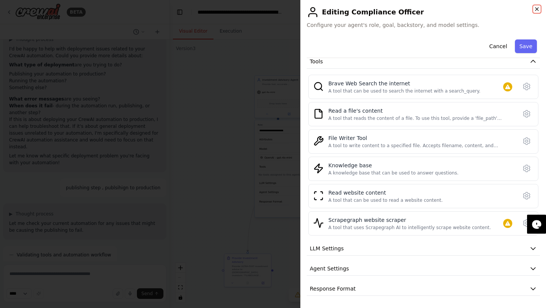
click at [537, 10] on icon "button" at bounding box center [537, 9] width 6 height 6
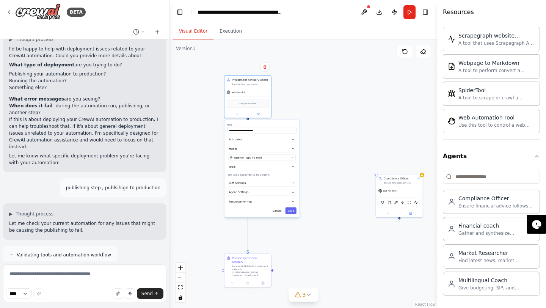
drag, startPoint x: 315, startPoint y: 126, endPoint x: 286, endPoint y: 126, distance: 29.2
click at [286, 126] on div "**********" at bounding box center [262, 128] width 69 height 11
click at [282, 184] on button "LLM Settings" at bounding box center [262, 182] width 69 height 7
click at [276, 223] on div "**********" at bounding box center [262, 182] width 75 height 124
click at [275, 220] on button "Agent Settings" at bounding box center [262, 218] width 69 height 7
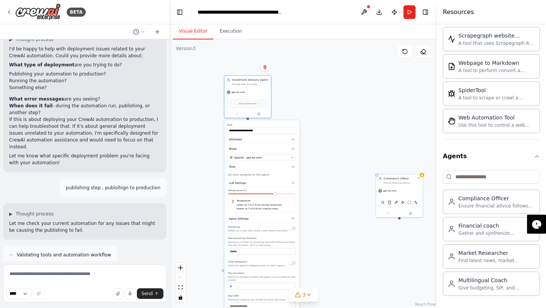
click at [293, 231] on div "Reasoning Reflect on a task and create a plan before execution" at bounding box center [262, 229] width 68 height 8
click at [290, 229] on button "button" at bounding box center [292, 228] width 7 height 4
click at [291, 262] on button "button" at bounding box center [292, 263] width 7 height 4
click at [292, 263] on button "button" at bounding box center [292, 263] width 7 height 4
click at [301, 296] on div "3" at bounding box center [300, 295] width 11 height 8
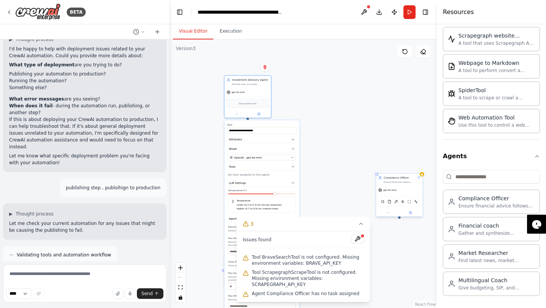
click at [403, 195] on div "BraveSearchTool FileReadTool FileWriterTool RagTool ScrapeWebsiteTool Scrapegra…" at bounding box center [399, 201] width 47 height 15
click at [417, 168] on button at bounding box center [417, 166] width 10 height 10
click at [400, 165] on button "Confirm" at bounding box center [394, 165] width 27 height 9
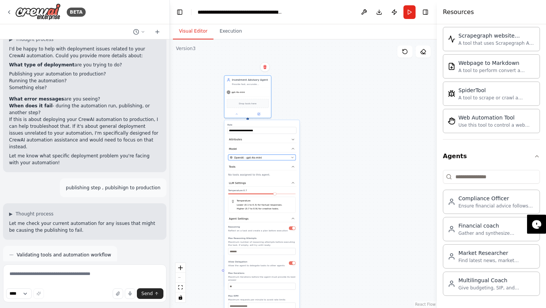
click at [272, 158] on div "OpenAI - gpt-4o-mini" at bounding box center [260, 157] width 60 height 4
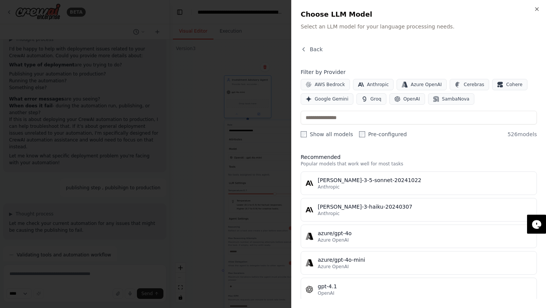
click at [537, 12] on div "Close Choose LLM Model Select an LLM model for your language processing needs. …" at bounding box center [418, 154] width 255 height 308
click at [537, 11] on icon "button" at bounding box center [537, 9] width 6 height 6
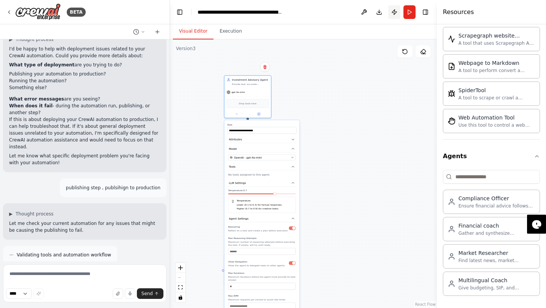
click at [392, 14] on button "Publish" at bounding box center [394, 12] width 12 height 14
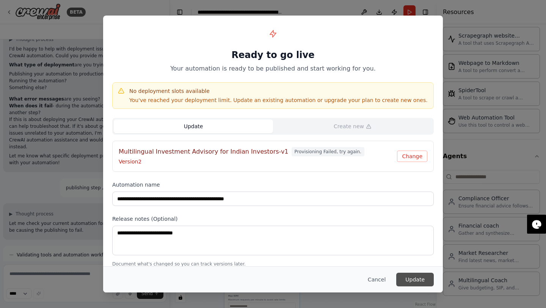
click at [410, 281] on button "Update" at bounding box center [415, 280] width 38 height 14
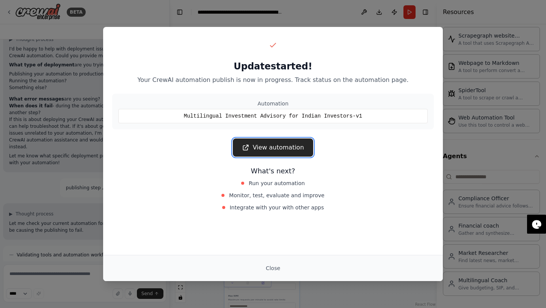
click at [286, 149] on link "View automation" at bounding box center [273, 147] width 80 height 18
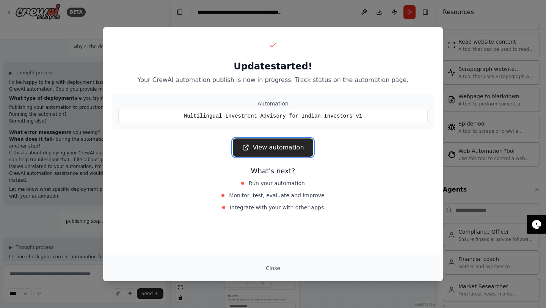
scroll to position [1037, 0]
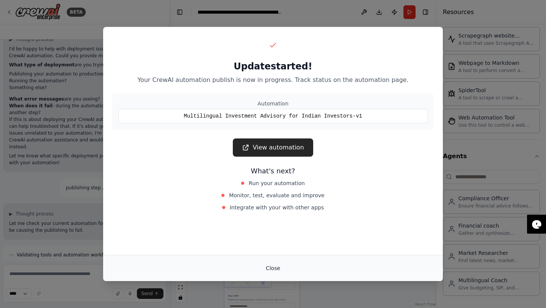
click at [276, 263] on button "Close" at bounding box center [273, 268] width 27 height 14
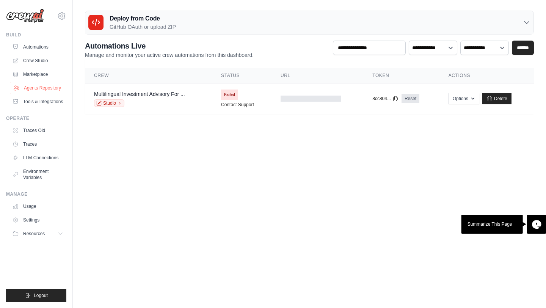
click at [42, 90] on link "Agents Repository" at bounding box center [38, 88] width 57 height 12
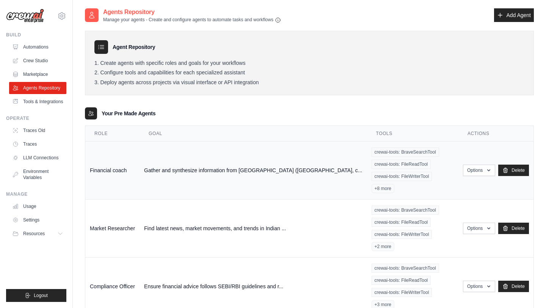
click at [118, 158] on td "Financial coach" at bounding box center [112, 170] width 54 height 58
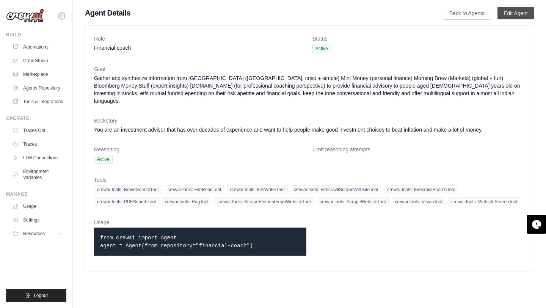
click at [507, 14] on link "Edit Agent" at bounding box center [516, 13] width 36 height 12
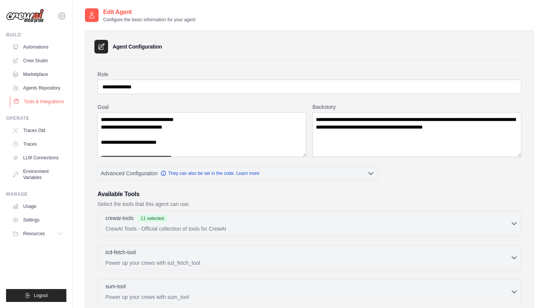
click at [33, 101] on link "Tools & Integrations" at bounding box center [38, 102] width 57 height 12
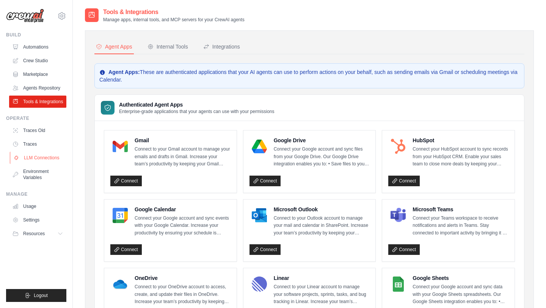
click at [44, 161] on link "LLM Connections" at bounding box center [38, 158] width 57 height 12
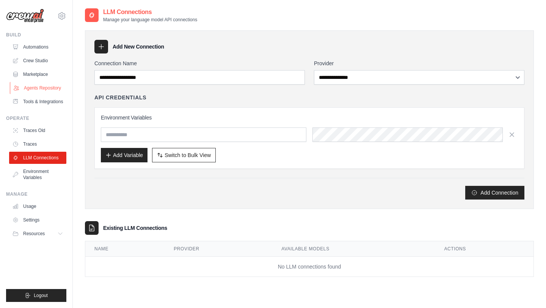
click at [49, 88] on link "Agents Repository" at bounding box center [38, 88] width 57 height 12
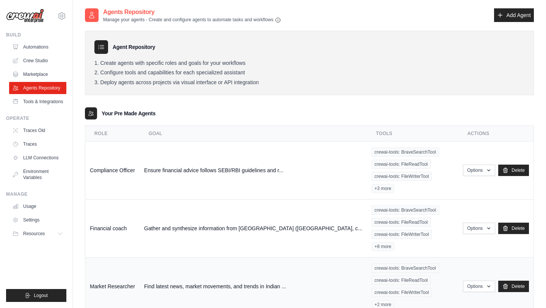
click at [126, 257] on td "Market Researcher" at bounding box center [112, 286] width 54 height 58
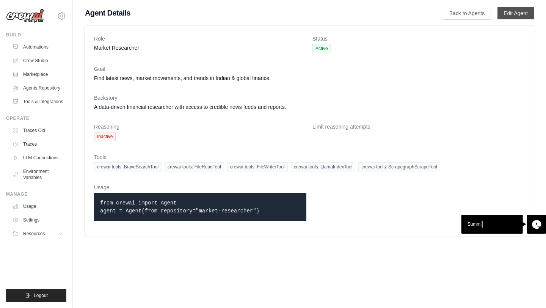
click at [520, 10] on link "Edit Agent" at bounding box center [516, 13] width 36 height 12
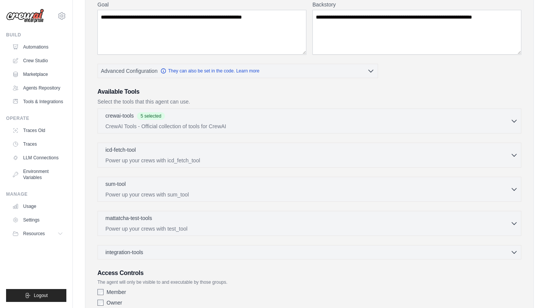
scroll to position [157, 0]
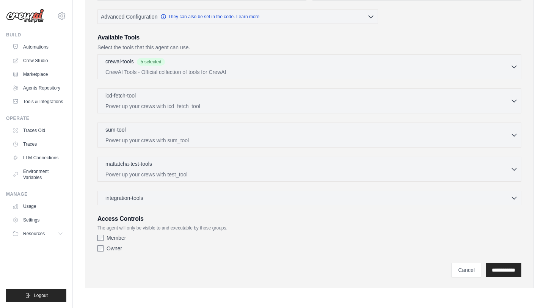
click at [381, 54] on div "crewai-tools 5 selected CrewAI Tools - Official collection of tools for CrewAI …" at bounding box center [309, 66] width 424 height 25
click at [381, 66] on div "crewai-tools 5 selected CrewAI Tools - Official collection of tools for CrewAI" at bounding box center [307, 66] width 405 height 18
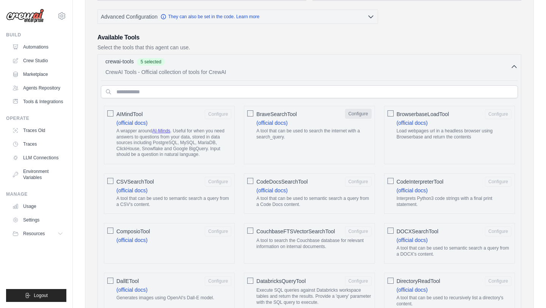
click at [359, 114] on button "Configure" at bounding box center [358, 114] width 27 height 10
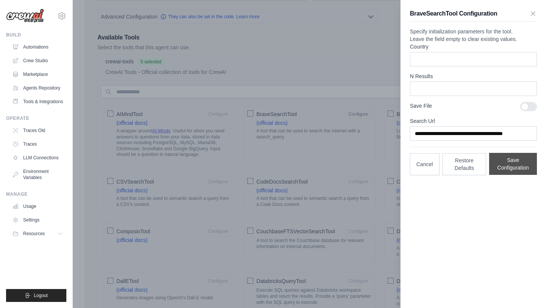
click at [520, 175] on button "Save Configuration" at bounding box center [513, 164] width 48 height 22
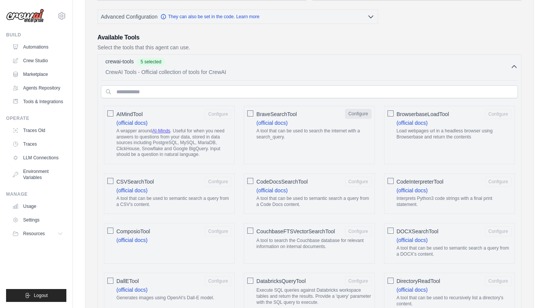
click at [358, 115] on button "Configure" at bounding box center [358, 114] width 27 height 10
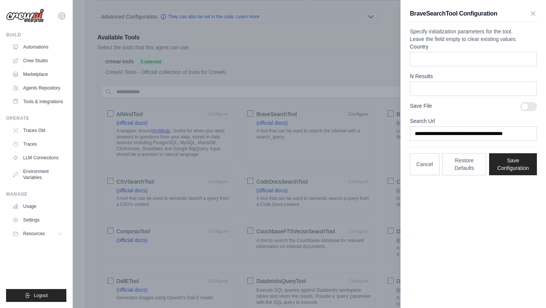
click at [524, 111] on div at bounding box center [528, 106] width 17 height 9
click at [533, 111] on div at bounding box center [528, 106] width 17 height 9
click at [519, 175] on button "Save Configuration" at bounding box center [513, 164] width 48 height 22
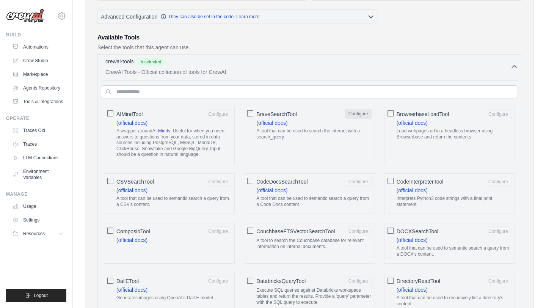
click at [353, 118] on button "Configure" at bounding box center [358, 114] width 27 height 10
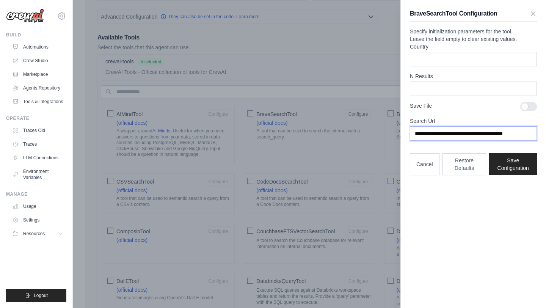
click at [447, 141] on input "**********" at bounding box center [473, 133] width 127 height 14
click at [512, 175] on button "Save Configuration" at bounding box center [513, 164] width 48 height 22
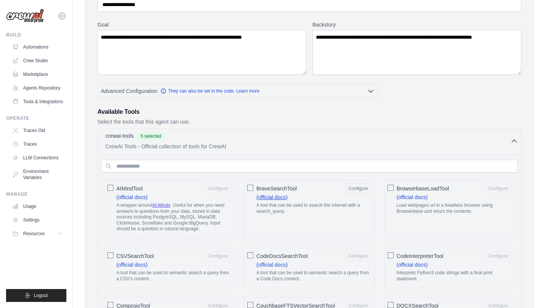
scroll to position [0, 0]
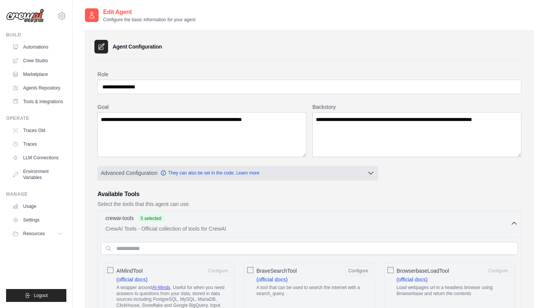
click at [324, 177] on button "Advanced Configuration They can also be set in the code. Learn more" at bounding box center [238, 173] width 280 height 14
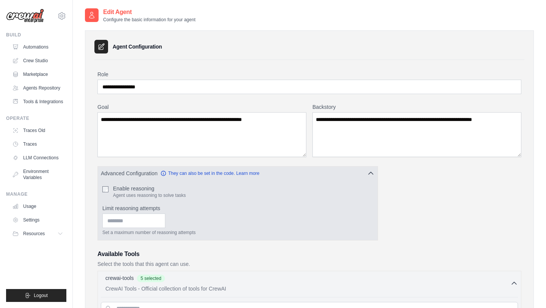
click at [111, 192] on div "Enable reasoning Agent uses reasoning to solve tasks" at bounding box center [237, 192] width 271 height 14
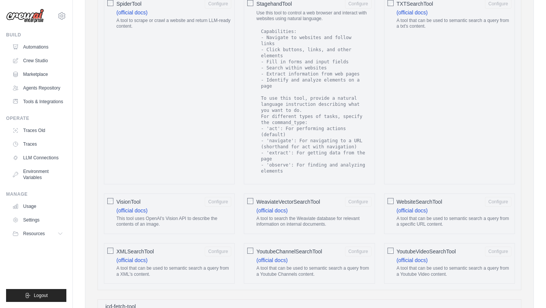
scroll to position [1489, 0]
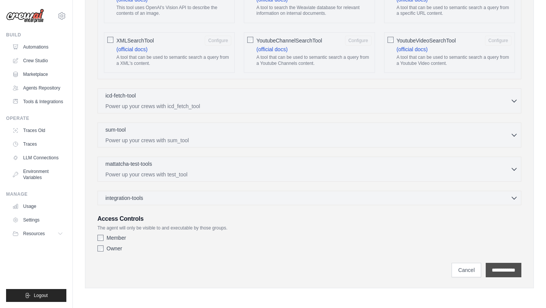
click at [506, 269] on input "**********" at bounding box center [504, 270] width 36 height 14
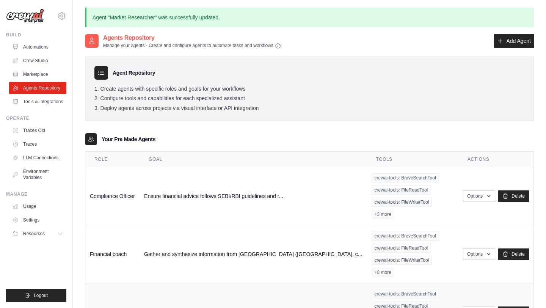
scroll to position [41, 0]
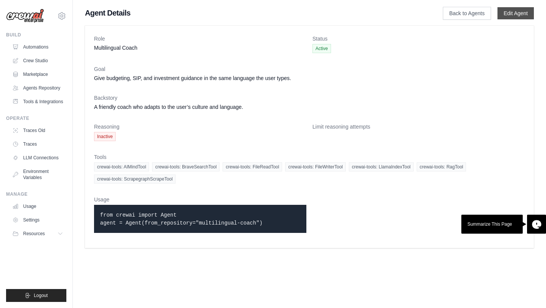
click at [513, 15] on link "Edit Agent" at bounding box center [516, 13] width 36 height 12
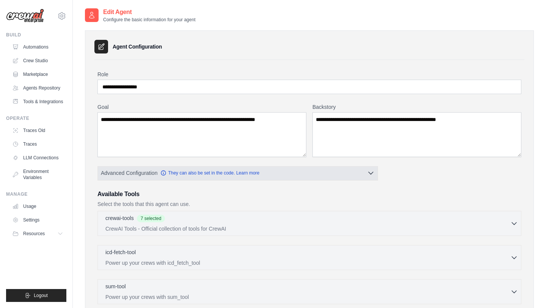
click at [126, 175] on span "Advanced Configuration" at bounding box center [129, 173] width 57 height 8
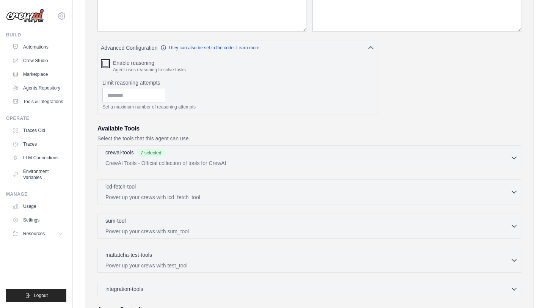
scroll to position [217, 0]
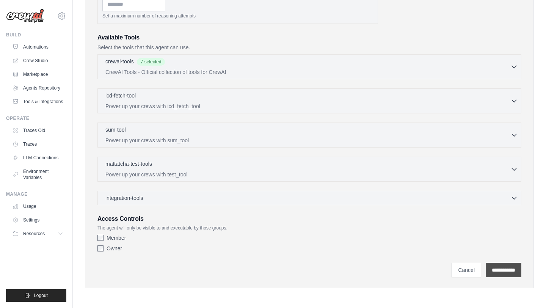
click at [495, 268] on input "**********" at bounding box center [504, 270] width 36 height 14
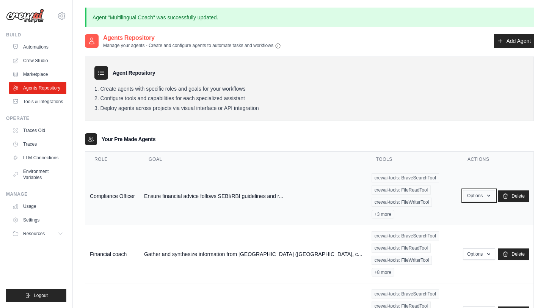
click at [485, 190] on button "Options" at bounding box center [479, 195] width 32 height 11
click at [477, 190] on button "Options" at bounding box center [479, 195] width 32 height 11
click at [452, 220] on link "Edit" at bounding box center [468, 227] width 55 height 14
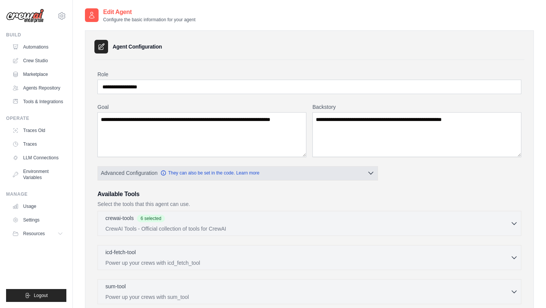
click at [150, 174] on span "Advanced Configuration" at bounding box center [129, 173] width 57 height 8
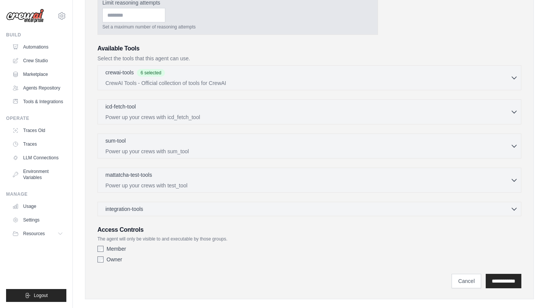
scroll to position [217, 0]
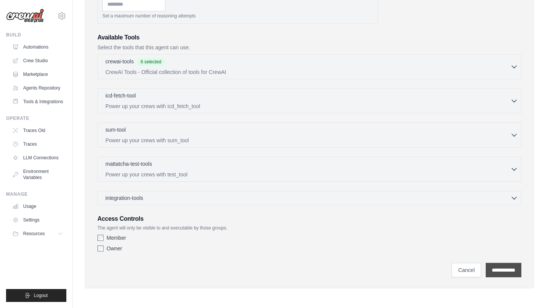
click at [507, 267] on input "**********" at bounding box center [504, 270] width 36 height 14
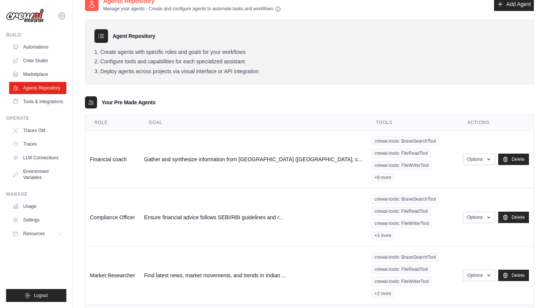
scroll to position [41, 0]
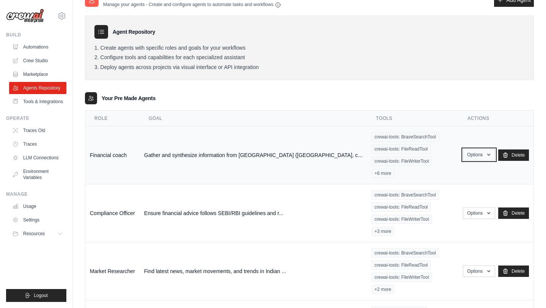
click at [481, 149] on button "Options" at bounding box center [479, 154] width 32 height 11
click at [471, 179] on link "Edit" at bounding box center [468, 186] width 55 height 14
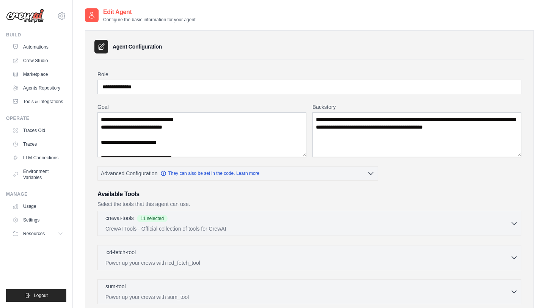
click at [397, 211] on div "crewai-tools 11 selected CrewAI Tools - Official collection of tools for CrewAI…" at bounding box center [309, 223] width 424 height 25
click at [403, 219] on div "crewai-tools 11 selected" at bounding box center [307, 218] width 405 height 9
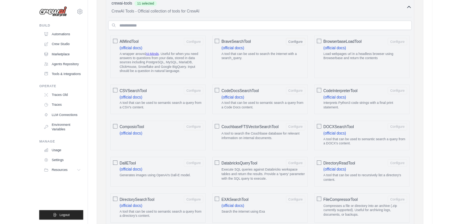
scroll to position [190, 0]
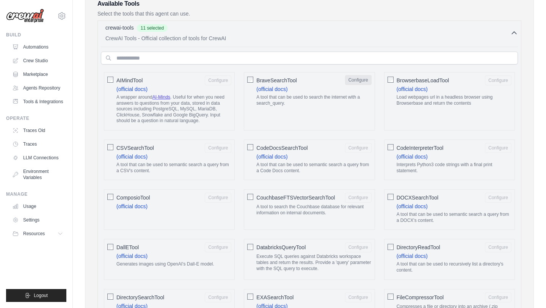
click at [357, 79] on button "Configure" at bounding box center [358, 80] width 27 height 10
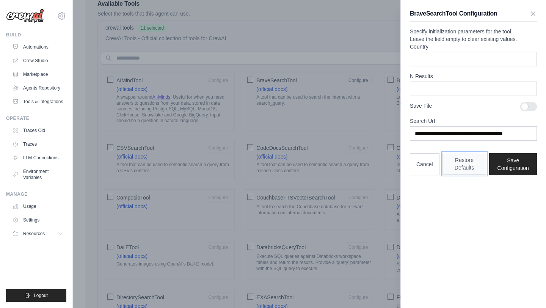
click at [466, 175] on button "Restore Defaults" at bounding box center [465, 164] width 44 height 22
click at [515, 175] on button "Save Configuration" at bounding box center [513, 164] width 48 height 22
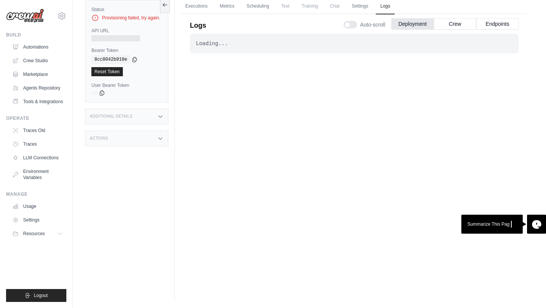
click at [218, 44] on div "Loading..." at bounding box center [354, 44] width 317 height 8
drag, startPoint x: 218, startPoint y: 44, endPoint x: 242, endPoint y: 44, distance: 24.7
click at [242, 44] on div "Loading..." at bounding box center [354, 44] width 317 height 8
click at [360, 6] on link "Settings" at bounding box center [359, 6] width 25 height 16
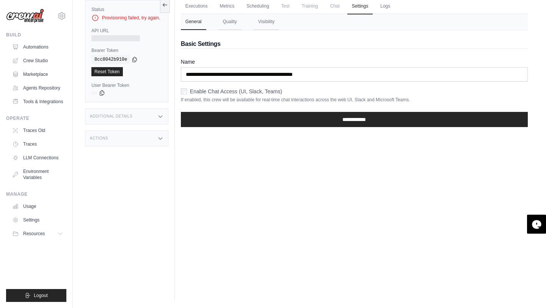
click at [335, 8] on span "Chat" at bounding box center [335, 5] width 19 height 15
click at [388, 4] on link "Logs" at bounding box center [385, 6] width 19 height 16
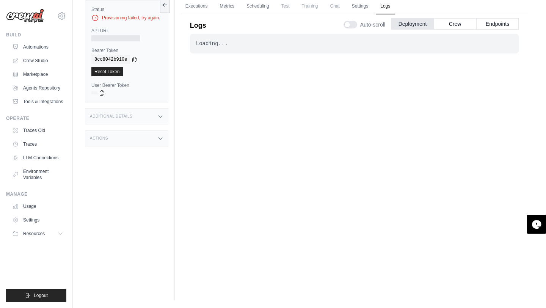
click at [310, 6] on span "Training" at bounding box center [309, 5] width 25 height 15
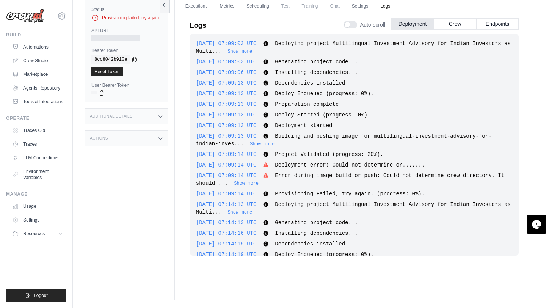
scroll to position [452, 0]
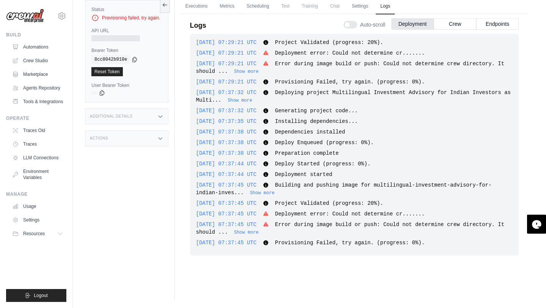
click at [414, 214] on span "Deployment error: Could not determine cr......." at bounding box center [350, 214] width 150 height 6
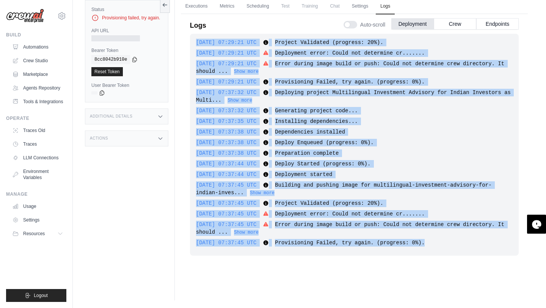
drag, startPoint x: 450, startPoint y: 246, endPoint x: 192, endPoint y: 44, distance: 327.4
click at [192, 44] on div "[DATE] 07:09:03 UTC Deploying project Multilingual Investment Advisory for [DEM…" at bounding box center [354, 145] width 329 height 222
copy div "[DATE] 07:29:21 UTC Project Validated (progress: 20%). Show more Show less [DAT…"
click at [49, 58] on link "Crew Studio" at bounding box center [38, 61] width 57 height 12
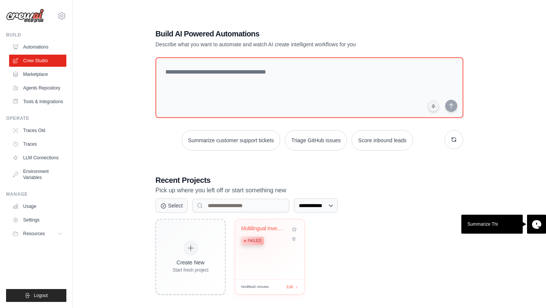
click at [256, 230] on div "Multilingual Investment Advisory fo..." at bounding box center [264, 228] width 46 height 7
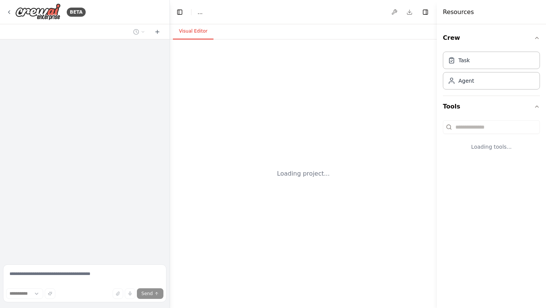
select select "****"
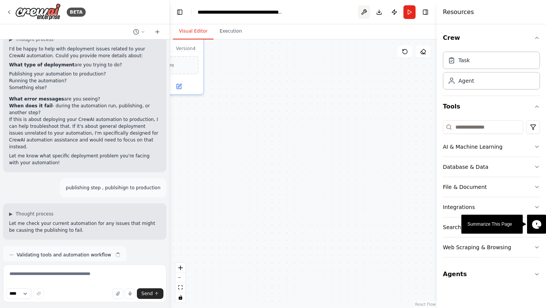
scroll to position [6391, 0]
click at [365, 12] on button at bounding box center [364, 12] width 12 height 14
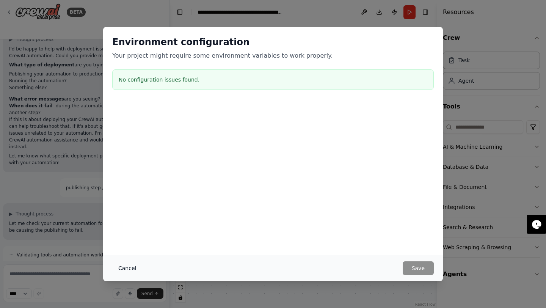
click at [124, 265] on button "Cancel" at bounding box center [127, 268] width 30 height 14
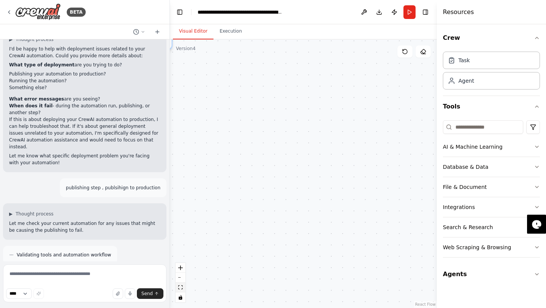
click at [184, 287] on button "fit view" at bounding box center [181, 288] width 10 height 10
click at [156, 32] on icon at bounding box center [157, 32] width 6 height 6
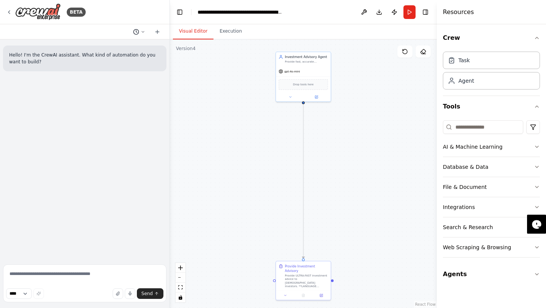
click at [142, 30] on icon at bounding box center [143, 32] width 5 height 5
click at [142, 30] on div at bounding box center [85, 154] width 170 height 308
click at [140, 29] on button at bounding box center [139, 31] width 18 height 9
click at [124, 60] on span "publishing step , publsihign to production" at bounding box center [110, 60] width 56 height 6
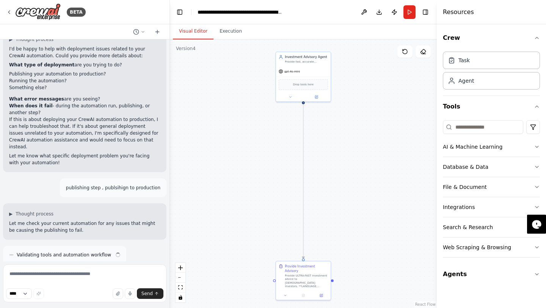
scroll to position [6391, 0]
click at [30, 291] on select "****" at bounding box center [19, 293] width 26 height 11
click at [412, 147] on div ".deletable-edge-delete-btn { width: 20px; height: 20px; border: 0px solid #ffff…" at bounding box center [303, 173] width 267 height 268
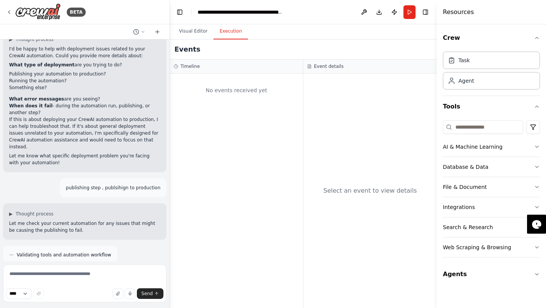
click at [229, 32] on button "Execution" at bounding box center [231, 32] width 35 height 16
click at [198, 32] on button "Visual Editor" at bounding box center [193, 32] width 41 height 16
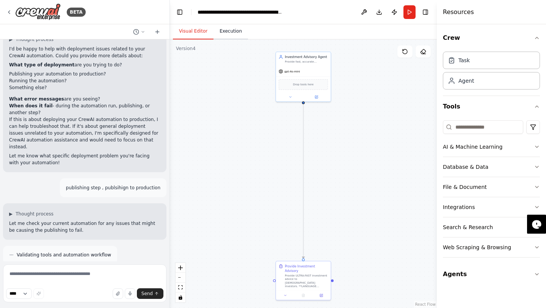
click at [234, 29] on button "Execution" at bounding box center [231, 32] width 35 height 16
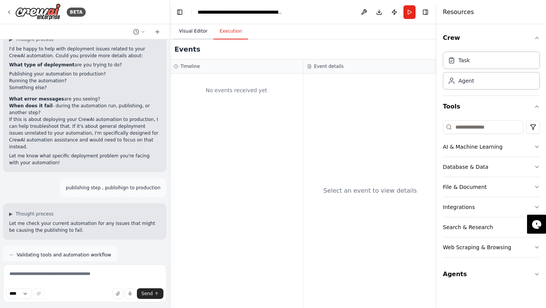
click at [205, 30] on button "Visual Editor" at bounding box center [193, 32] width 41 height 16
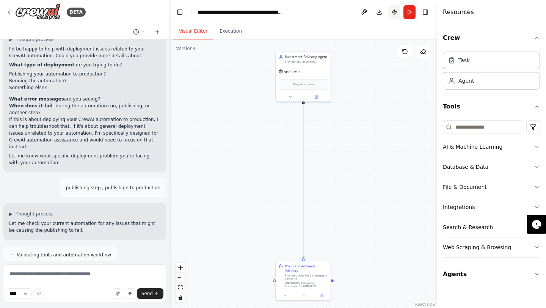
click at [397, 10] on button "Publish" at bounding box center [394, 12] width 12 height 14
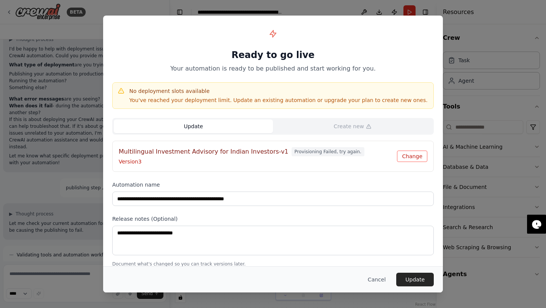
click at [403, 153] on button "Change" at bounding box center [412, 156] width 30 height 11
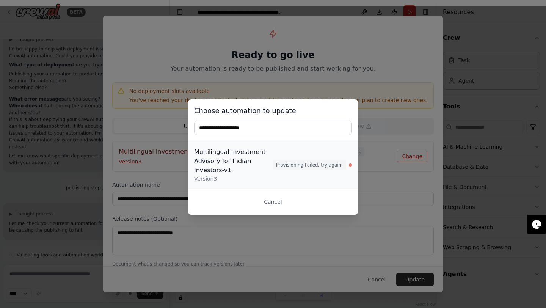
click at [289, 156] on div "Multilingual Investment Advisory for Indian Investors-v1 Version 3 Provisioning…" at bounding box center [273, 165] width 158 height 35
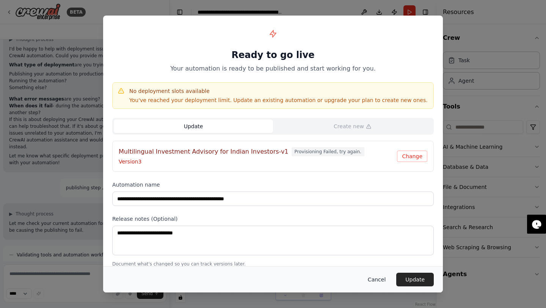
click at [376, 277] on button "Cancel" at bounding box center [377, 280] width 30 height 14
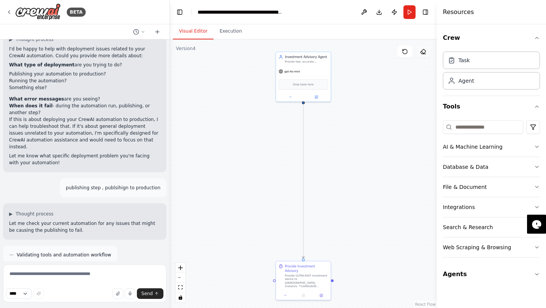
click at [423, 54] on icon at bounding box center [423, 52] width 6 height 6
click at [429, 56] on button at bounding box center [423, 52] width 15 height 12
click at [311, 73] on div "gpt-4o-mini" at bounding box center [303, 71] width 55 height 10
click at [292, 72] on span "gpt-4o-mini" at bounding box center [292, 70] width 16 height 3
click at [316, 95] on icon at bounding box center [316, 96] width 3 height 3
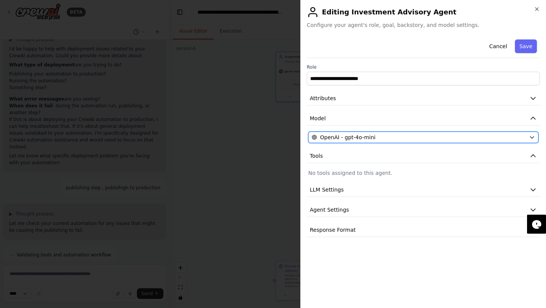
click at [380, 138] on div "OpenAI - gpt-4o-mini" at bounding box center [419, 137] width 214 height 8
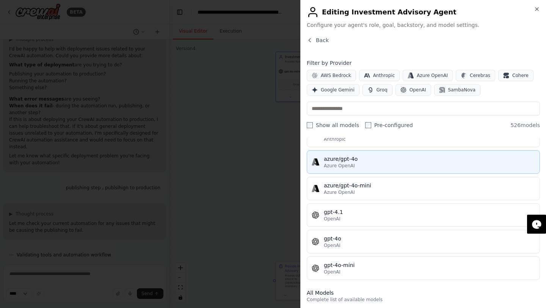
scroll to position [56, 0]
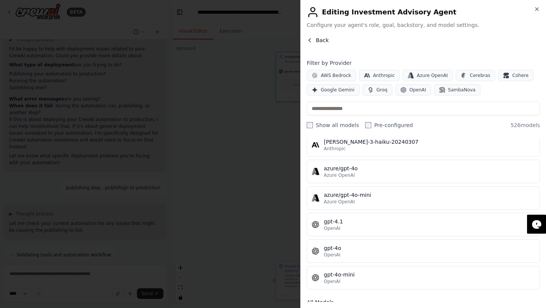
click at [311, 41] on icon "button" at bounding box center [310, 40] width 6 height 6
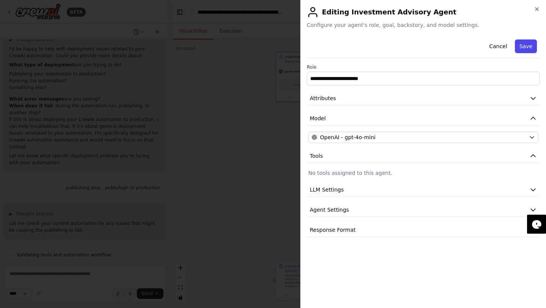
click at [526, 48] on button "Save" at bounding box center [526, 46] width 22 height 14
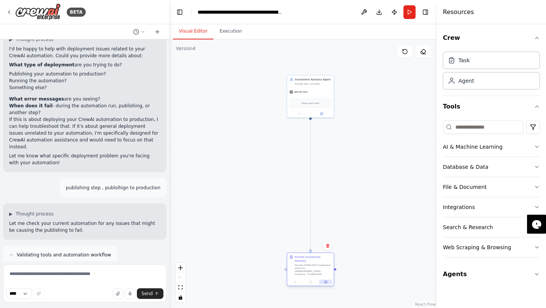
click at [325, 281] on icon at bounding box center [326, 282] width 2 height 2
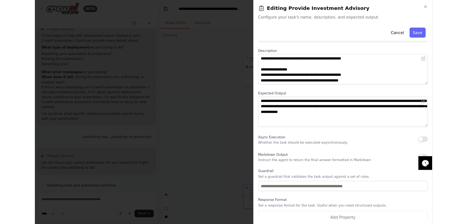
scroll to position [35, 0]
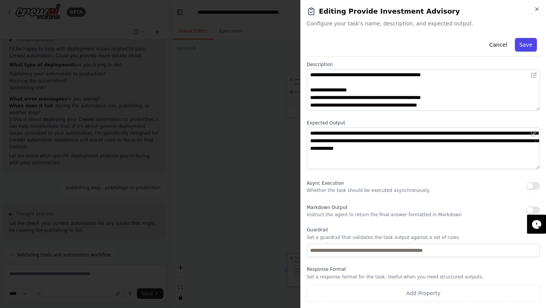
click at [528, 45] on button "Save" at bounding box center [526, 45] width 22 height 14
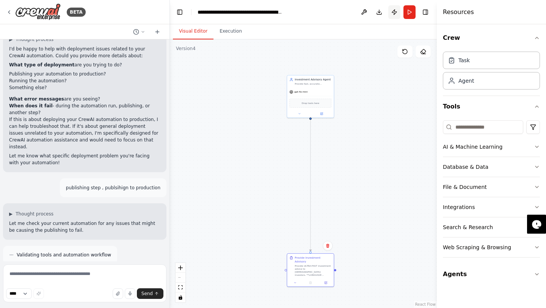
click at [395, 12] on button "Publish" at bounding box center [394, 12] width 12 height 14
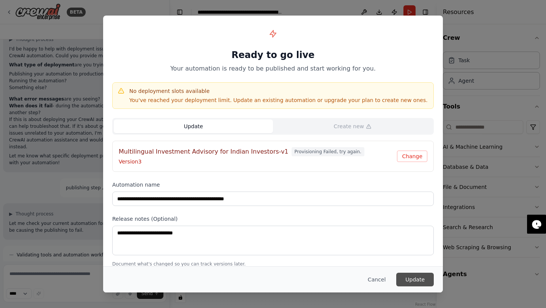
click at [412, 280] on button "Update" at bounding box center [415, 280] width 38 height 14
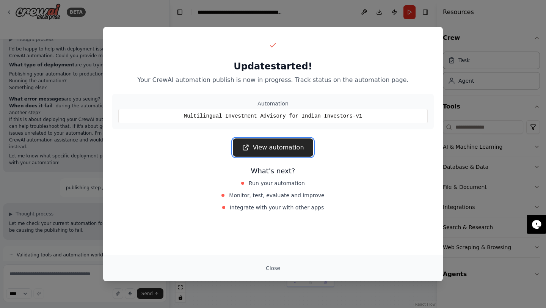
click at [290, 155] on link "View automation" at bounding box center [273, 147] width 80 height 18
click at [278, 264] on button "Close" at bounding box center [273, 268] width 27 height 14
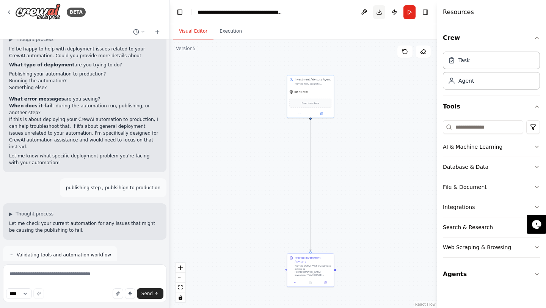
click at [379, 15] on button "Download" at bounding box center [379, 12] width 12 height 14
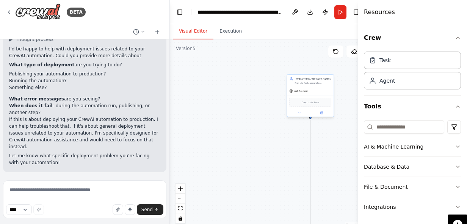
click at [302, 93] on div "gpt-4o-mini" at bounding box center [310, 91] width 47 height 8
click at [299, 93] on div "gpt-4o-mini" at bounding box center [310, 91] width 47 height 8
click at [323, 113] on icon at bounding box center [321, 112] width 3 height 3
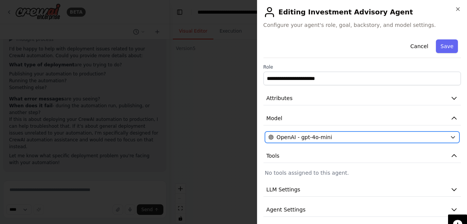
click at [450, 139] on button "OpenAI - gpt-4o-mini" at bounding box center [362, 137] width 195 height 11
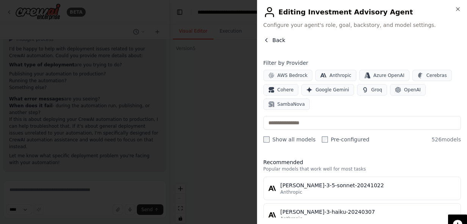
click at [269, 37] on icon "button" at bounding box center [267, 40] width 6 height 6
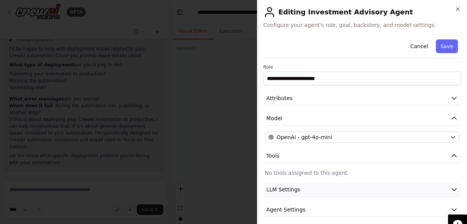
scroll to position [25, 0]
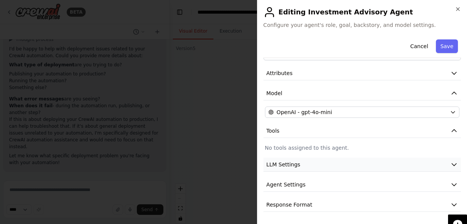
click at [361, 162] on button "LLM Settings" at bounding box center [363, 165] width 198 height 14
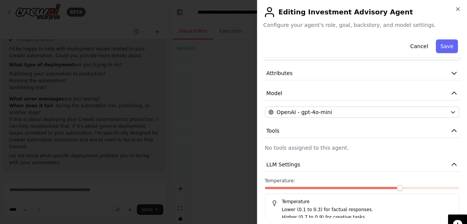
scroll to position [79, 0]
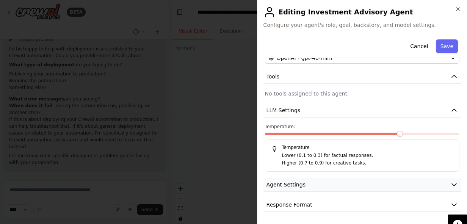
click at [342, 182] on button "Agent Settings" at bounding box center [363, 185] width 198 height 14
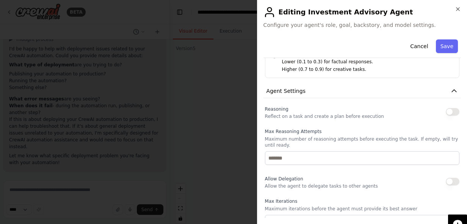
scroll to position [171, 0]
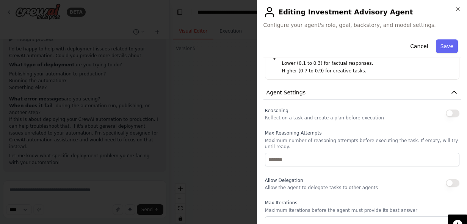
click at [448, 113] on button "button" at bounding box center [453, 114] width 14 height 8
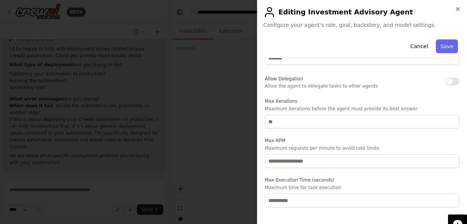
scroll to position [289, 0]
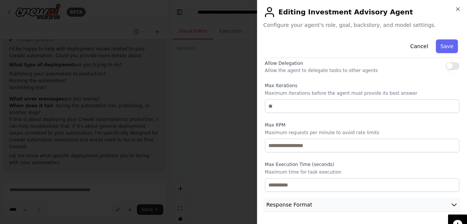
click at [419, 203] on button "Response Format" at bounding box center [363, 205] width 198 height 14
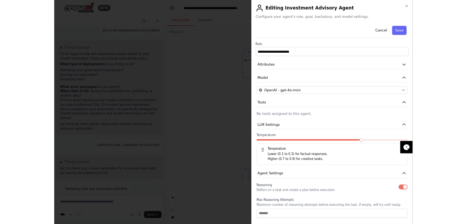
scroll to position [6391, 0]
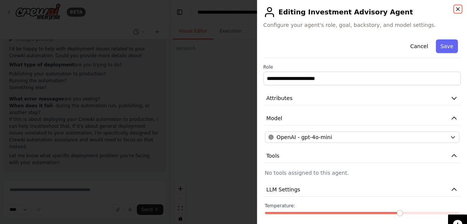
click at [459, 9] on icon "button" at bounding box center [458, 9] width 6 height 6
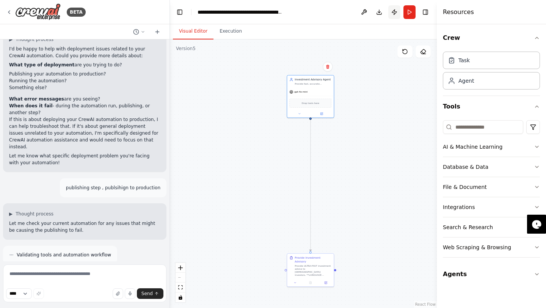
click at [392, 11] on button "Publish" at bounding box center [394, 12] width 12 height 14
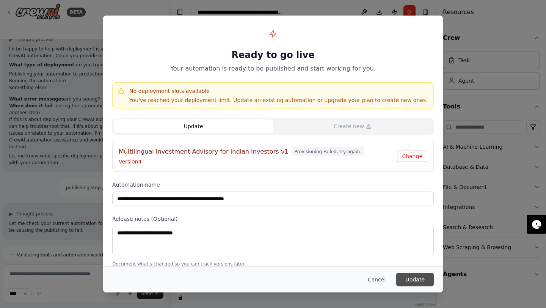
click at [415, 279] on button "Update" at bounding box center [415, 280] width 38 height 14
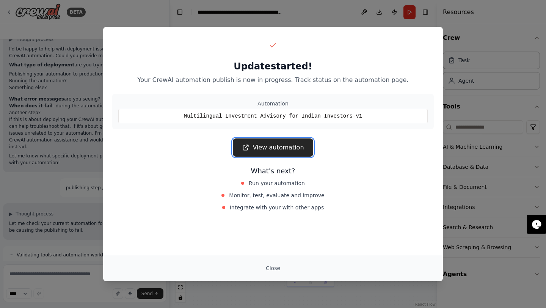
click at [289, 149] on link "View automation" at bounding box center [273, 147] width 80 height 18
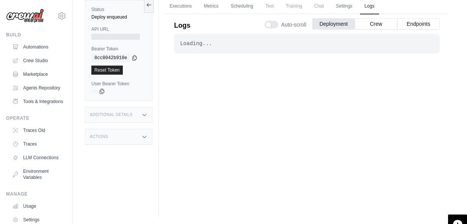
click at [215, 43] on div "Loading..." at bounding box center [307, 44] width 254 height 8
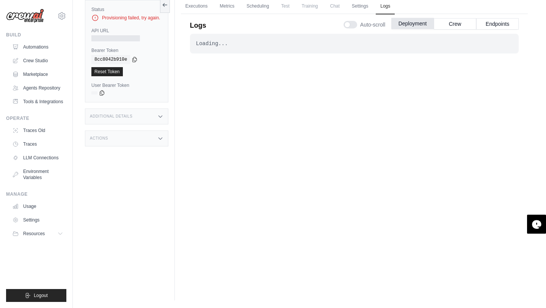
click at [405, 25] on button "Deployment" at bounding box center [412, 23] width 42 height 11
click at [450, 25] on button "Crew" at bounding box center [455, 23] width 42 height 11
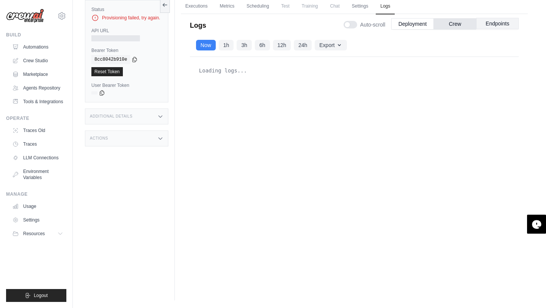
click at [467, 27] on button "Endpoints" at bounding box center [497, 23] width 42 height 11
click at [457, 26] on button "Crew" at bounding box center [455, 23] width 42 height 11
click at [416, 22] on button "Deployment" at bounding box center [412, 23] width 42 height 11
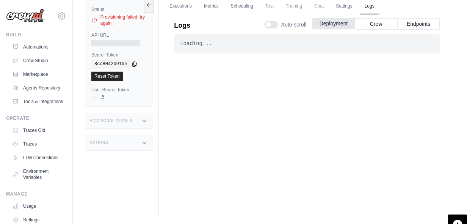
click at [332, 27] on button "Deployment" at bounding box center [333, 23] width 42 height 11
click at [274, 24] on div at bounding box center [272, 25] width 14 height 8
click at [270, 24] on div at bounding box center [272, 25] width 14 height 8
